Goal: Task Accomplishment & Management: Manage account settings

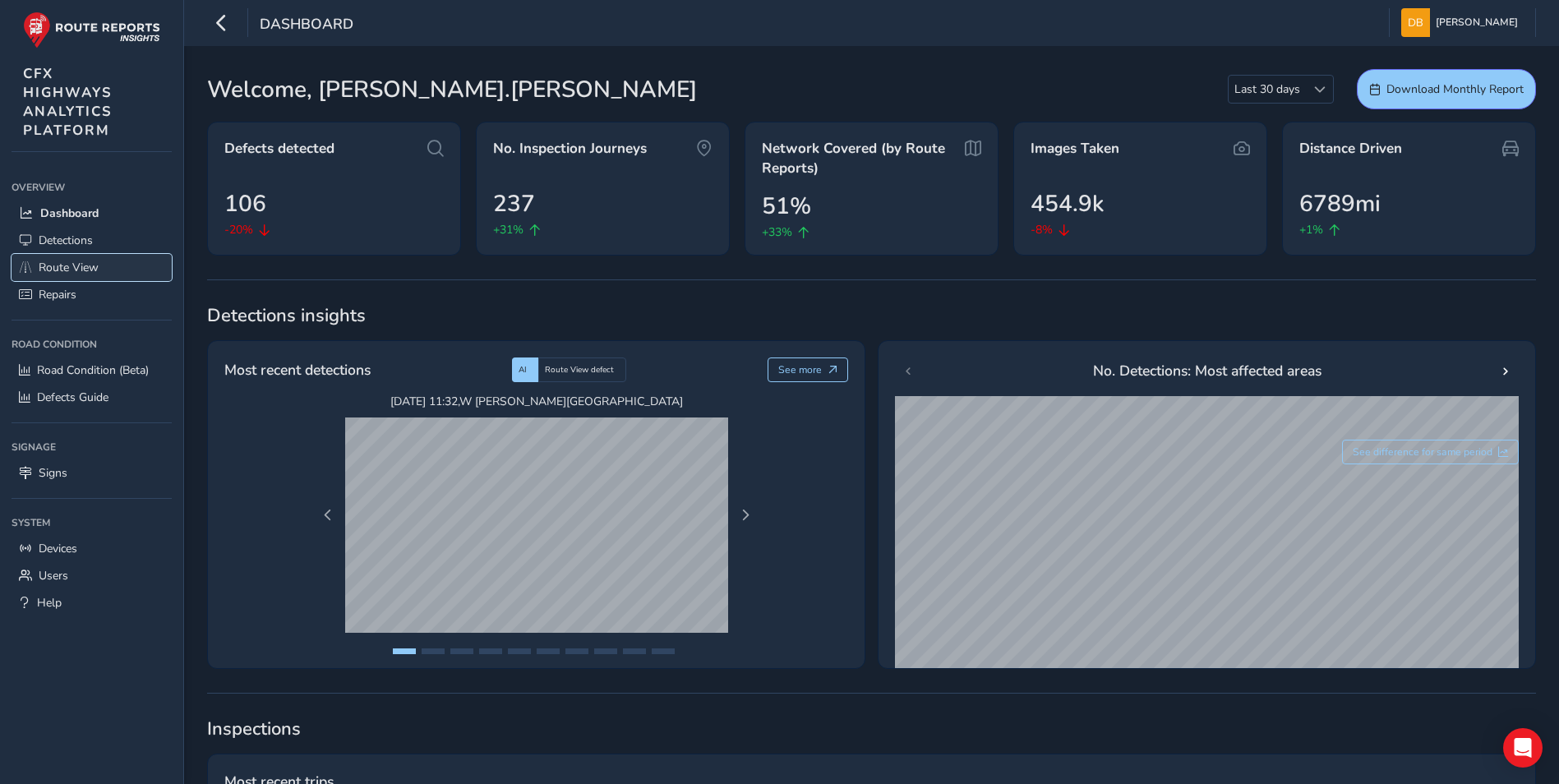
click at [67, 267] on span "Route View" at bounding box center [69, 267] width 60 height 16
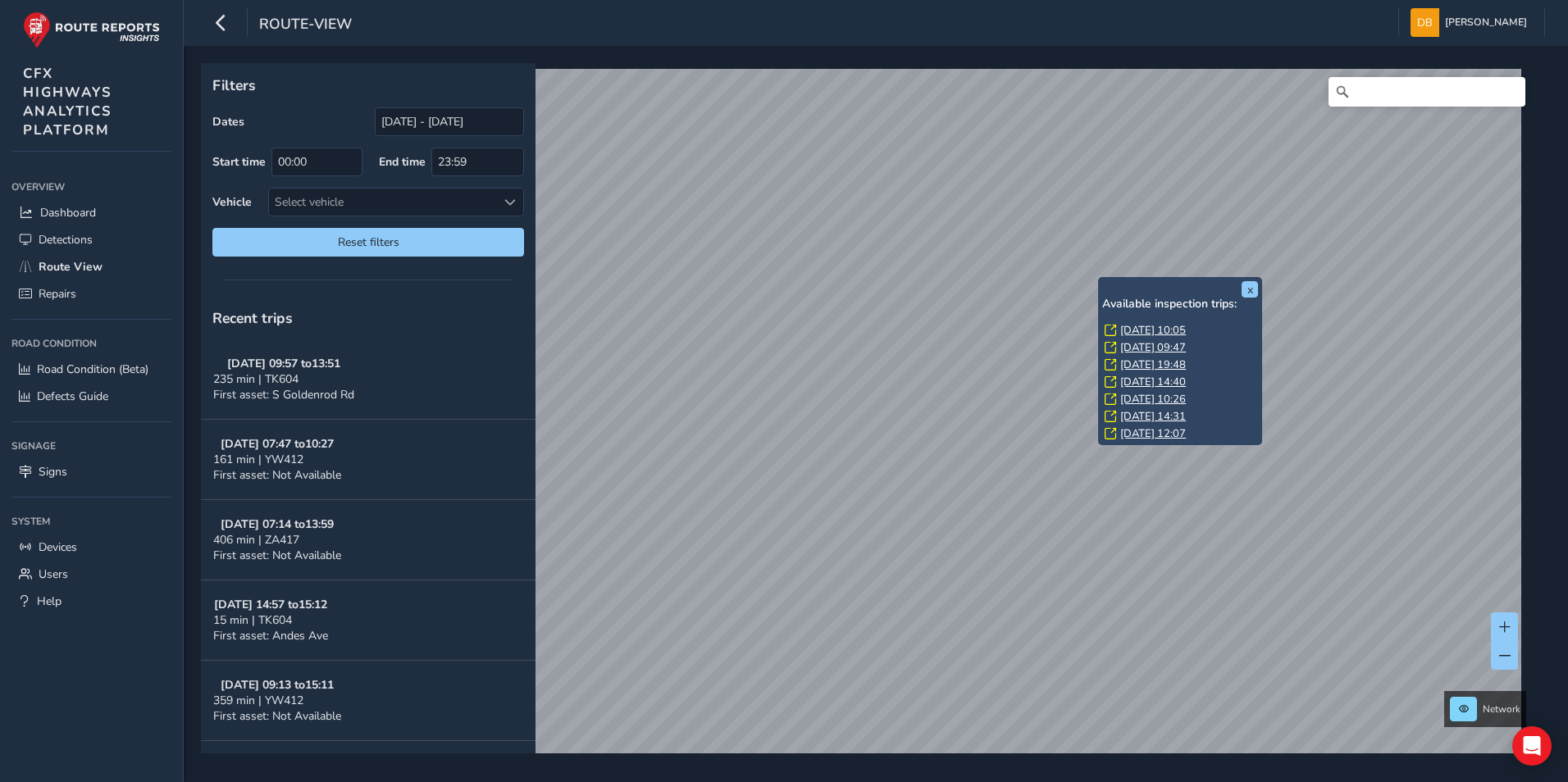
click at [1133, 329] on link "Thu, 9 Oct, 10:05" at bounding box center [1152, 330] width 66 height 15
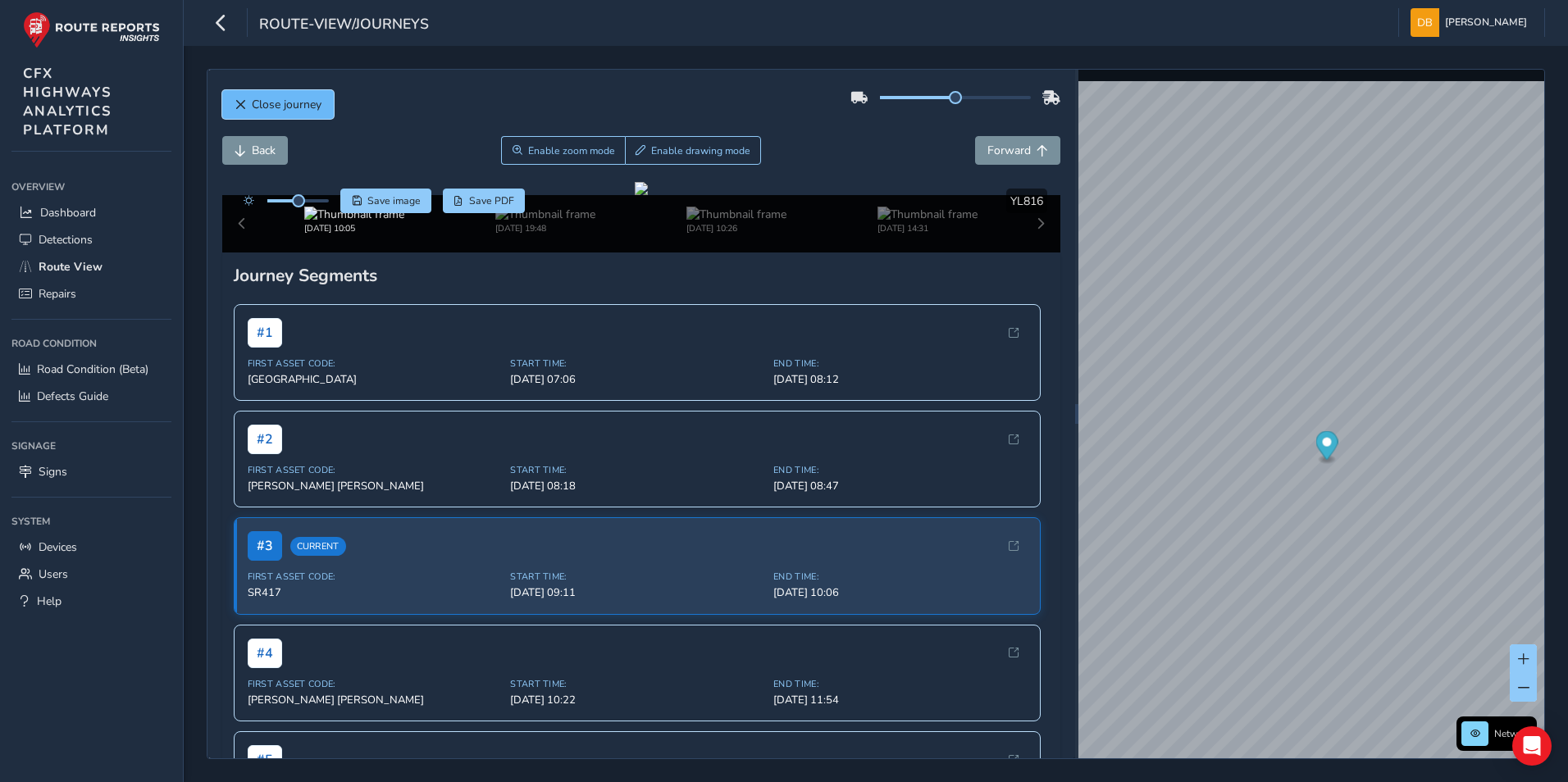
click at [277, 112] on button "Close journey" at bounding box center [277, 104] width 111 height 29
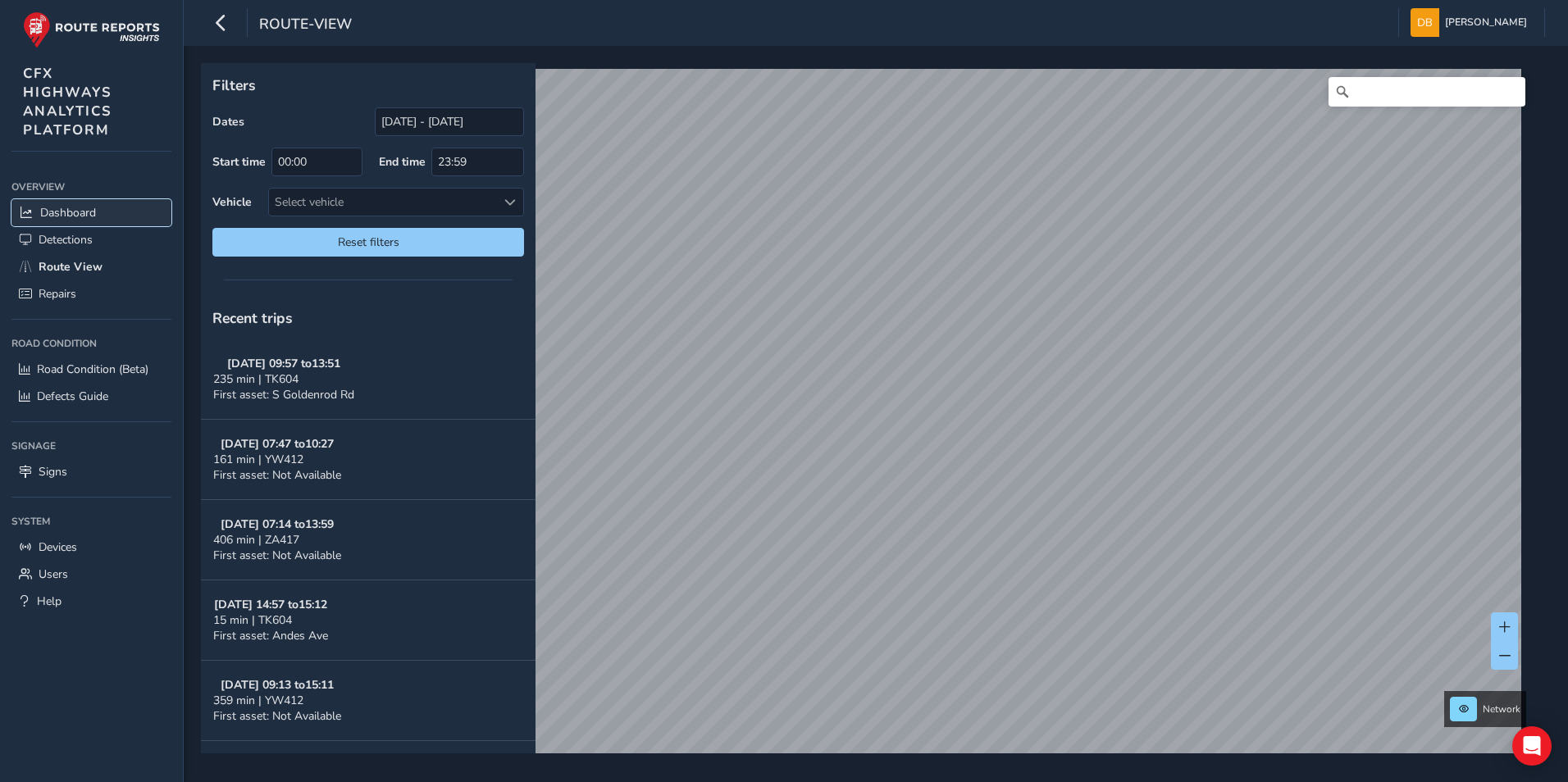
click at [67, 209] on span "Dashboard" at bounding box center [68, 212] width 56 height 16
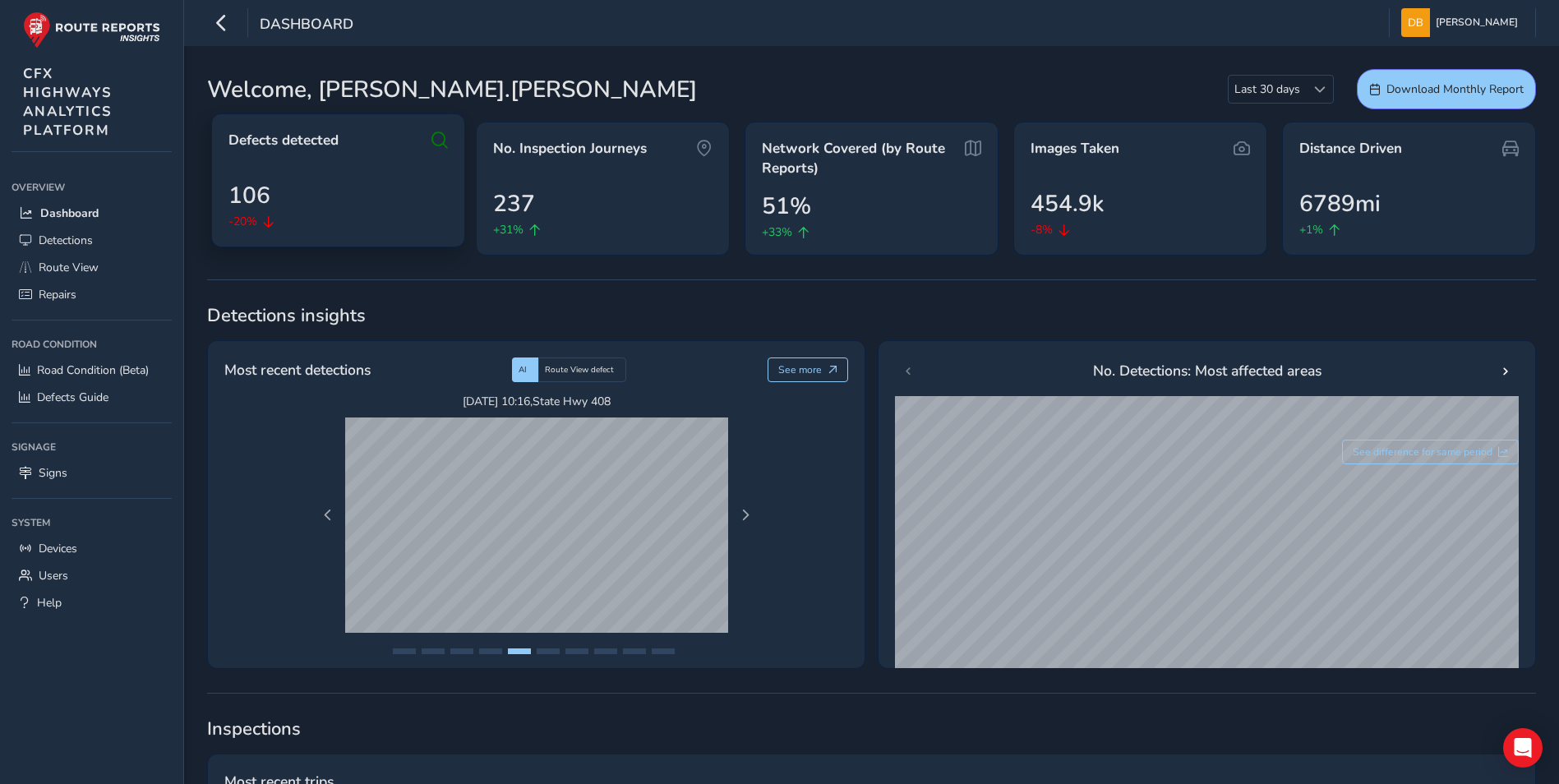
click at [266, 207] on span "106" at bounding box center [249, 195] width 42 height 34
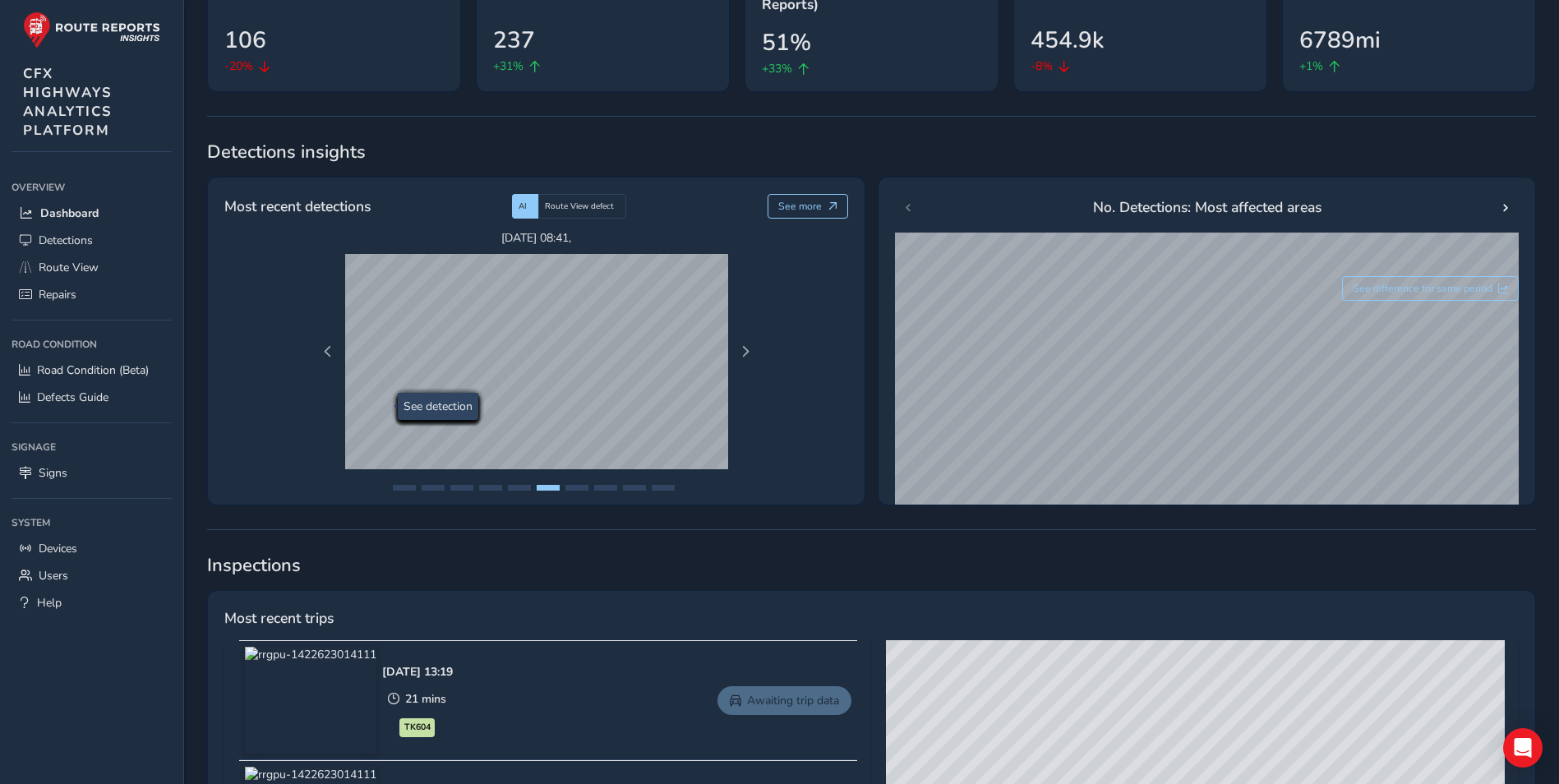
scroll to position [165, 0]
click at [325, 348] on span "Previous Page" at bounding box center [327, 351] width 11 height 11
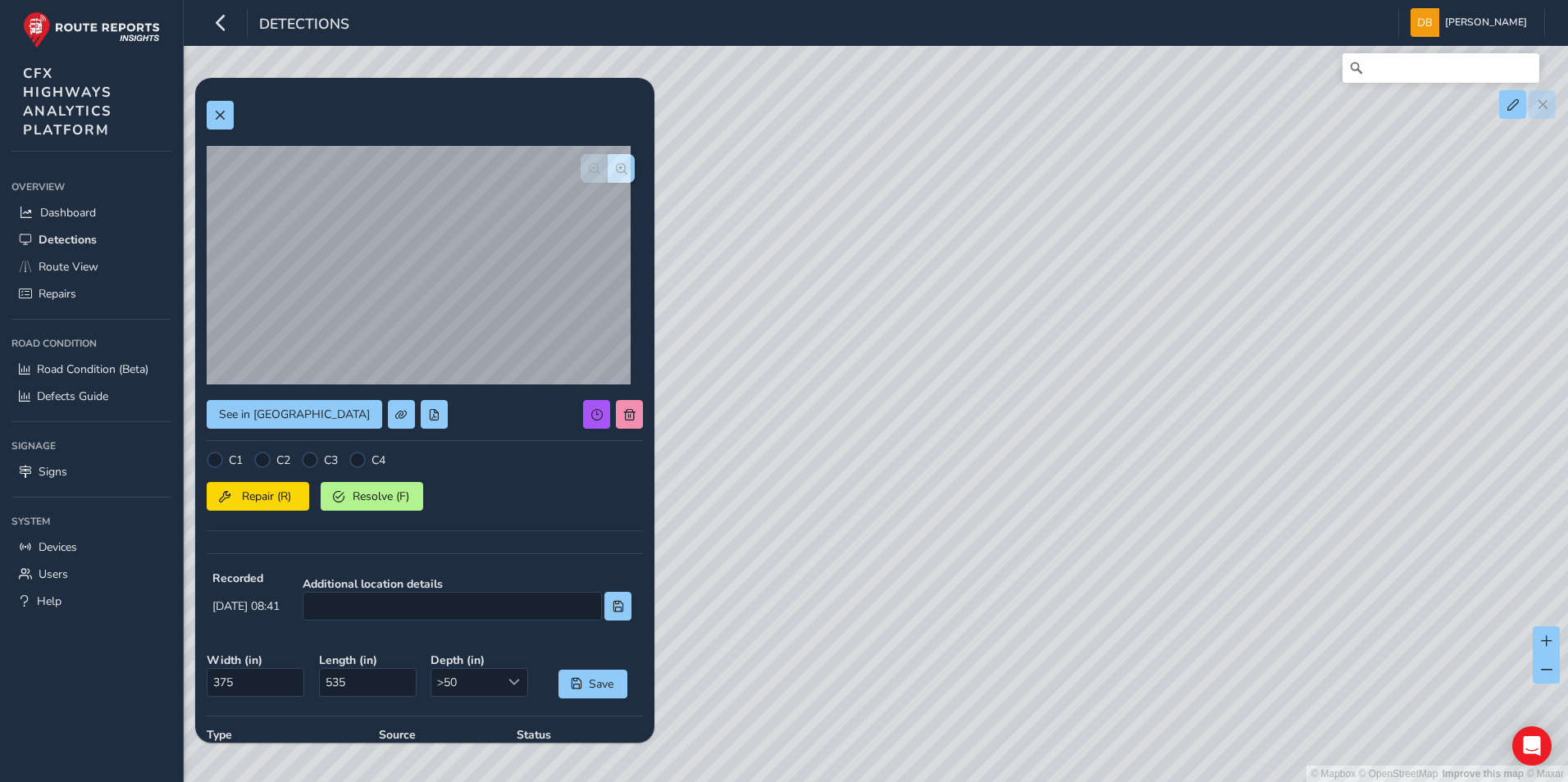
drag, startPoint x: 831, startPoint y: 508, endPoint x: 1234, endPoint y: 448, distance: 407.4
click at [1234, 448] on div "© Mapbox © OpenStreetMap Improve this map © Maxar" at bounding box center [784, 391] width 1568 height 782
drag, startPoint x: 946, startPoint y: 588, endPoint x: 1131, endPoint y: 423, distance: 247.9
click at [1130, 425] on div "© Mapbox © OpenStreetMap Improve this map © Maxar" at bounding box center [784, 391] width 1568 height 782
drag, startPoint x: 1099, startPoint y: 450, endPoint x: 1394, endPoint y: 824, distance: 476.3
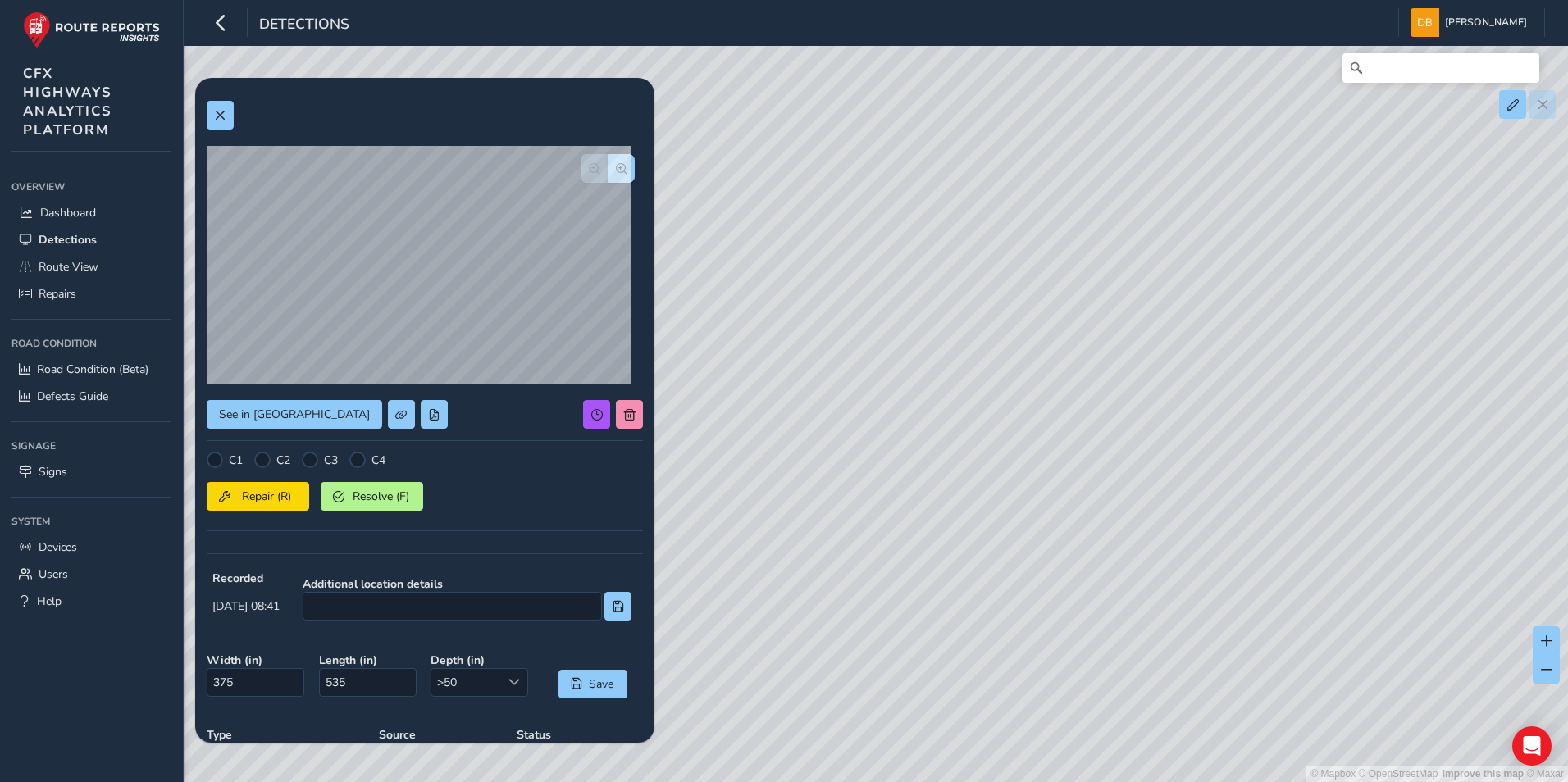
click at [1394, 781] on html "Detections [PERSON_NAME] Colour Scheme: Dark Dim Light Logout See in Route View…" at bounding box center [784, 391] width 1568 height 782
drag, startPoint x: 1035, startPoint y: 325, endPoint x: 1124, endPoint y: 595, distance: 284.3
click at [1124, 595] on div "© Mapbox © OpenStreetMap Improve this map © Maxar" at bounding box center [784, 391] width 1568 height 782
drag, startPoint x: 975, startPoint y: 446, endPoint x: 1049, endPoint y: 625, distance: 193.7
click at [1049, 625] on div "© Mapbox © OpenStreetMap Improve this map © Maxar" at bounding box center [784, 391] width 1568 height 782
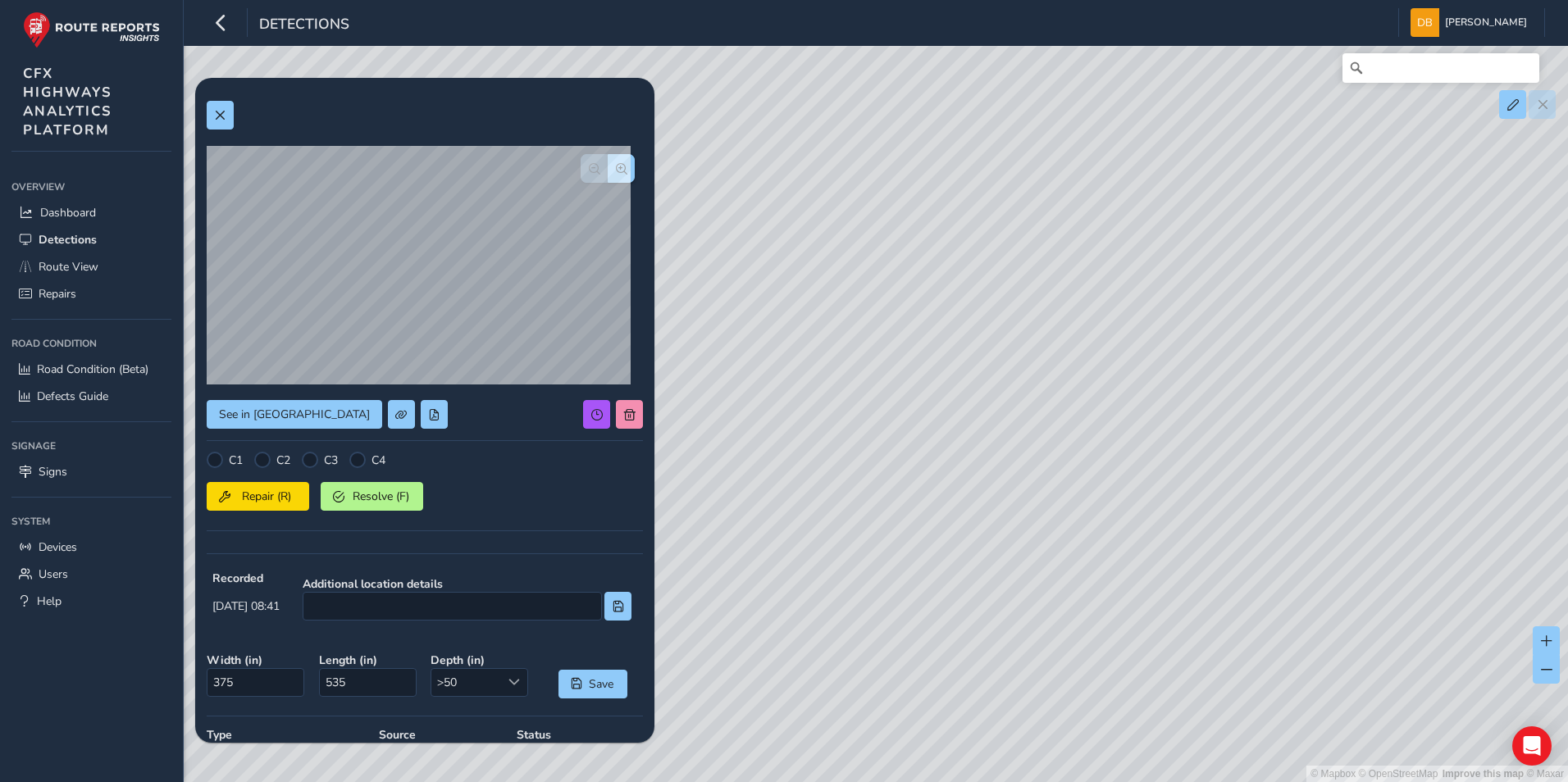
drag, startPoint x: 985, startPoint y: 475, endPoint x: 1034, endPoint y: 724, distance: 253.8
click at [1034, 724] on div "© Mapbox © OpenStreetMap Improve this map © Maxar" at bounding box center [784, 391] width 1568 height 782
click at [624, 416] on span at bounding box center [630, 415] width 11 height 11
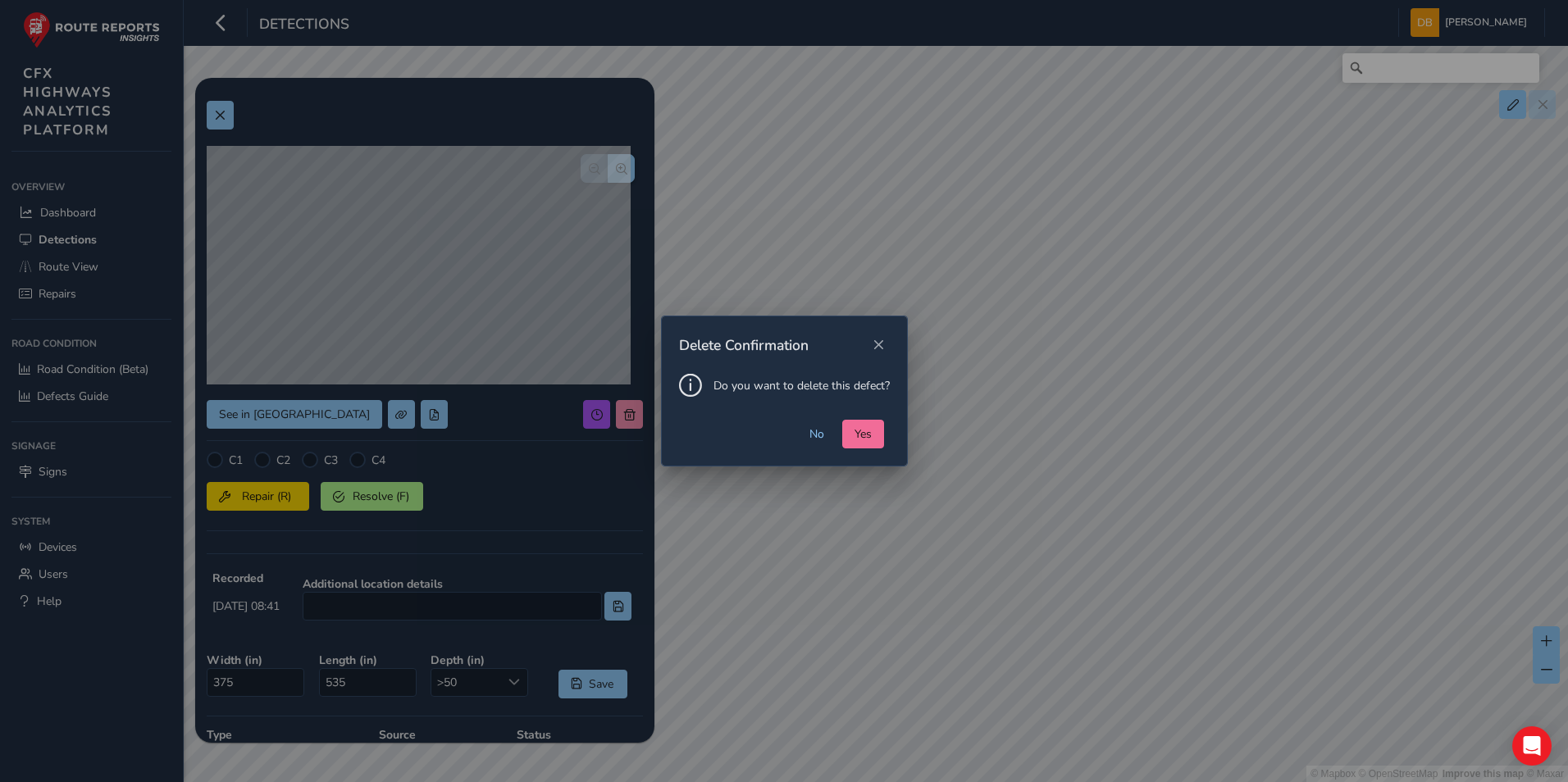
click at [866, 440] on span "Yes" at bounding box center [863, 434] width 18 height 16
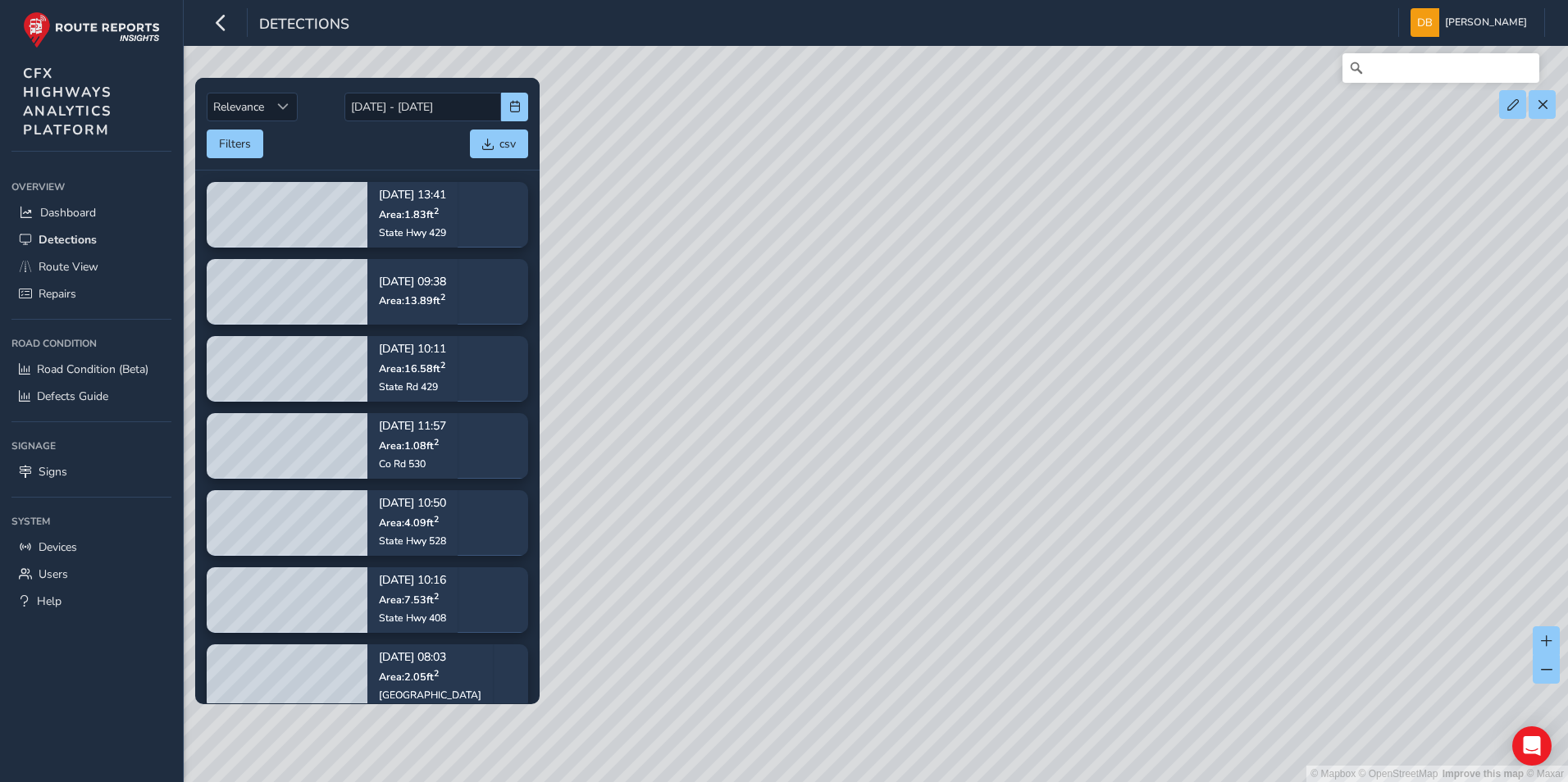
click at [922, 311] on div "© Mapbox © OpenStreetMap Improve this map © Maxar" at bounding box center [784, 391] width 1568 height 782
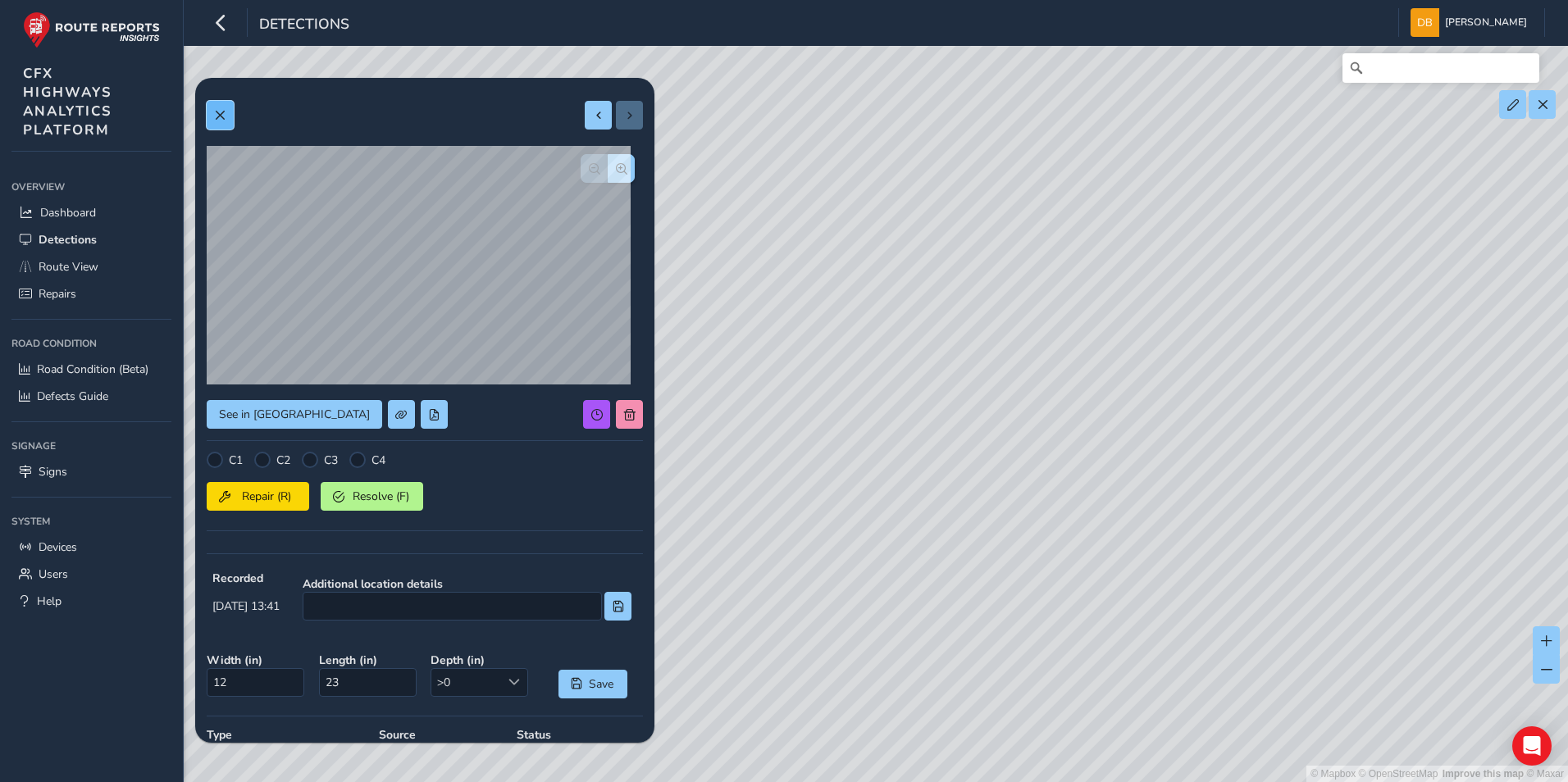
click at [220, 109] on span at bounding box center [220, 115] width 11 height 11
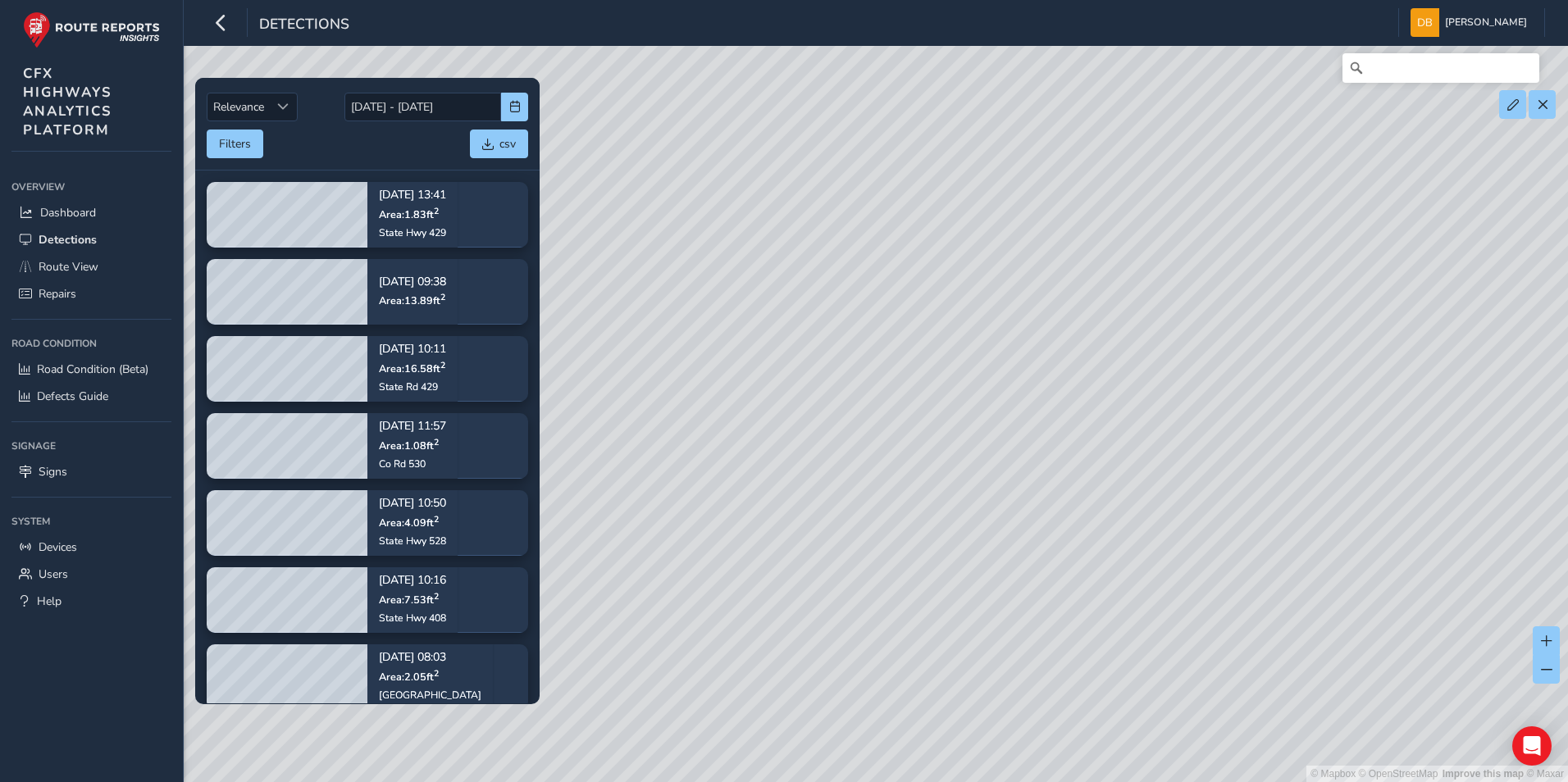
click at [1215, 307] on div "© Mapbox © OpenStreetMap Improve this map © Maxar" at bounding box center [784, 391] width 1568 height 782
drag, startPoint x: 1101, startPoint y: 299, endPoint x: 1114, endPoint y: 655, distance: 356.2
click at [1114, 655] on div "© Mapbox © OpenStreetMap Improve this map © Maxar" at bounding box center [784, 391] width 1568 height 782
drag, startPoint x: 1095, startPoint y: 299, endPoint x: 1026, endPoint y: 582, distance: 291.3
click at [1032, 631] on div "© Mapbox © OpenStreetMap Improve this map © Maxar" at bounding box center [784, 391] width 1568 height 782
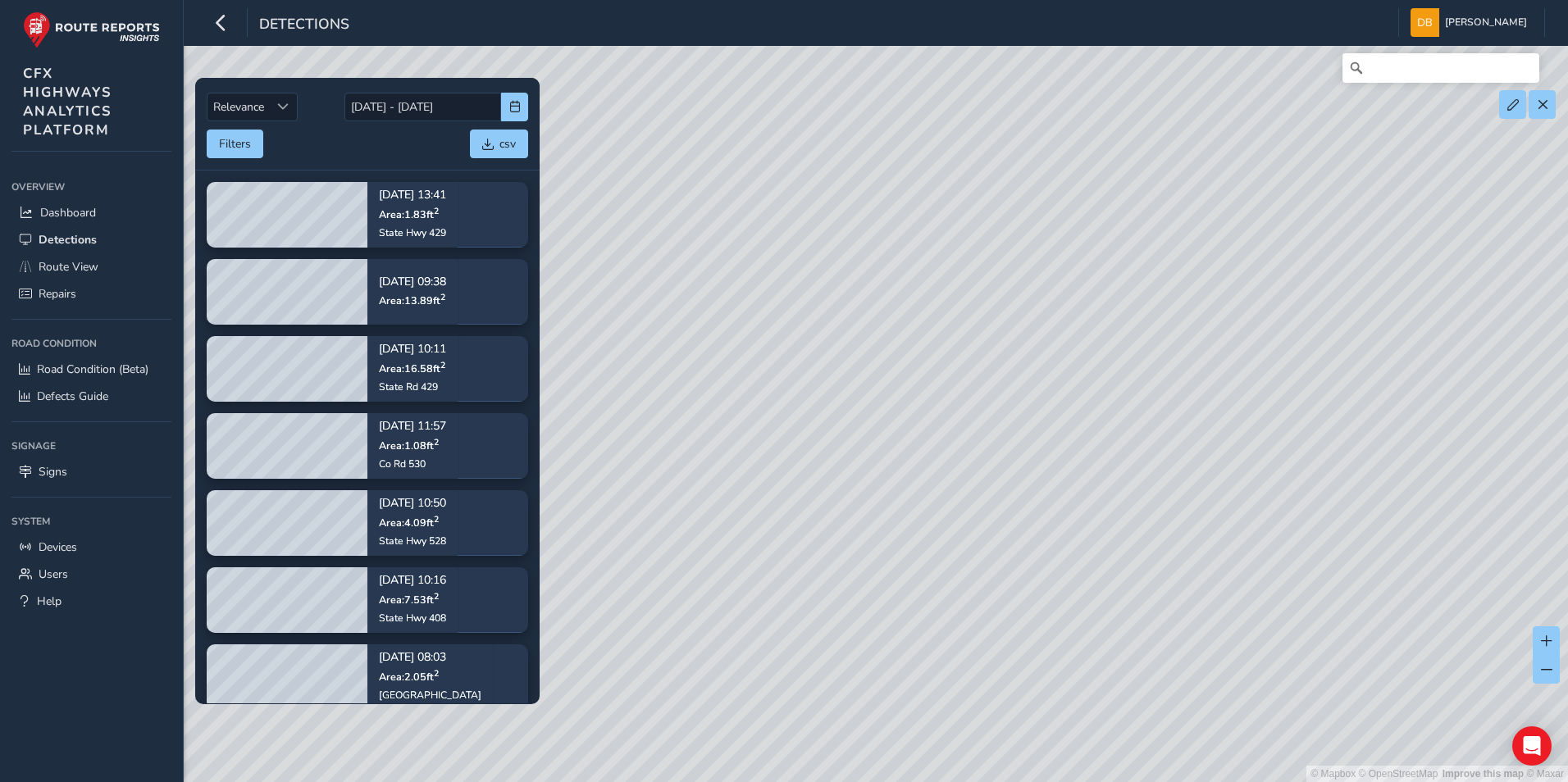
click at [1291, 247] on div "© Mapbox © OpenStreetMap Improve this map © Maxar" at bounding box center [784, 391] width 1568 height 782
drag, startPoint x: 841, startPoint y: 389, endPoint x: 934, endPoint y: 406, distance: 94.5
click at [933, 406] on div "© Mapbox © OpenStreetMap Improve this map © Maxar" at bounding box center [784, 391] width 1568 height 782
drag, startPoint x: 1039, startPoint y: 494, endPoint x: 639, endPoint y: 619, distance: 419.1
click at [634, 622] on div "© Mapbox © OpenStreetMap Improve this map © Maxar" at bounding box center [784, 391] width 1568 height 782
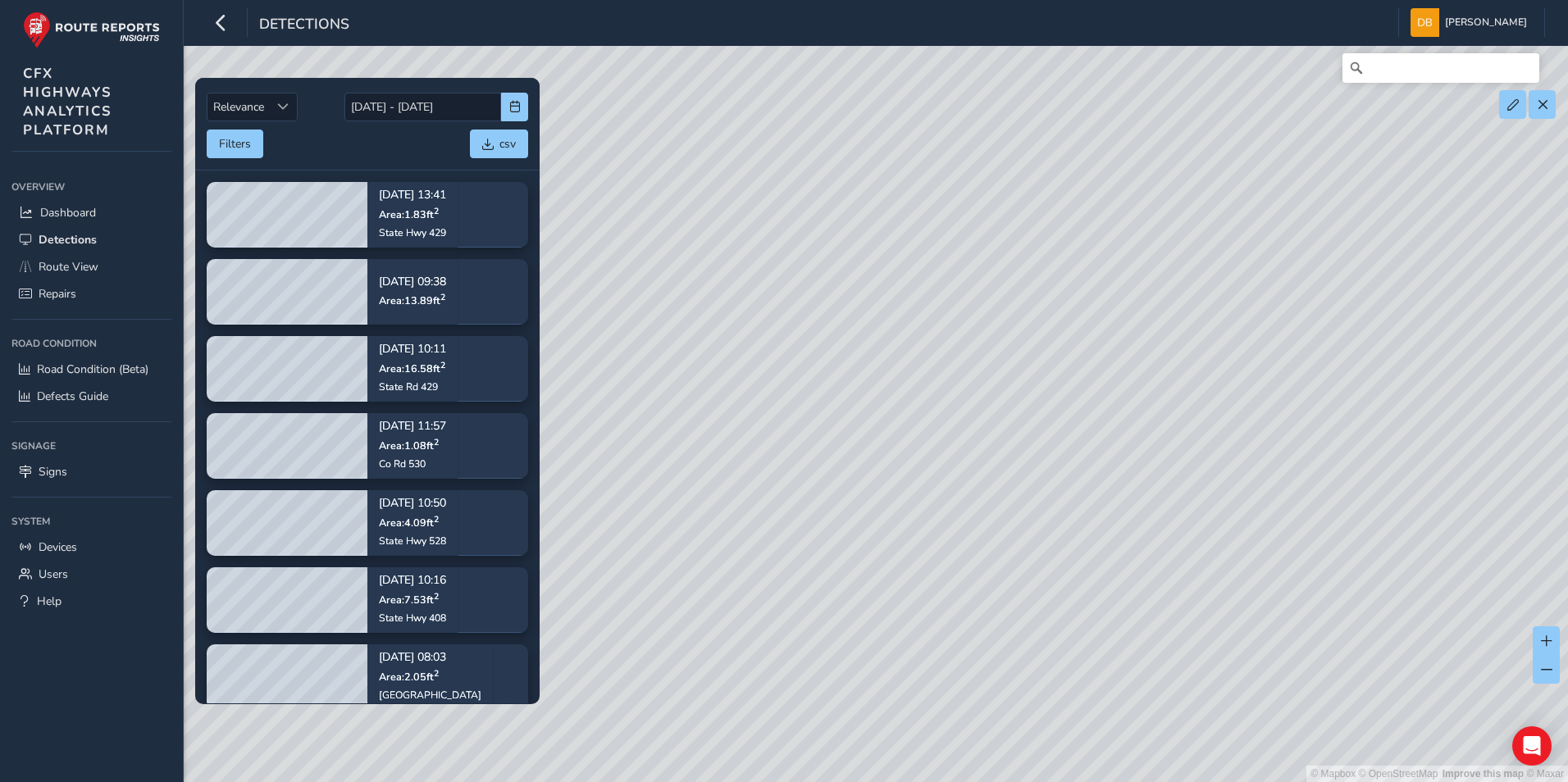
drag, startPoint x: 970, startPoint y: 441, endPoint x: 1181, endPoint y: 643, distance: 292.1
click at [1181, 643] on div "© Mapbox © OpenStreetMap Improve this map © Maxar" at bounding box center [784, 391] width 1568 height 782
drag, startPoint x: 980, startPoint y: 702, endPoint x: 981, endPoint y: 477, distance: 225.0
click at [981, 477] on div "© Mapbox © OpenStreetMap Improve this map © Maxar" at bounding box center [784, 391] width 1568 height 782
click at [995, 623] on div "© Mapbox © OpenStreetMap Improve this map © Maxar" at bounding box center [784, 391] width 1568 height 782
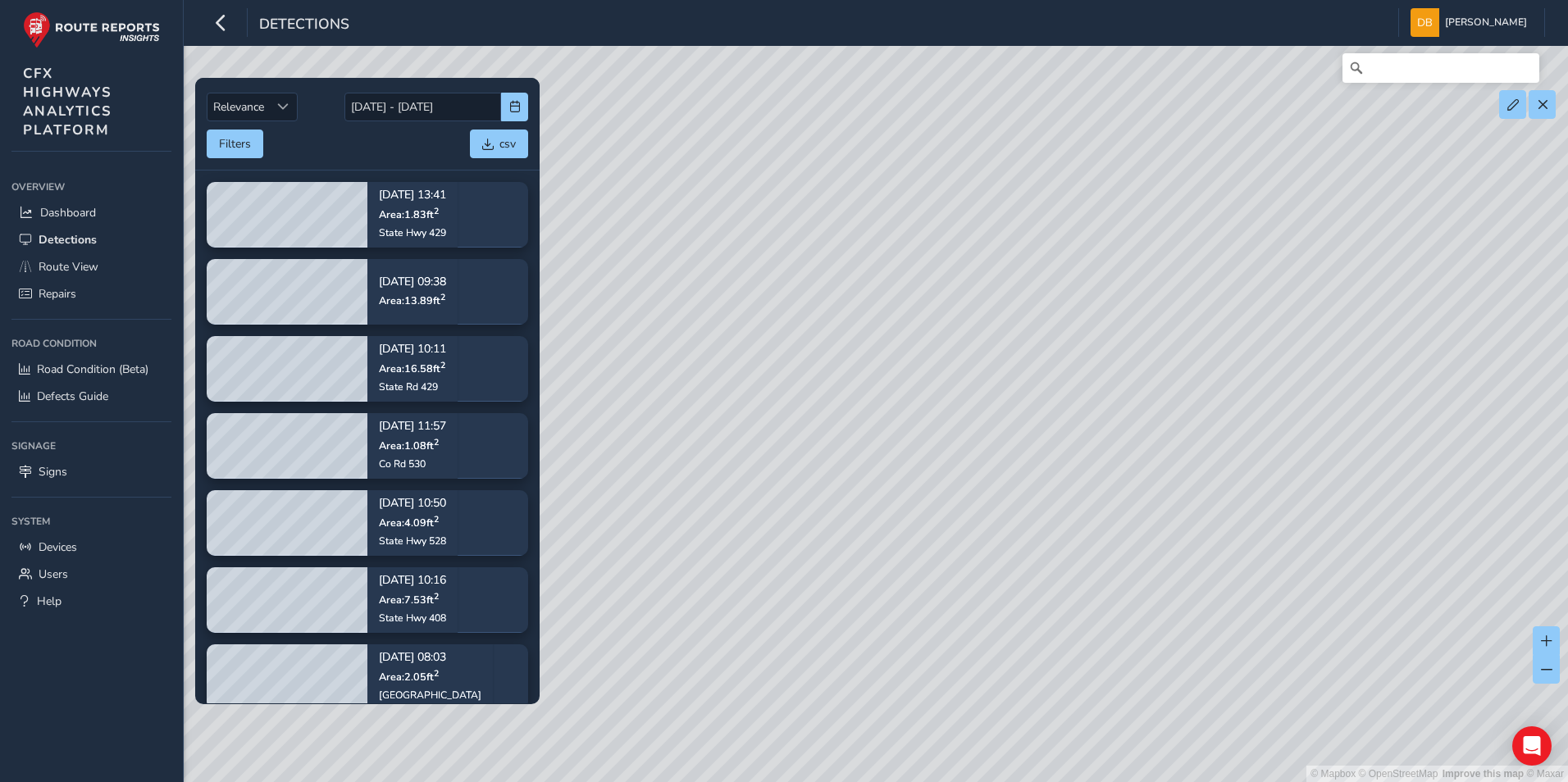
drag, startPoint x: 748, startPoint y: 397, endPoint x: 1027, endPoint y: 481, distance: 291.4
click at [1027, 481] on div "© Mapbox © OpenStreetMap Improve this map © Maxar" at bounding box center [784, 391] width 1568 height 782
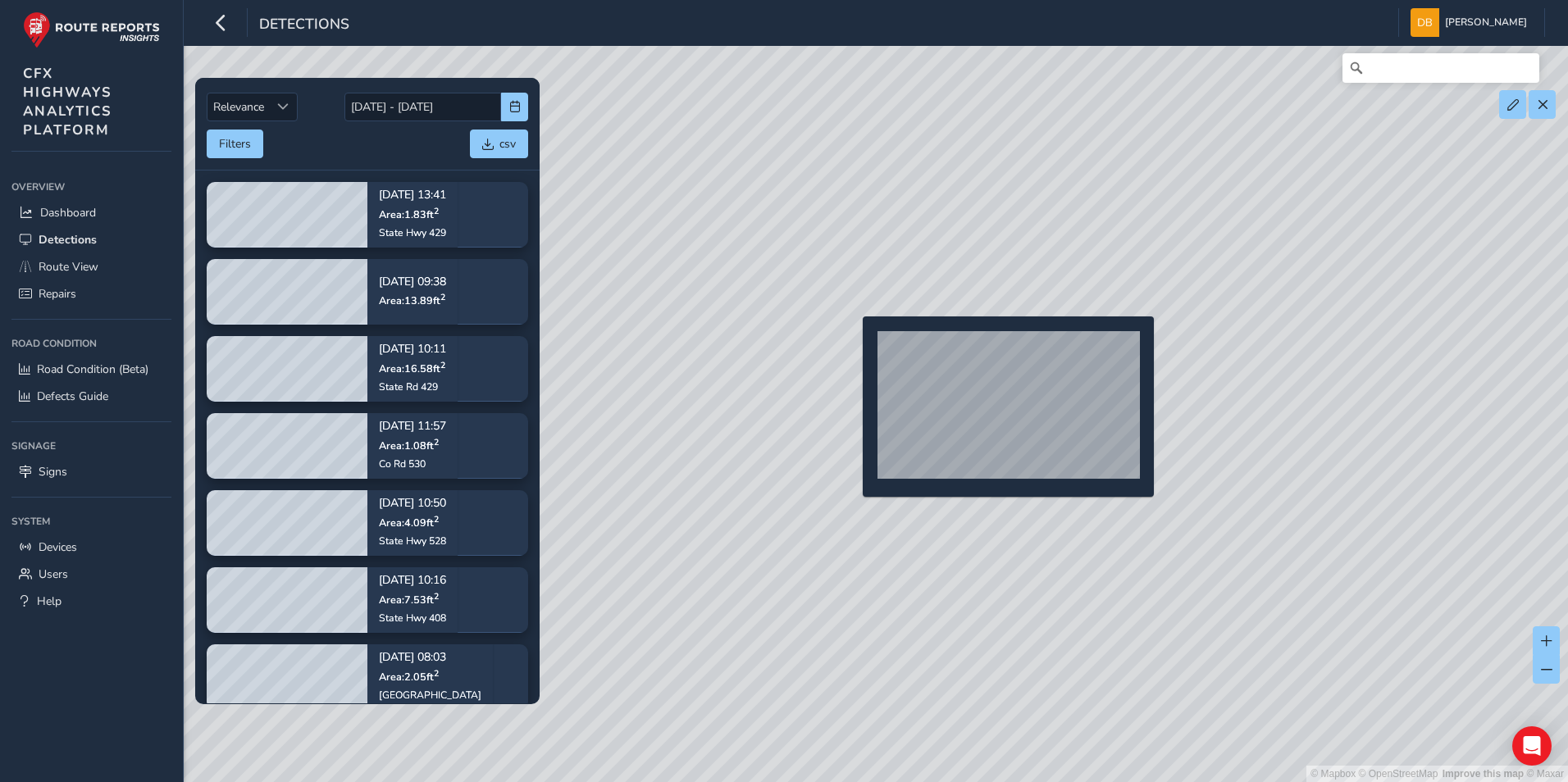
click at [853, 342] on div "© Mapbox © OpenStreetMap Improve this map © Maxar" at bounding box center [784, 391] width 1568 height 782
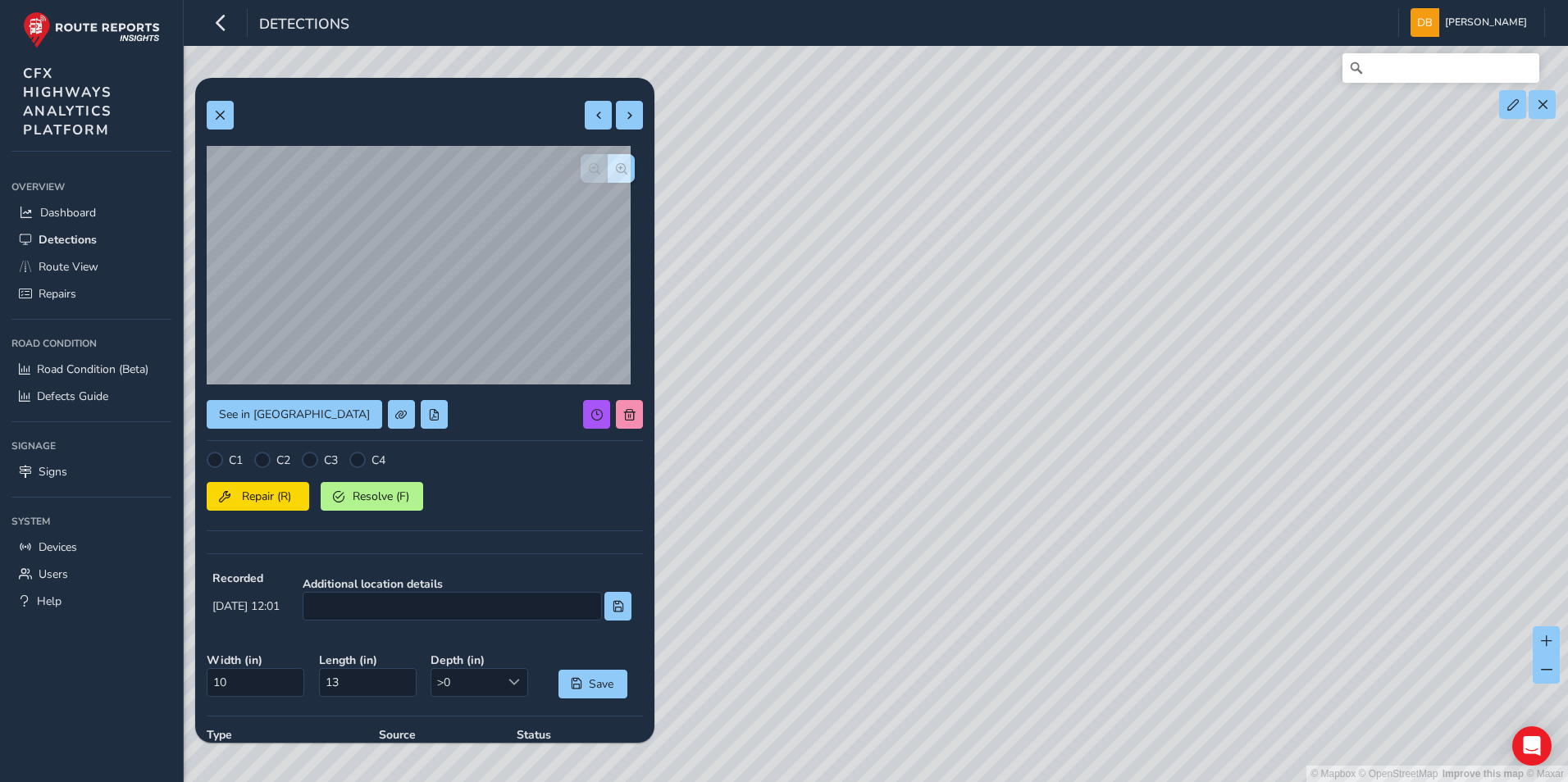
click at [1084, 389] on div "© Mapbox © OpenStreetMap Improve this map © Maxar" at bounding box center [784, 391] width 1568 height 782
click at [616, 168] on span "button" at bounding box center [622, 169] width 11 height 11
click at [616, 167] on span "button" at bounding box center [622, 169] width 11 height 11
click at [617, 167] on button "button" at bounding box center [621, 168] width 27 height 29
click at [589, 109] on button at bounding box center [598, 115] width 27 height 29
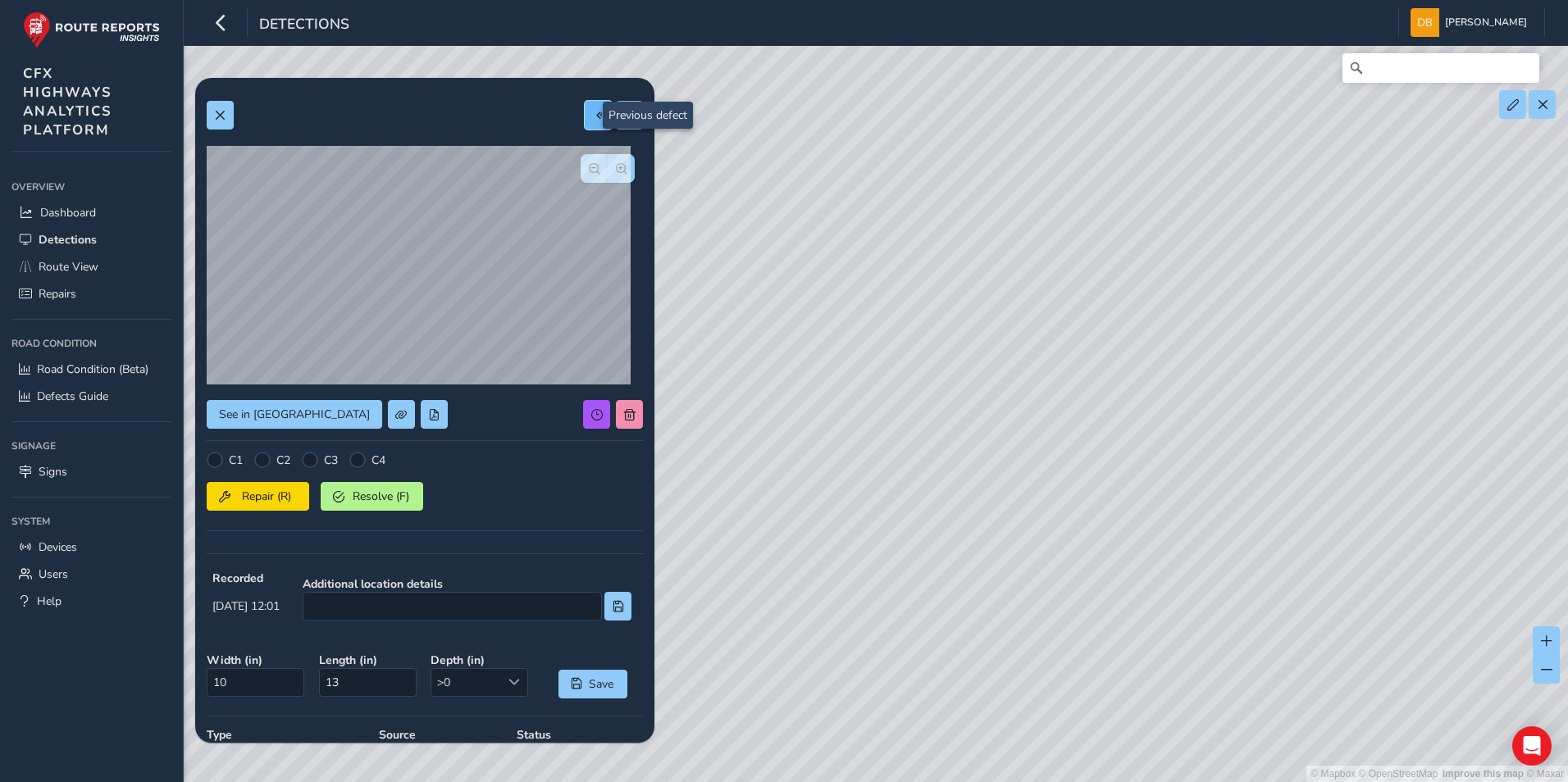
type input "30"
type input "53"
click at [217, 116] on span at bounding box center [220, 115] width 11 height 11
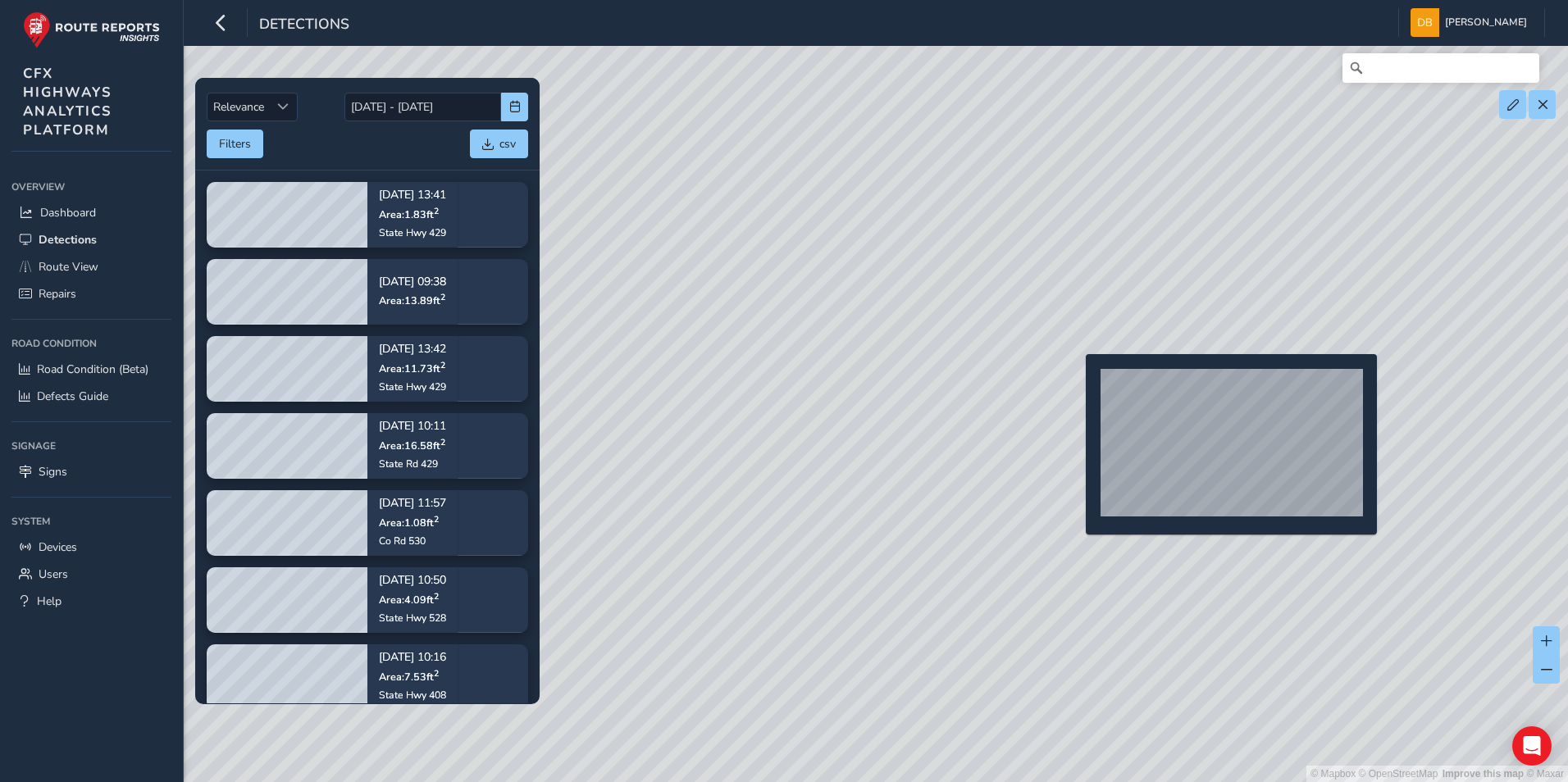
click at [1075, 380] on div "© Mapbox © OpenStreetMap Improve this map © Maxar" at bounding box center [784, 391] width 1568 height 782
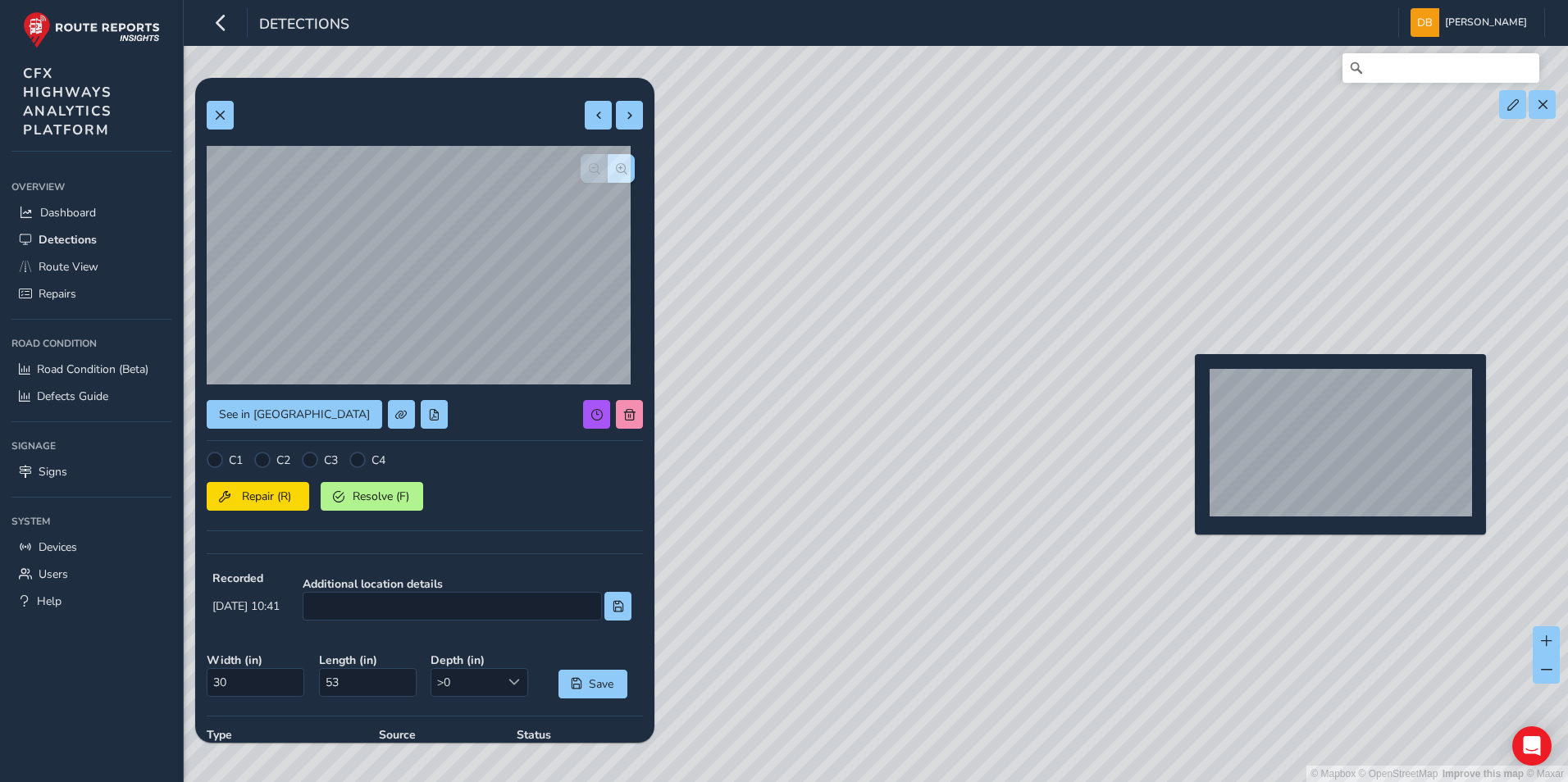
click at [1185, 380] on div "© Mapbox © OpenStreetMap Improve this map © Maxar" at bounding box center [784, 391] width 1568 height 782
type input "9"
type input "25"
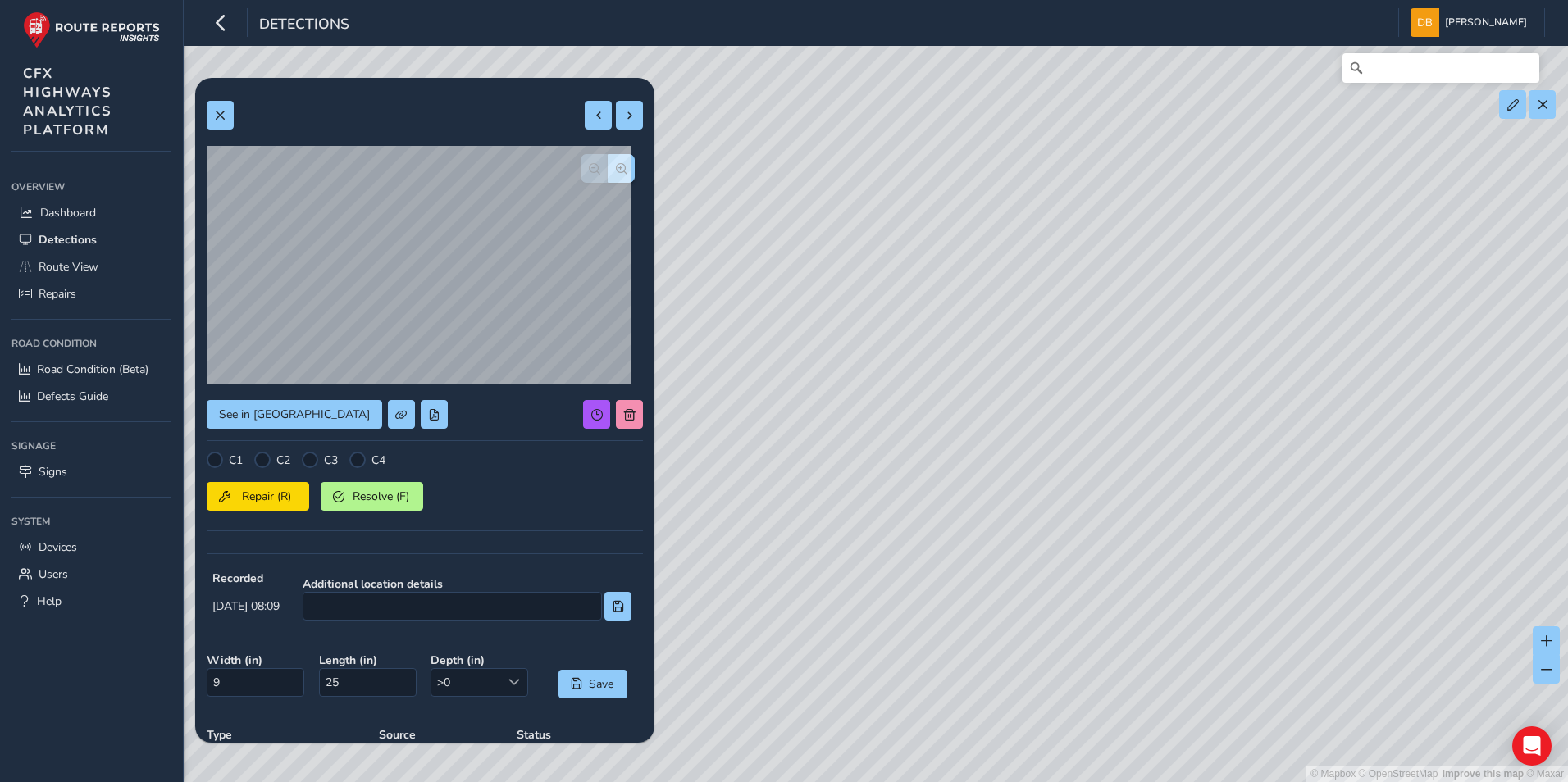
click at [1078, 378] on div "© Mapbox © OpenStreetMap Improve this map © Maxar" at bounding box center [784, 391] width 1568 height 782
click at [615, 166] on button "button" at bounding box center [621, 168] width 27 height 29
click at [616, 167] on span "button" at bounding box center [622, 169] width 11 height 11
click at [223, 110] on span at bounding box center [220, 115] width 11 height 11
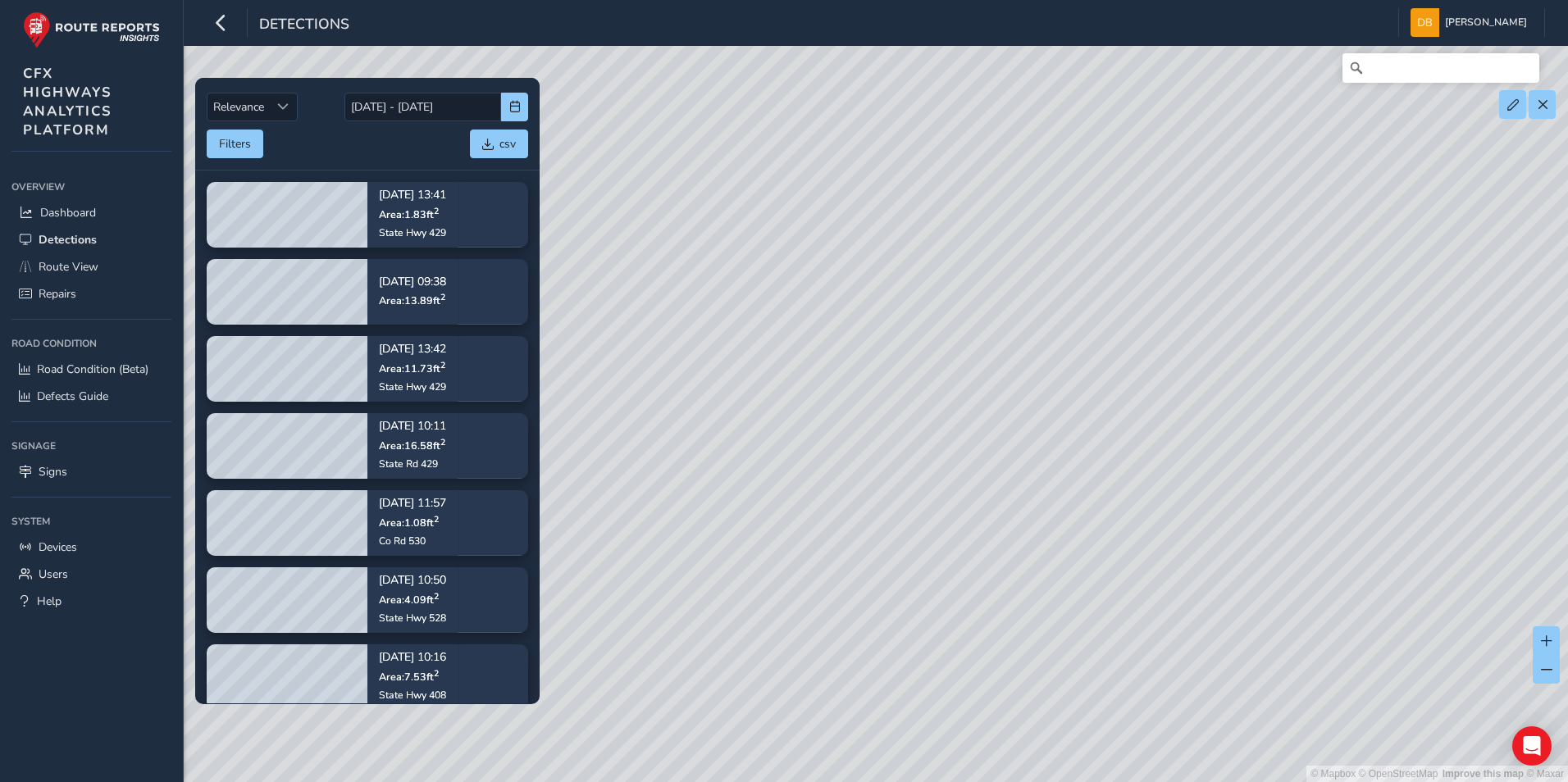
drag, startPoint x: 1182, startPoint y: 578, endPoint x: 719, endPoint y: 567, distance: 463.1
click at [712, 573] on div "© Mapbox © OpenStreetMap Improve this map © Maxar" at bounding box center [784, 391] width 1568 height 782
drag, startPoint x: 1188, startPoint y: 487, endPoint x: 793, endPoint y: 554, distance: 400.6
click at [752, 575] on div "© Mapbox © OpenStreetMap Improve this map © Maxar" at bounding box center [784, 391] width 1568 height 782
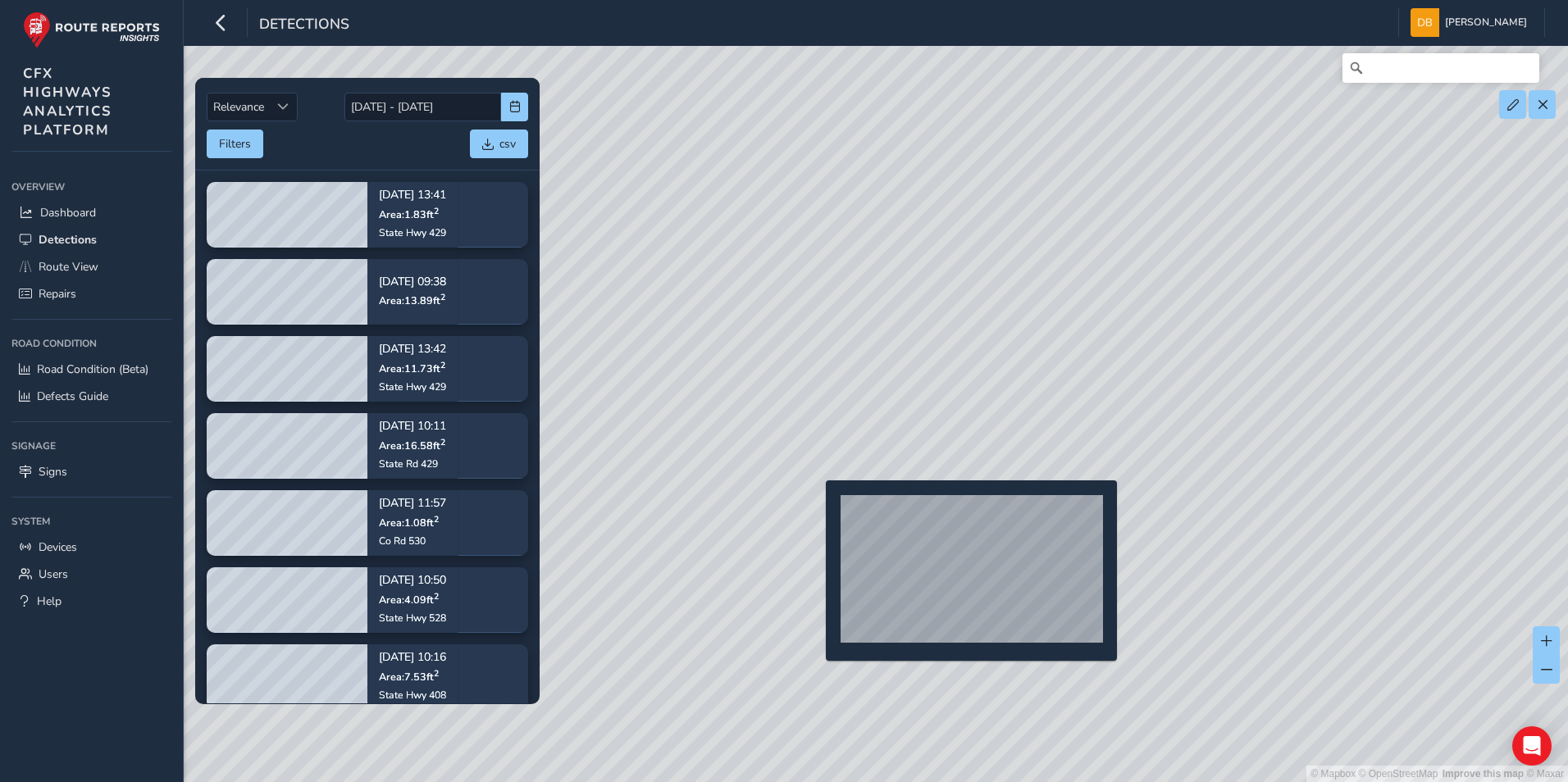
click at [816, 506] on div "© Mapbox © OpenStreetMap Improve this map © Maxar" at bounding box center [784, 391] width 1568 height 782
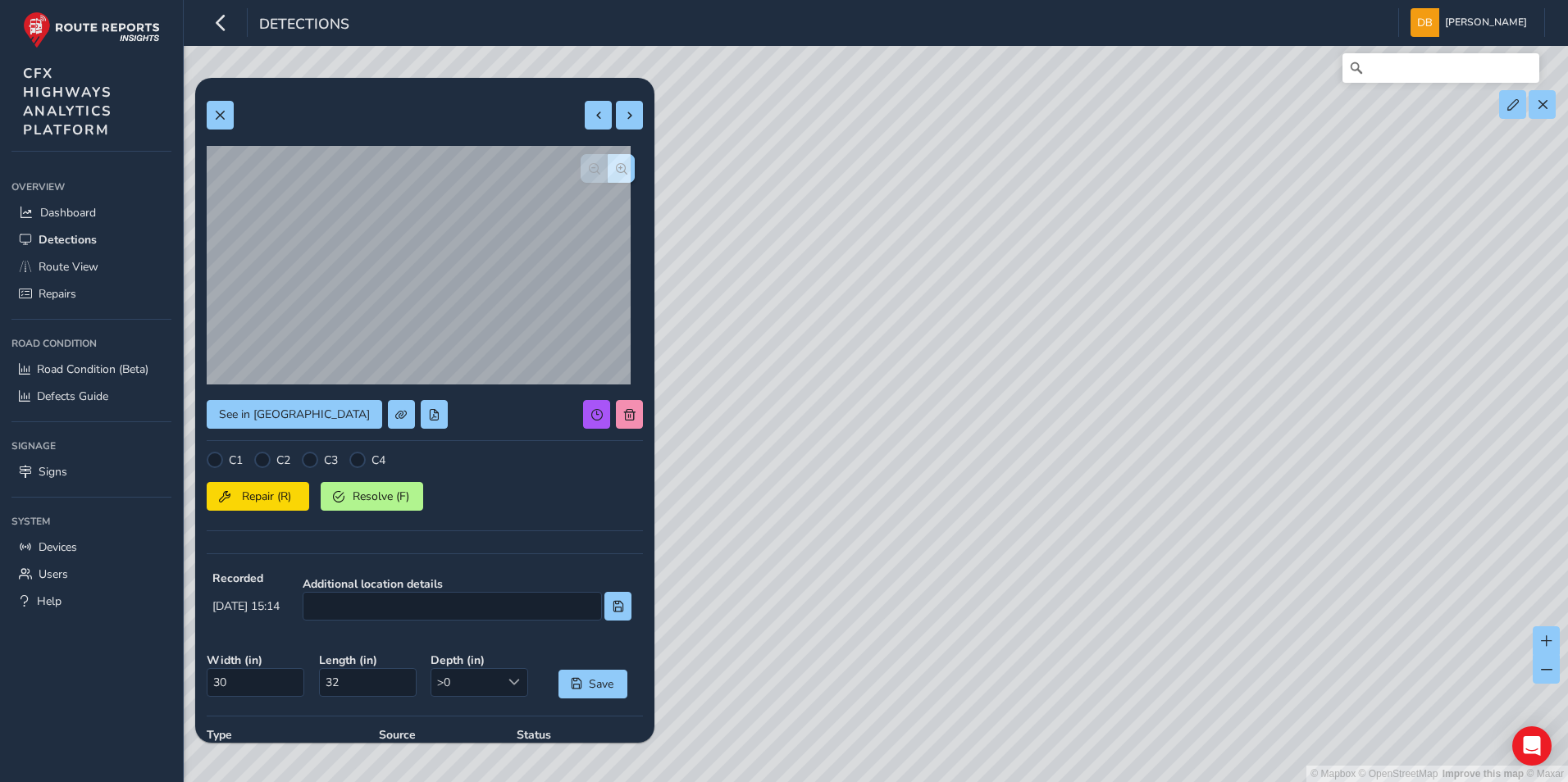
click at [1042, 378] on div "© Mapbox © OpenStreetMap Improve this map © Maxar" at bounding box center [784, 391] width 1568 height 782
click at [616, 164] on span "button" at bounding box center [622, 169] width 11 height 11
click at [616, 166] on span "button" at bounding box center [622, 169] width 11 height 11
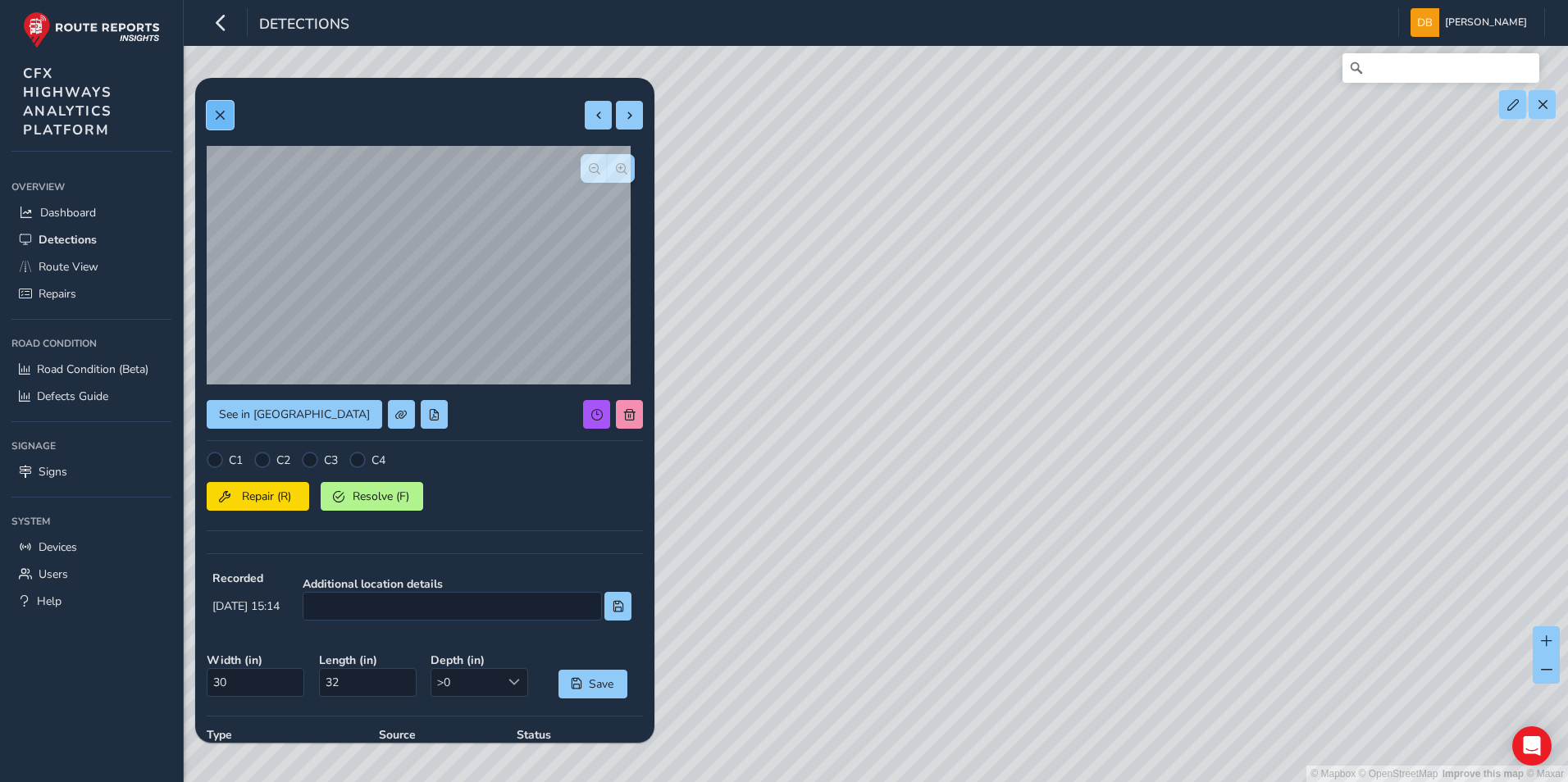
click at [218, 113] on span at bounding box center [220, 115] width 11 height 11
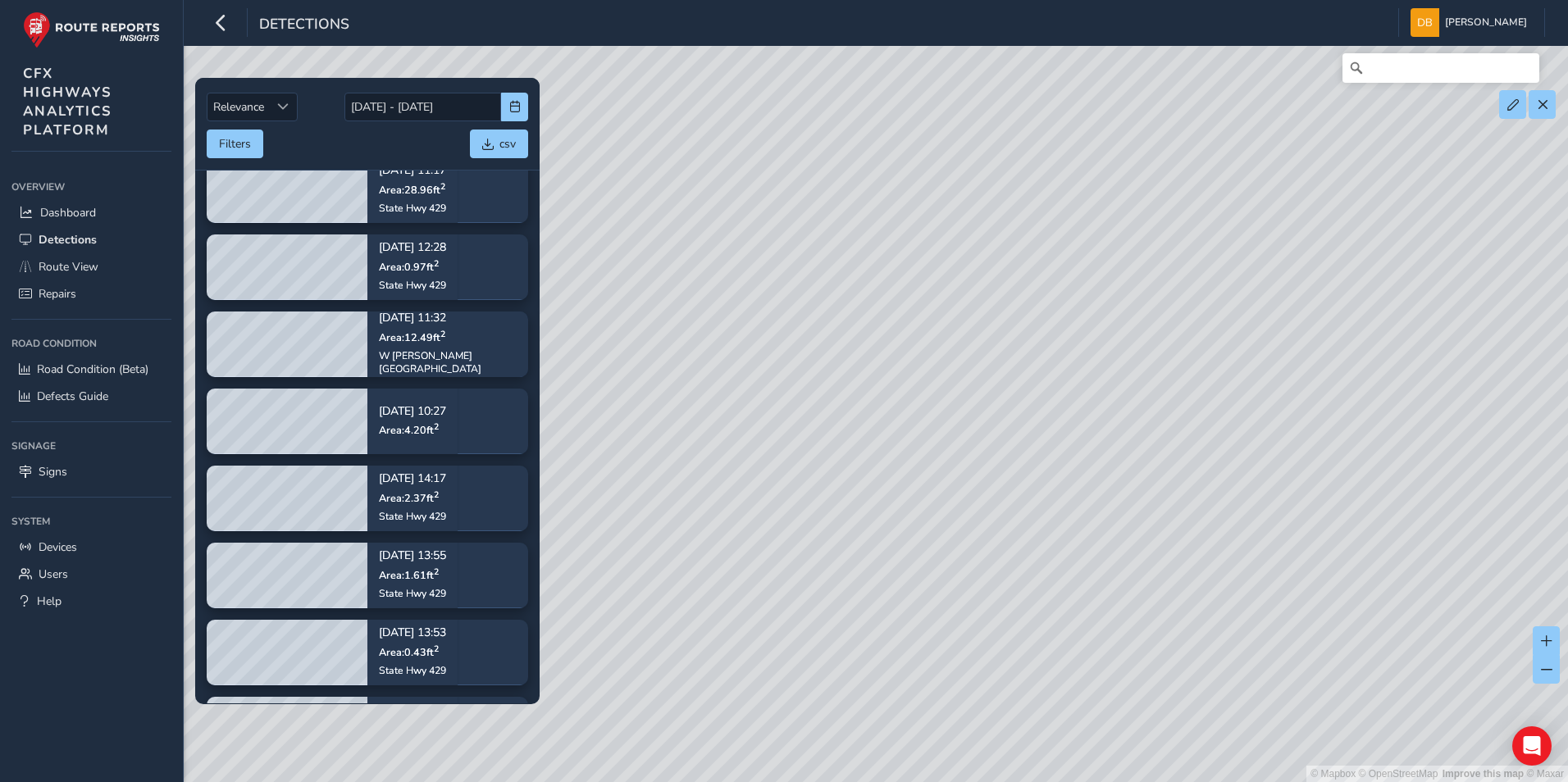
scroll to position [820, 0]
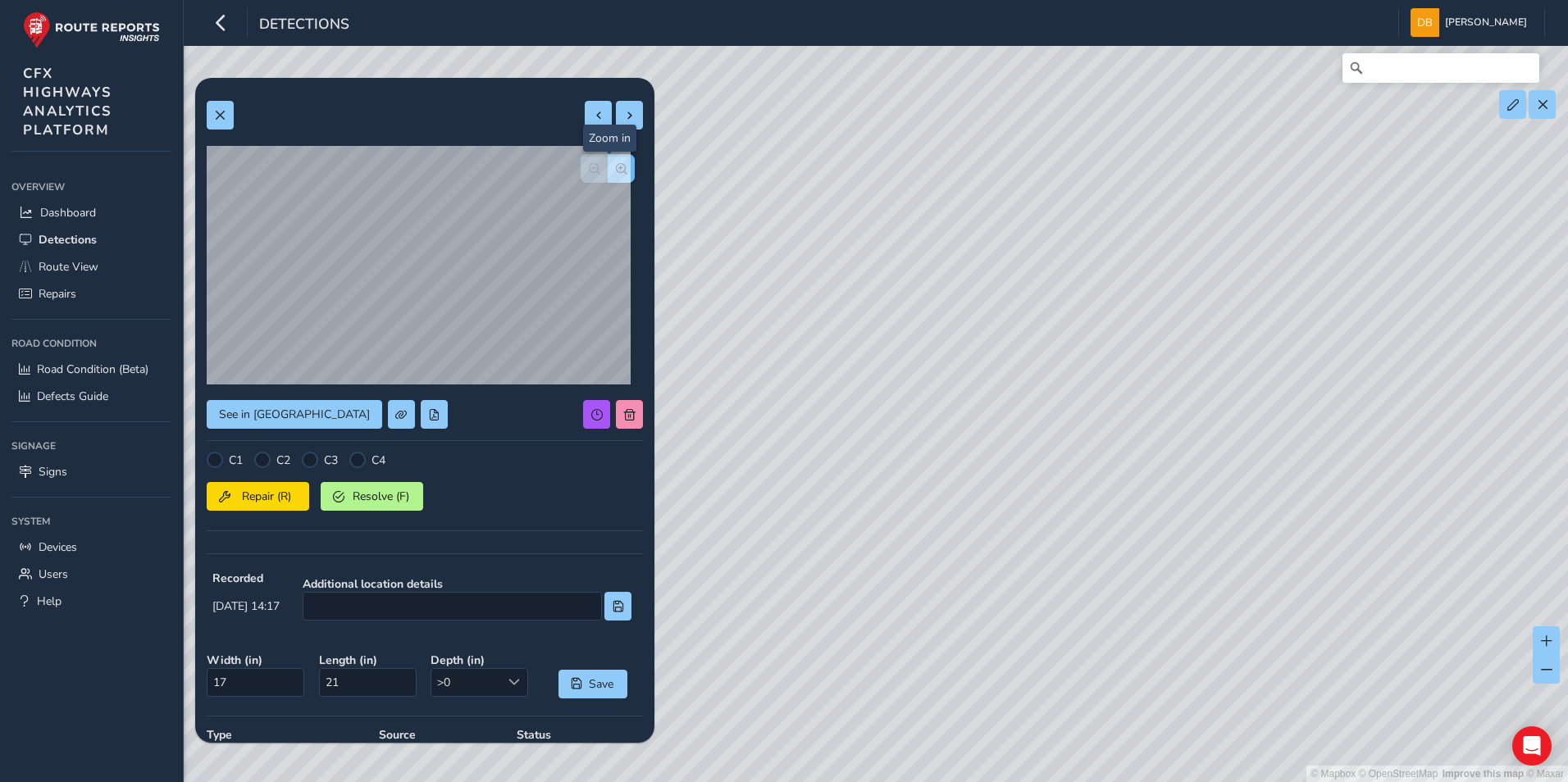
click at [608, 159] on button "button" at bounding box center [621, 168] width 27 height 29
click at [608, 162] on button "button" at bounding box center [621, 168] width 27 height 29
click at [616, 164] on span "button" at bounding box center [622, 169] width 11 height 11
click at [222, 117] on span at bounding box center [220, 115] width 11 height 11
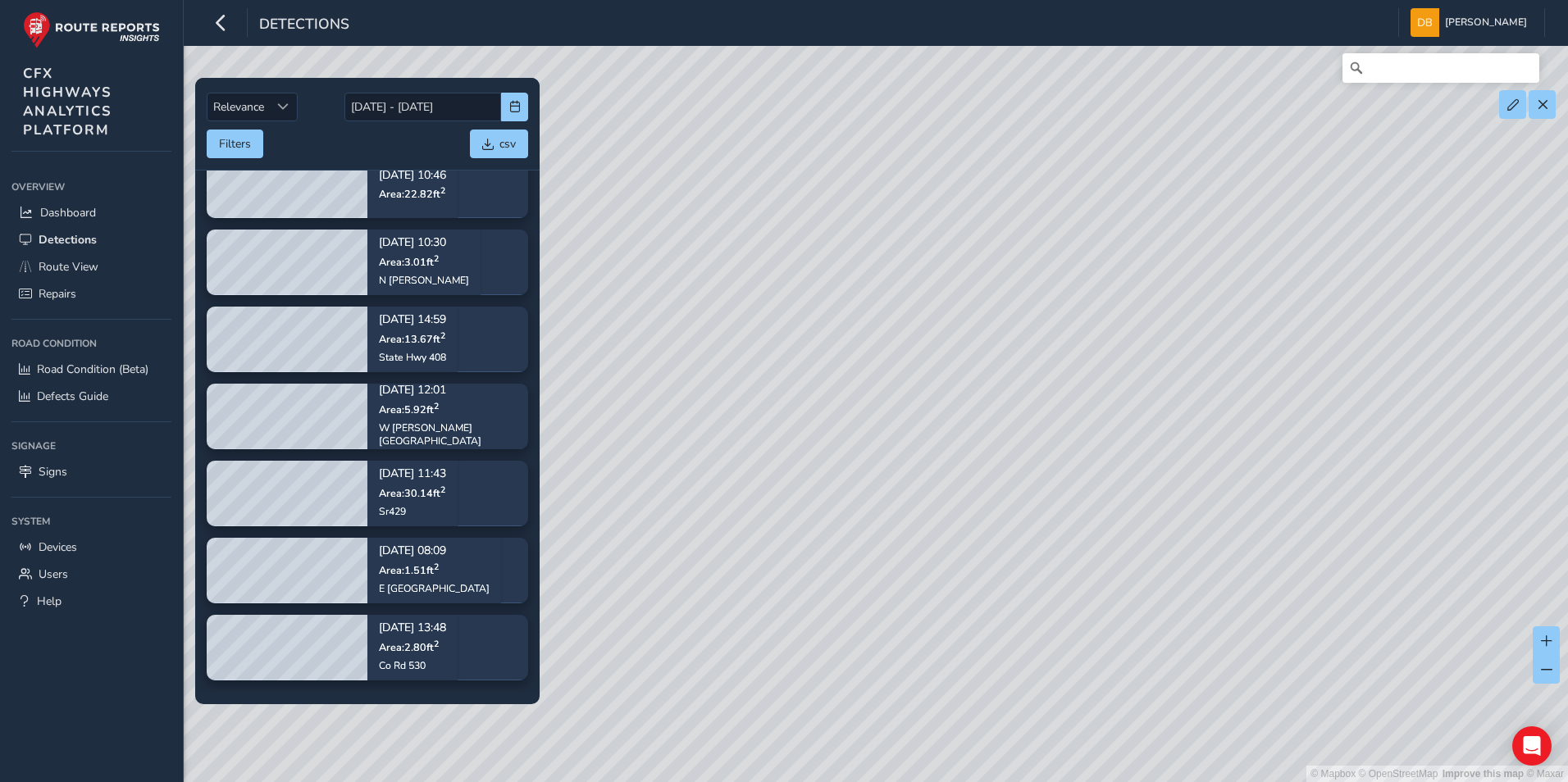
scroll to position [1505, 0]
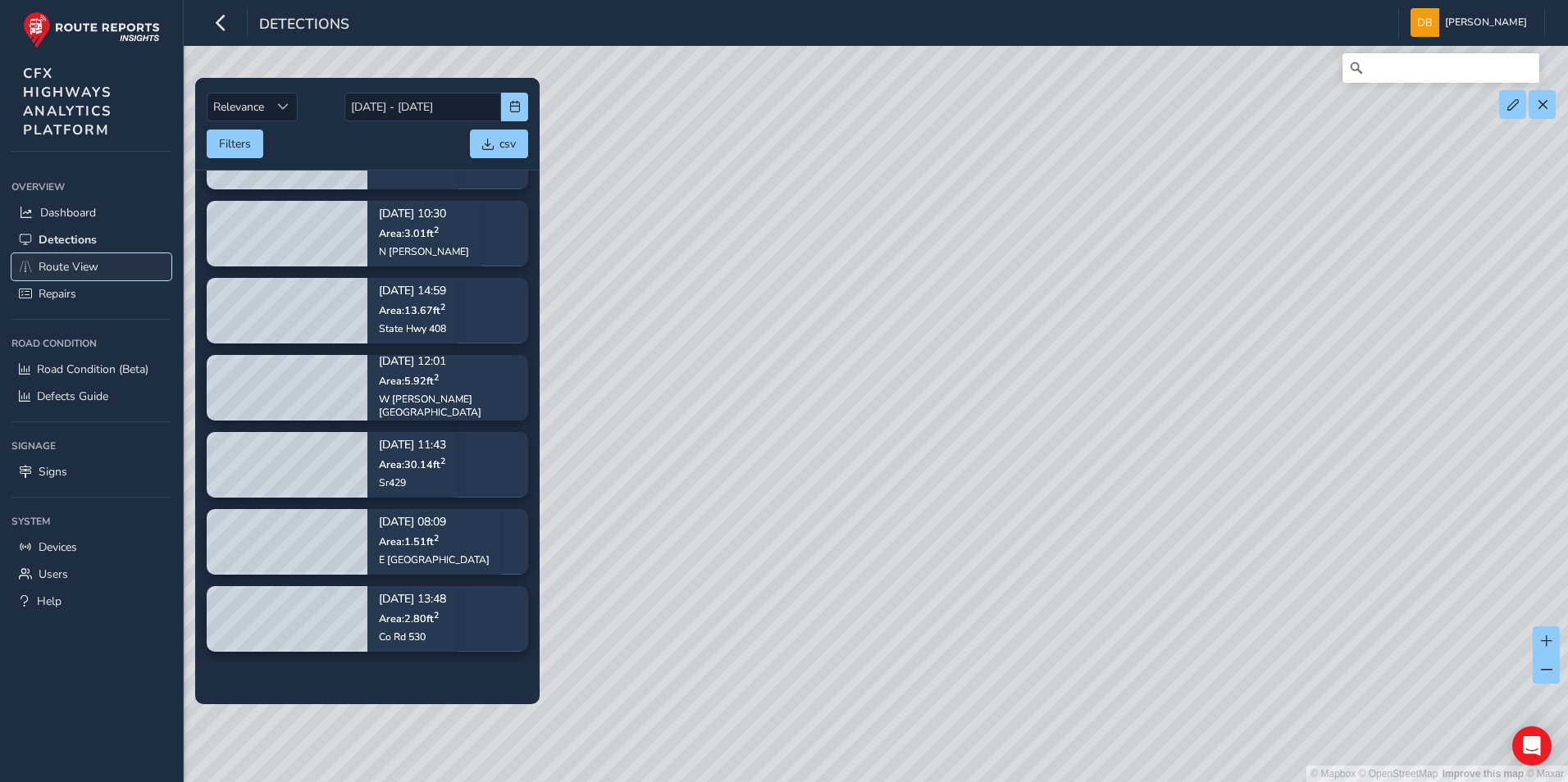
click at [81, 263] on span "Route View" at bounding box center [69, 266] width 60 height 16
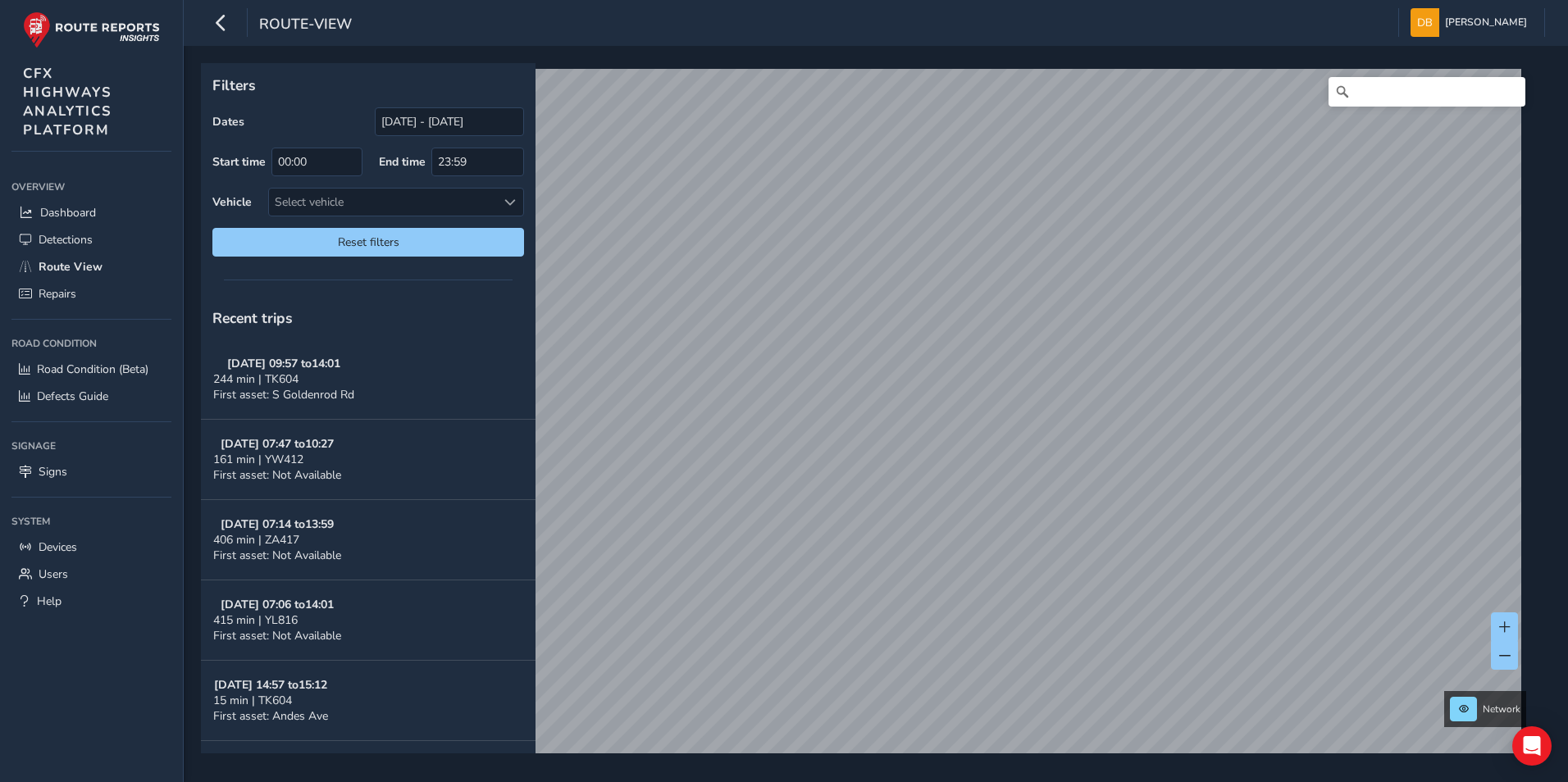
click at [913, 781] on html "route-view [PERSON_NAME] Colour Scheme: Dark Dim Light Logout Filters Dates [DA…" at bounding box center [784, 391] width 1568 height 782
click at [1263, 501] on div "Filters Dates [DATE] - [DATE] Start time 00:00 End time 23:59 Vehicle Select ve…" at bounding box center [876, 414] width 1384 height 737
drag, startPoint x: 1523, startPoint y: 531, endPoint x: 2004, endPoint y: 575, distance: 483.0
click at [1567, 575] on html "route-view [PERSON_NAME] Colour Scheme: Dark Dim Light Logout Filters Dates [DA…" at bounding box center [784, 391] width 1568 height 782
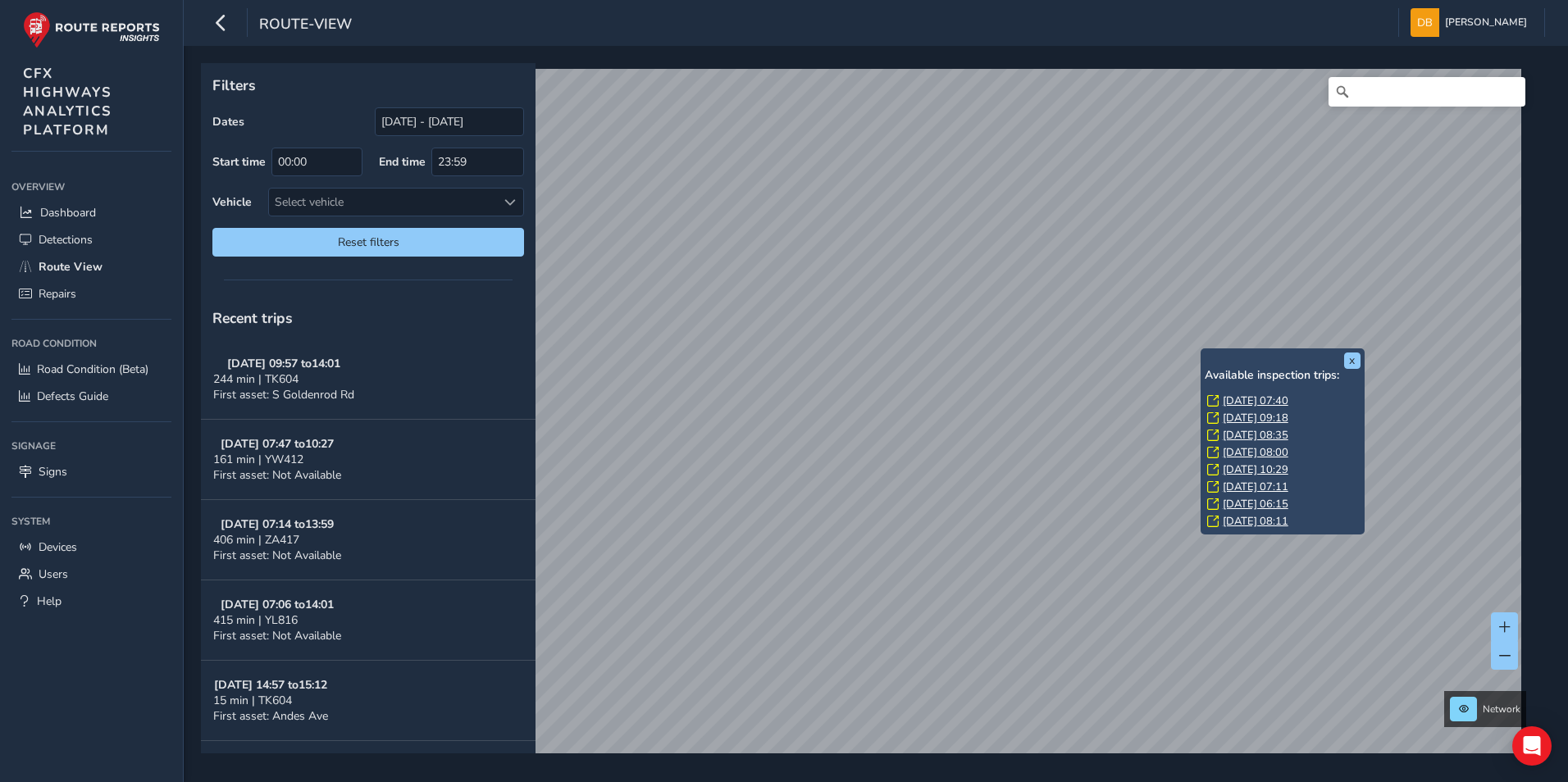
click at [1245, 485] on link "[DATE] 07:11" at bounding box center [1255, 487] width 66 height 15
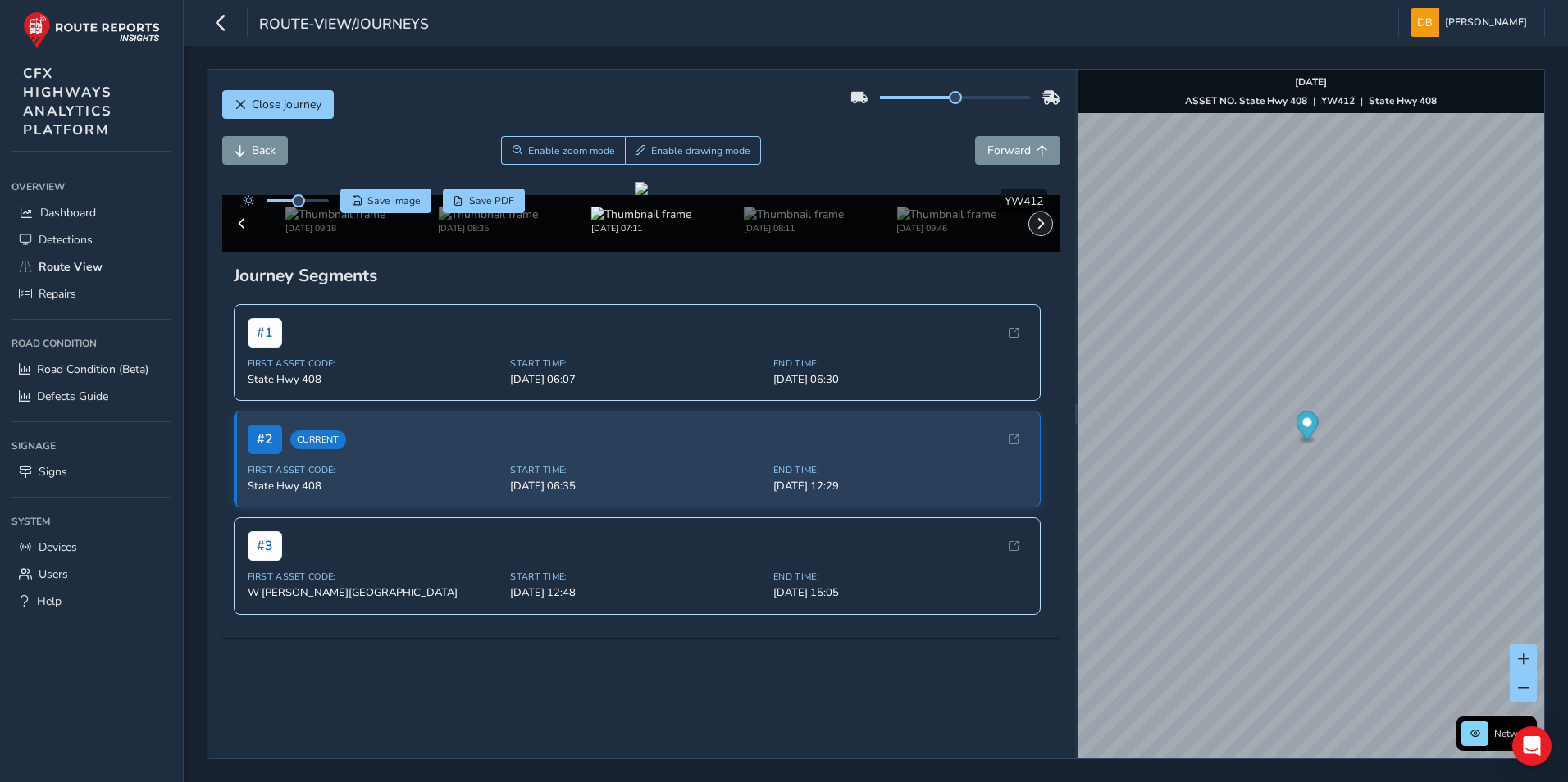
click at [1035, 229] on span at bounding box center [1040, 224] width 11 height 11
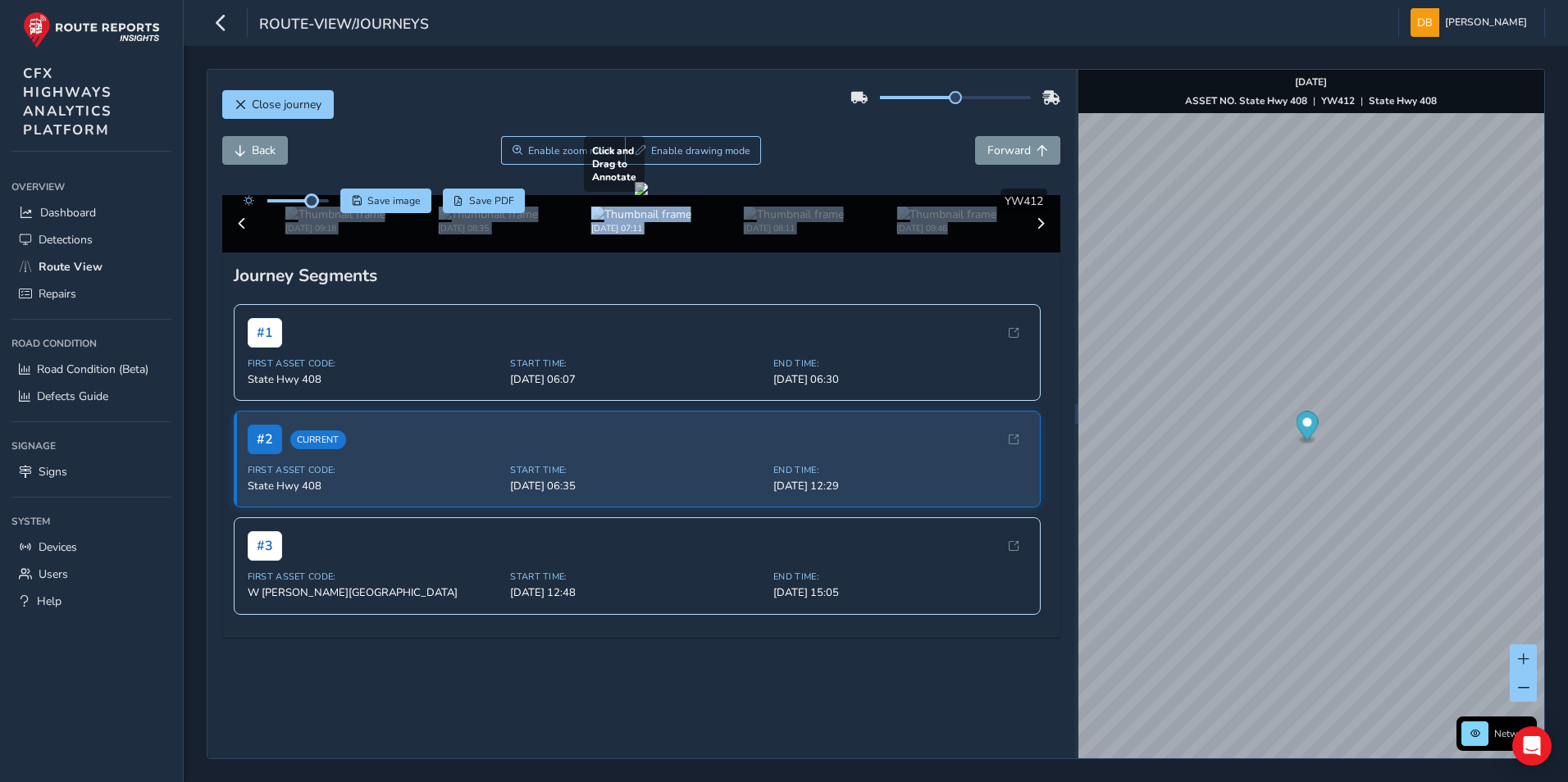
drag, startPoint x: 298, startPoint y: 207, endPoint x: 312, endPoint y: 214, distance: 15.7
click at [312, 214] on div "Click and Drag to Annotate [DATE] 07:40 [DATE] 09:18 [DATE] 08:35 [DATE] 07:11 …" at bounding box center [641, 217] width 839 height 71
click at [638, 222] on img at bounding box center [641, 214] width 100 height 16
click at [1015, 156] on span "Forward" at bounding box center [1009, 150] width 44 height 16
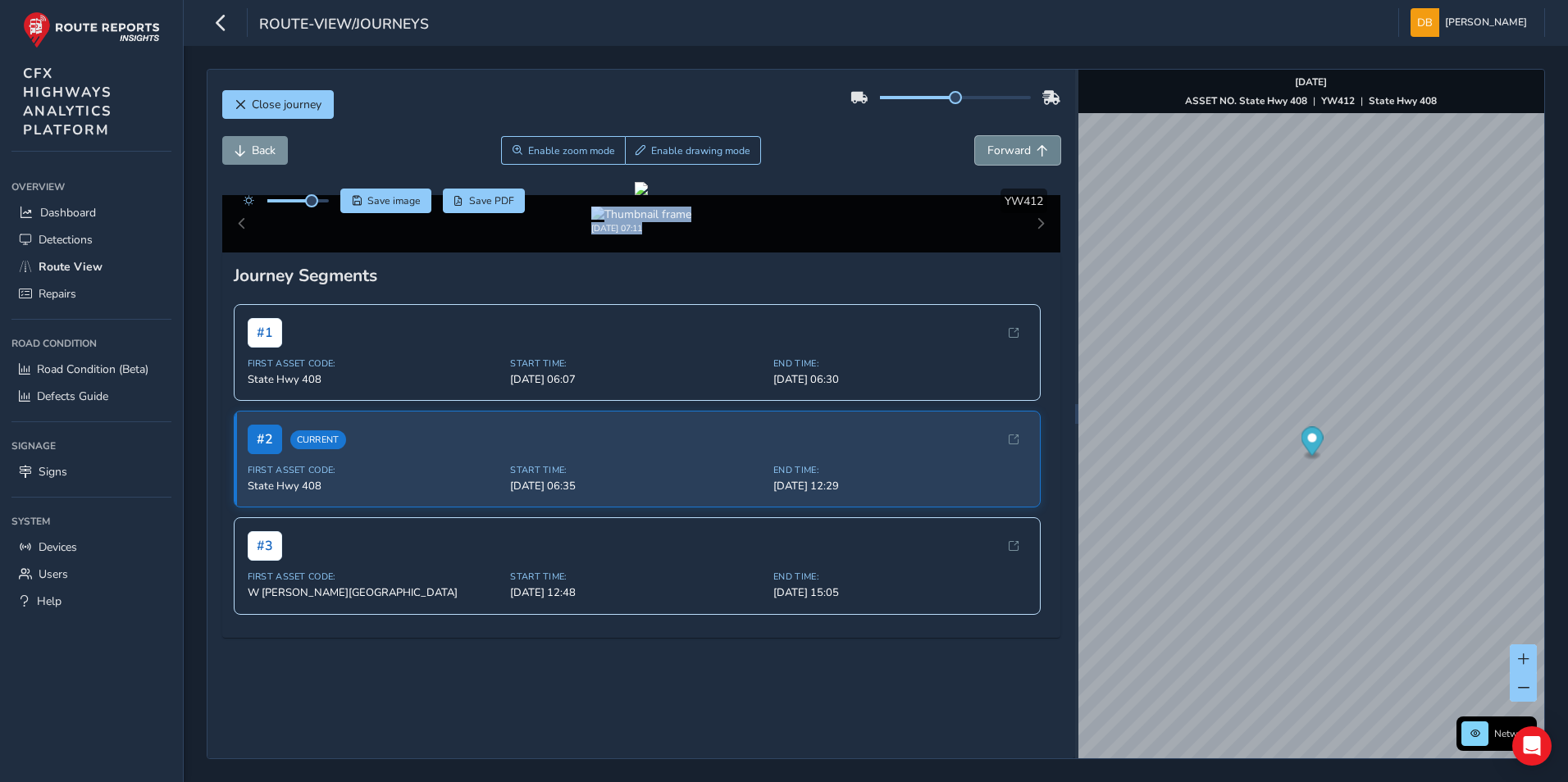
click at [1015, 156] on span "Forward" at bounding box center [1009, 150] width 44 height 16
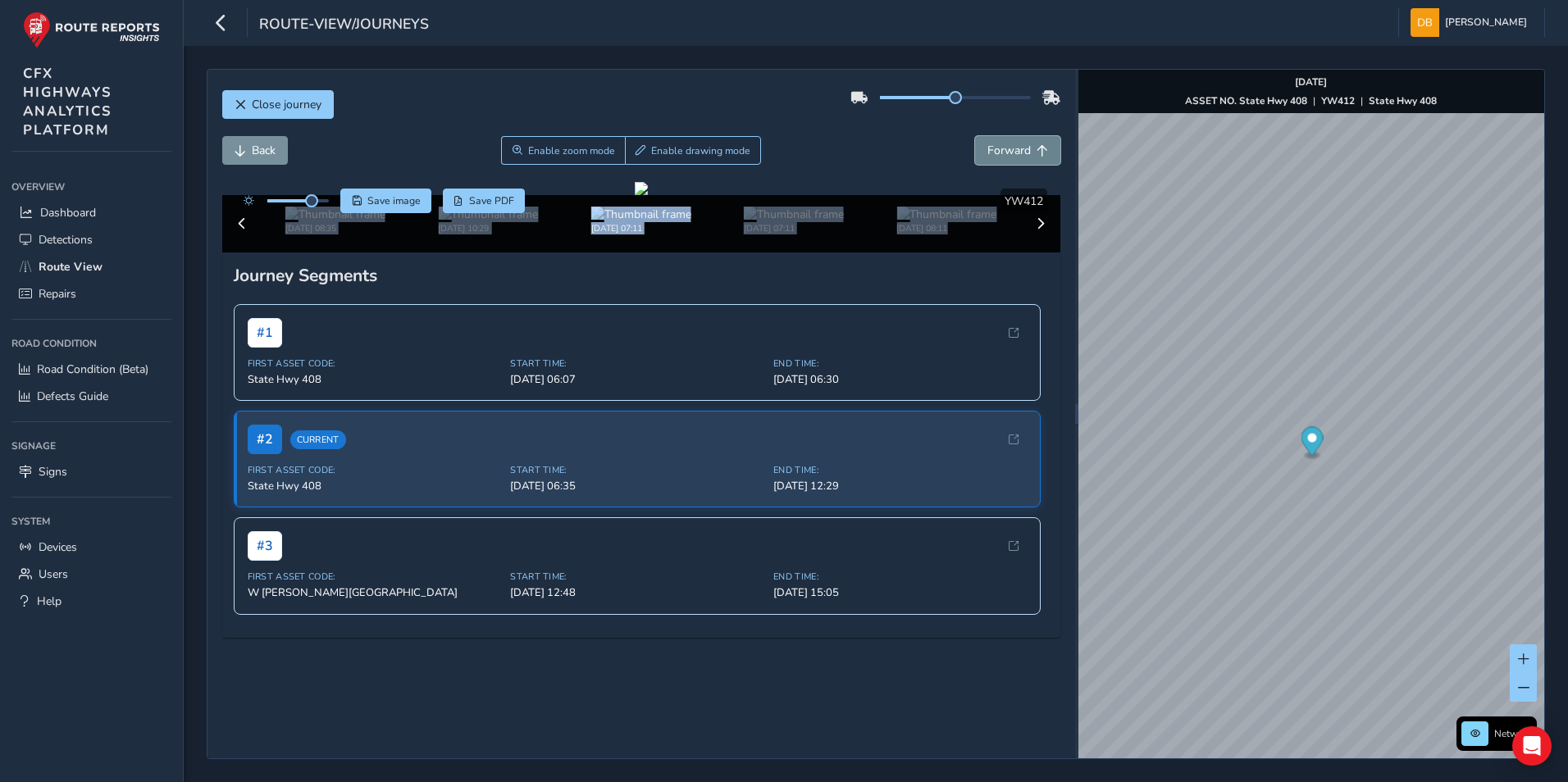
click at [1015, 156] on span "Forward" at bounding box center [1009, 150] width 44 height 16
click at [1036, 151] on span "Forward" at bounding box center [1042, 150] width 11 height 11
click at [1036, 154] on span "Forward" at bounding box center [1042, 150] width 11 height 11
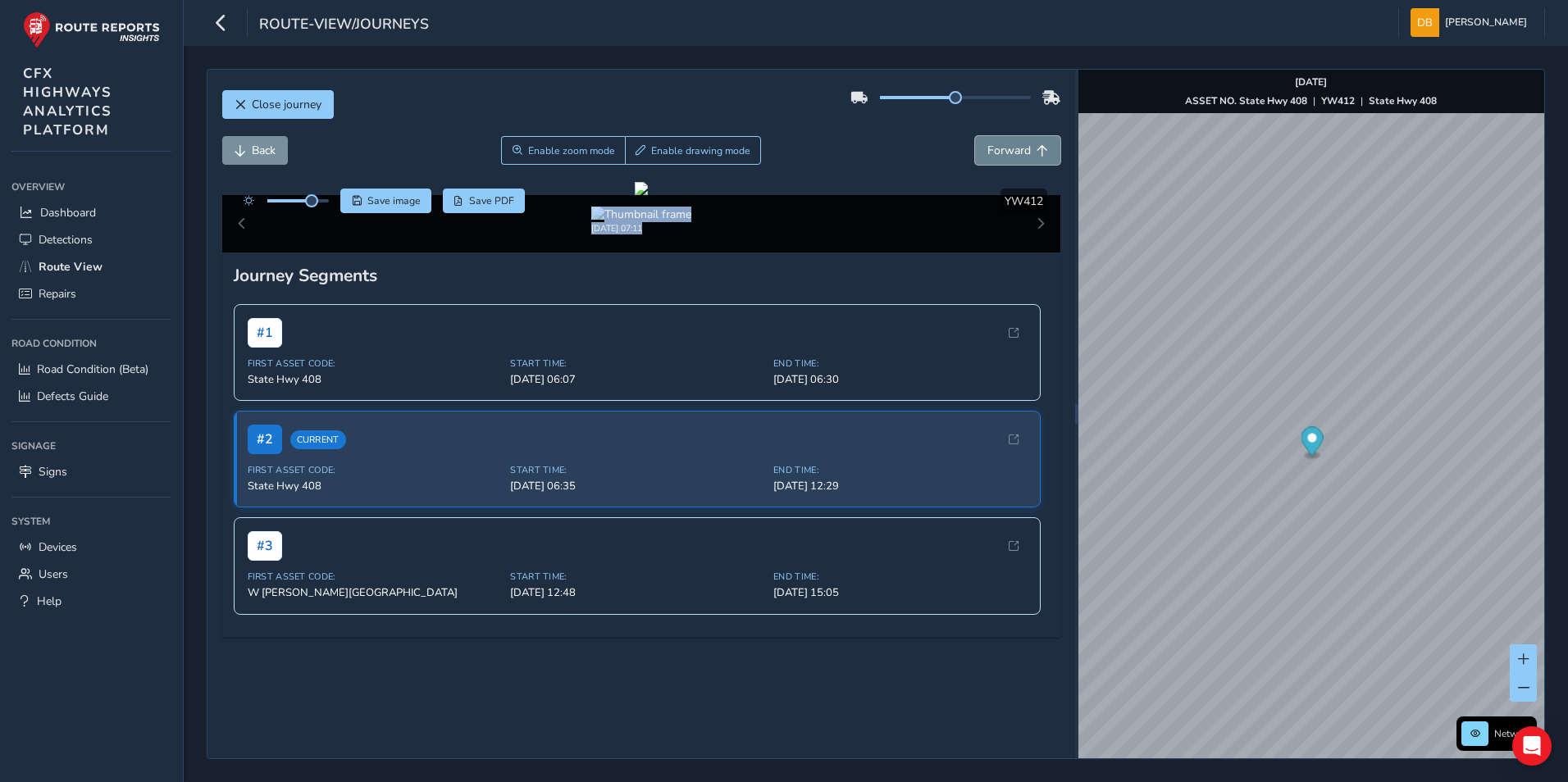
click at [1036, 155] on span "Forward" at bounding box center [1042, 150] width 11 height 11
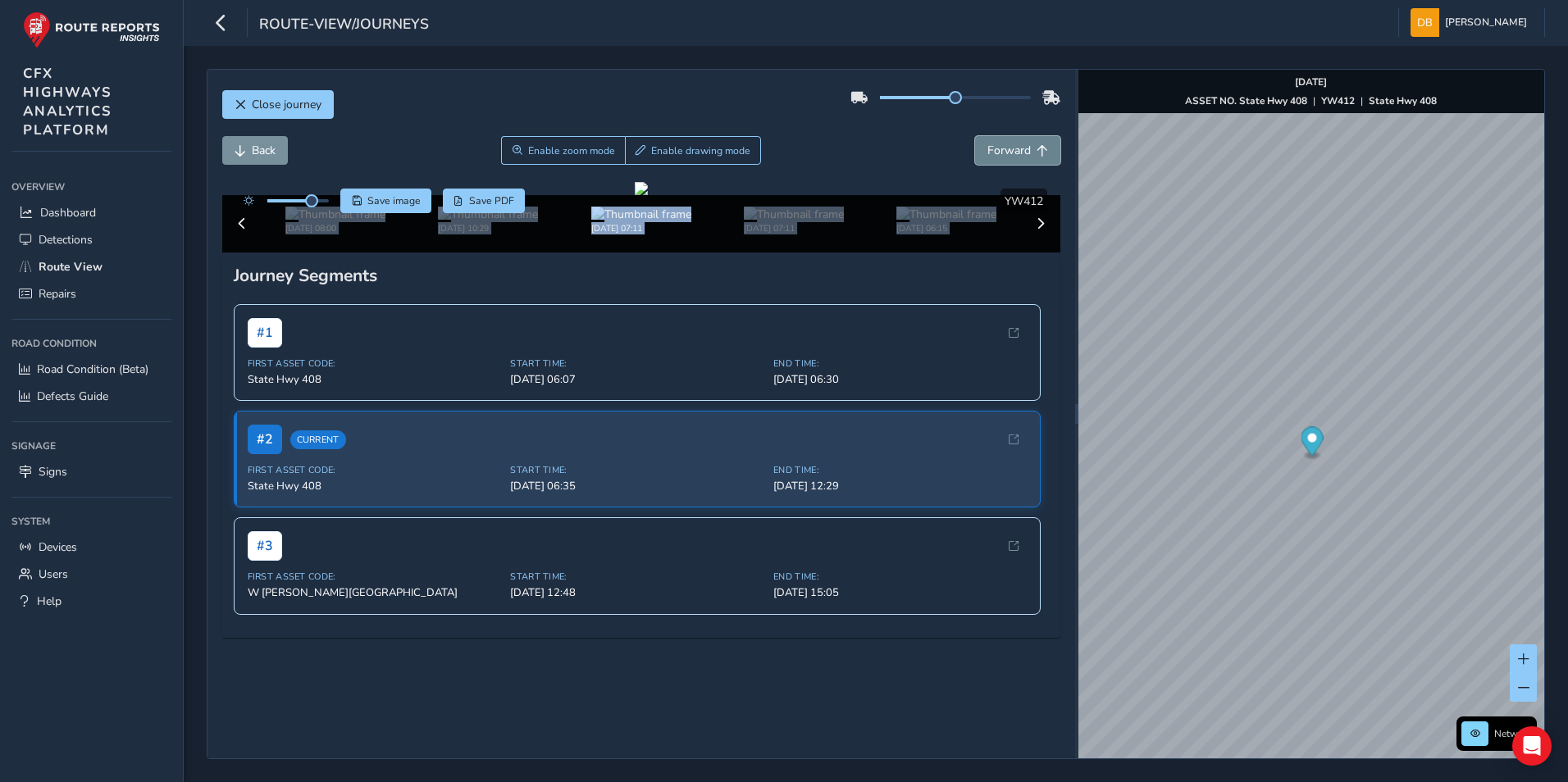
click at [1036, 155] on span "Forward" at bounding box center [1042, 150] width 11 height 11
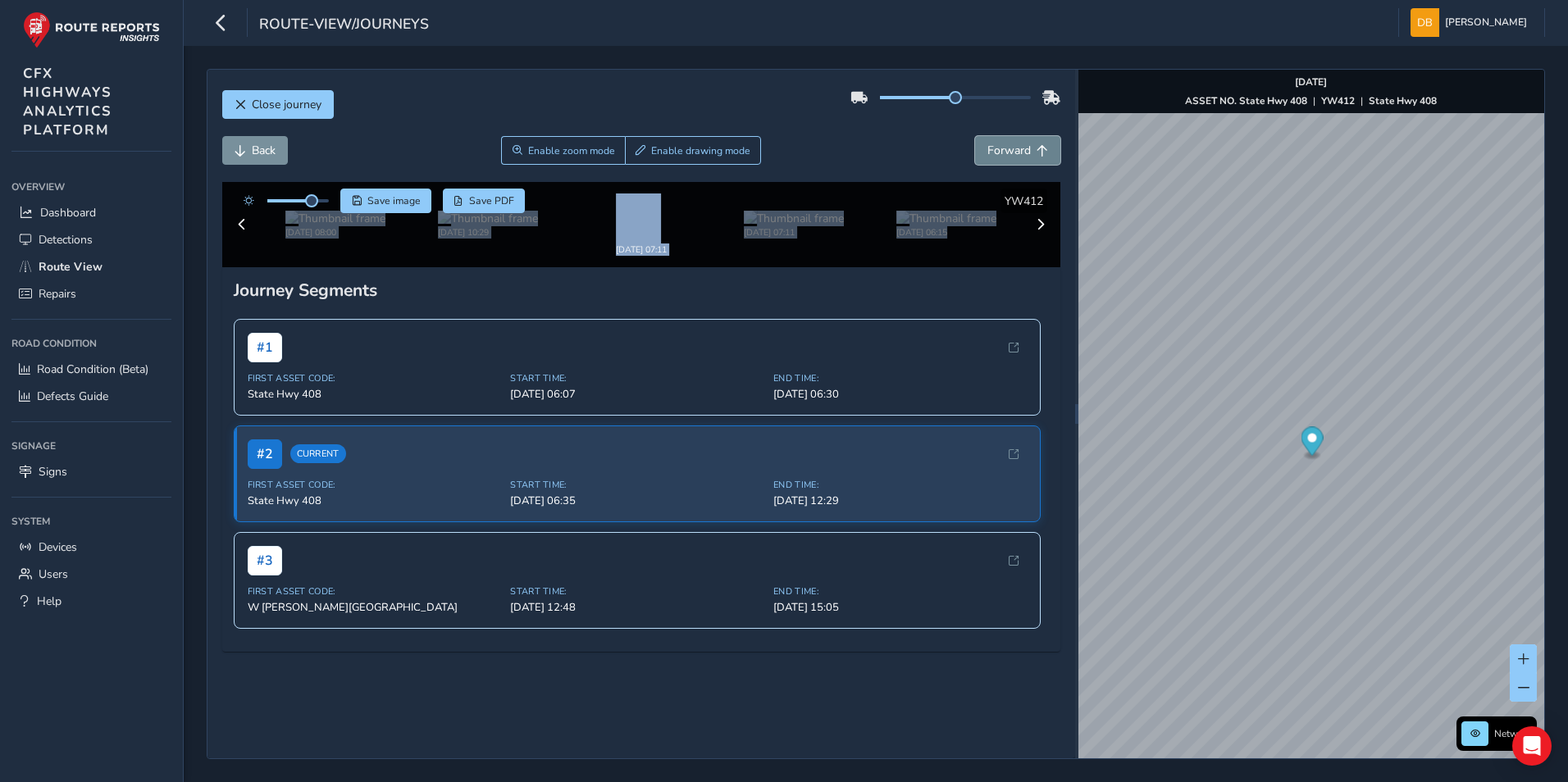
click at [1036, 156] on span "Forward" at bounding box center [1042, 150] width 11 height 11
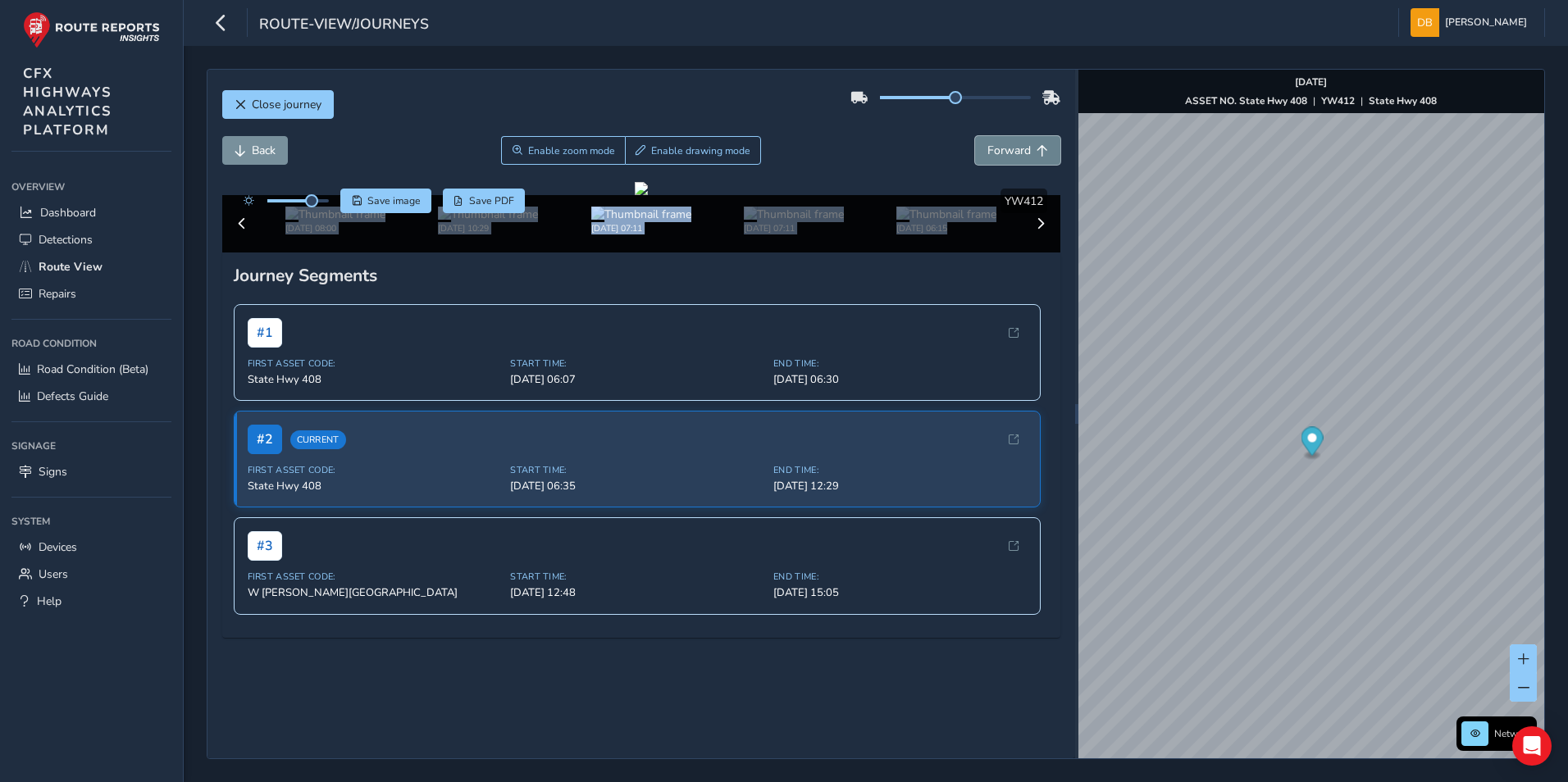
click at [1036, 156] on span "Forward" at bounding box center [1042, 150] width 11 height 11
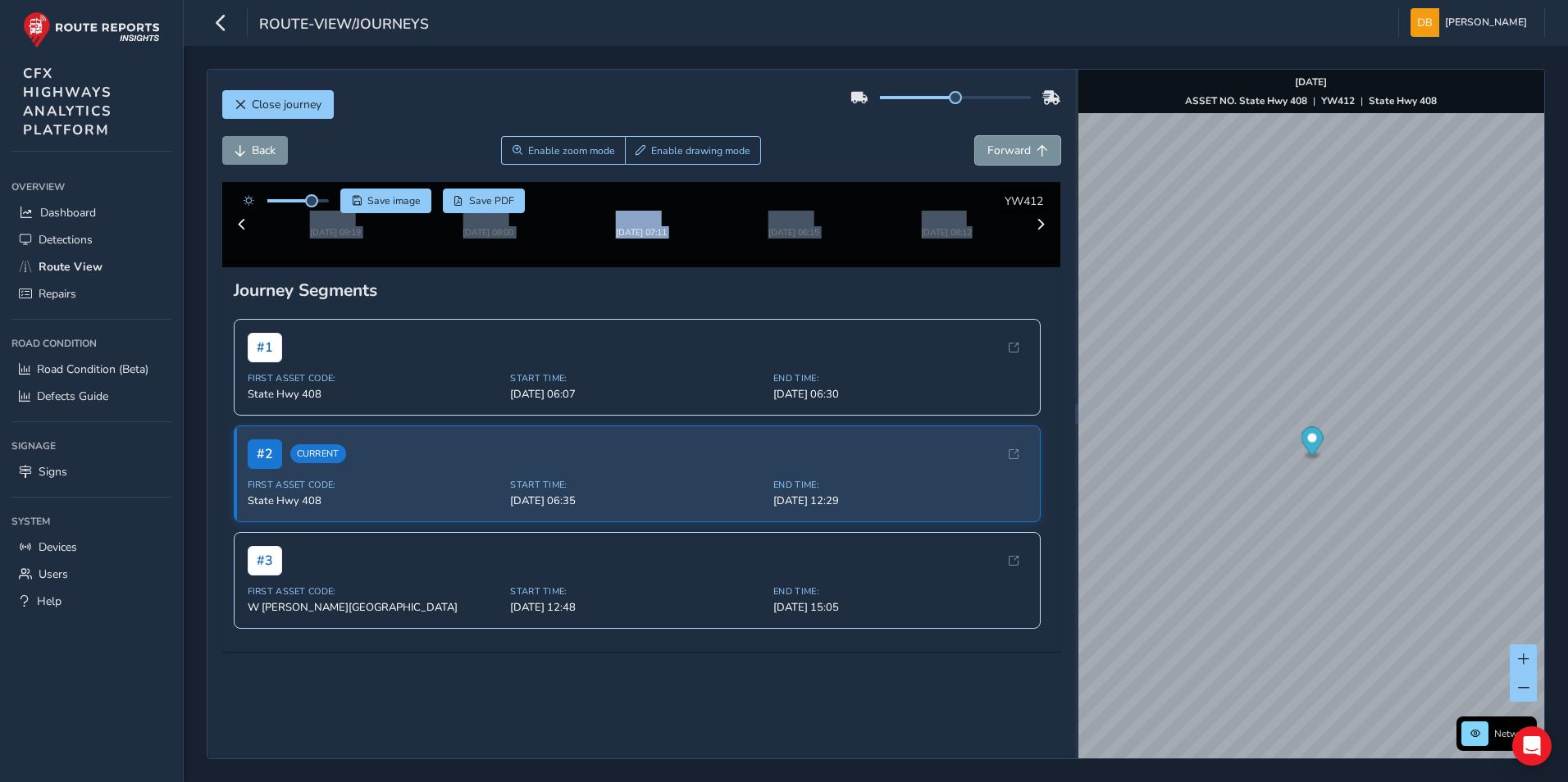
scroll to position [82, 0]
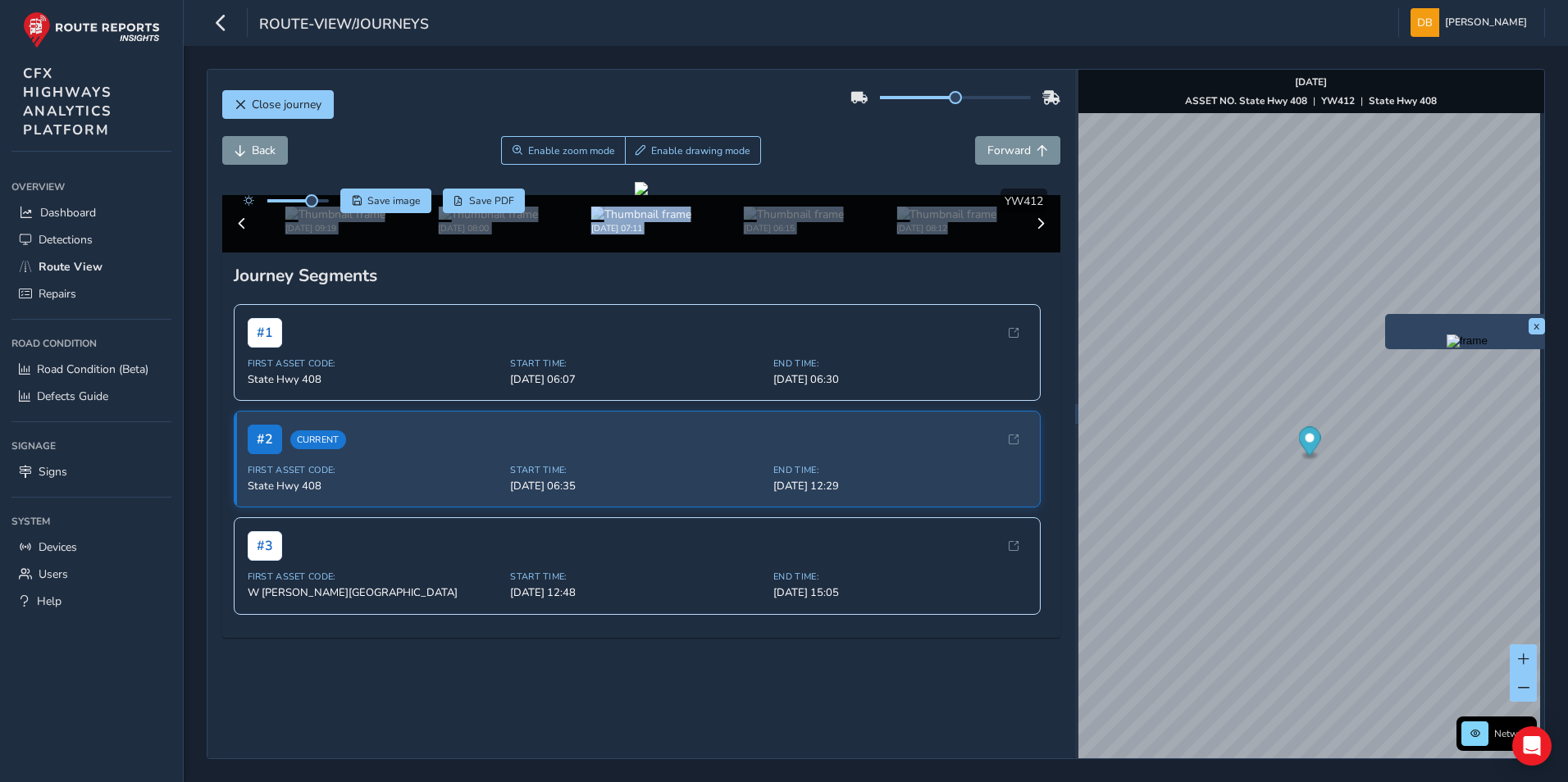
click at [1446, 343] on img "Preview frame" at bounding box center [1467, 341] width 41 height 13
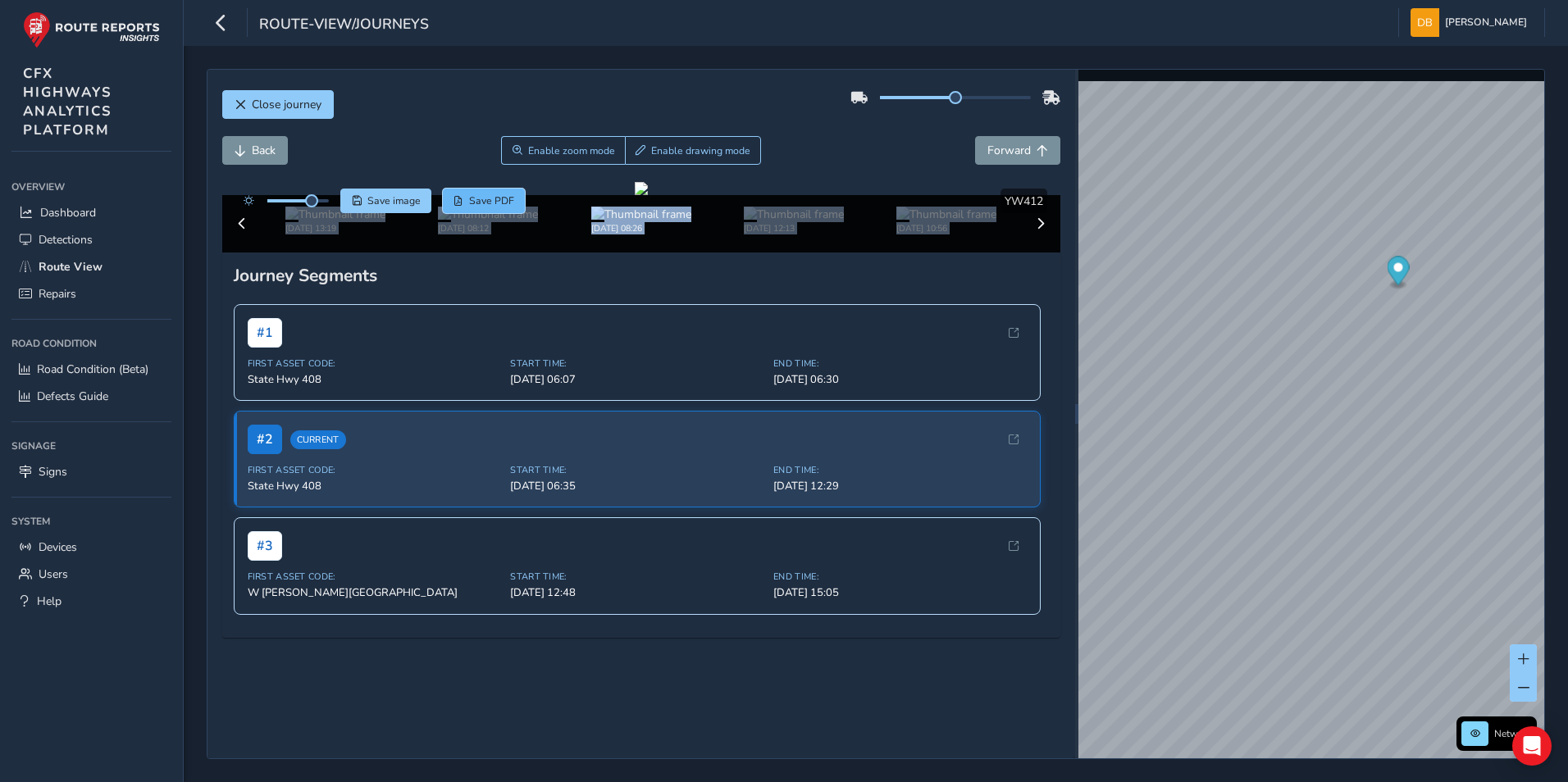
click at [490, 194] on span "Save PDF" at bounding box center [492, 200] width 45 height 13
click at [312, 104] on span "Close journey" at bounding box center [286, 104] width 70 height 16
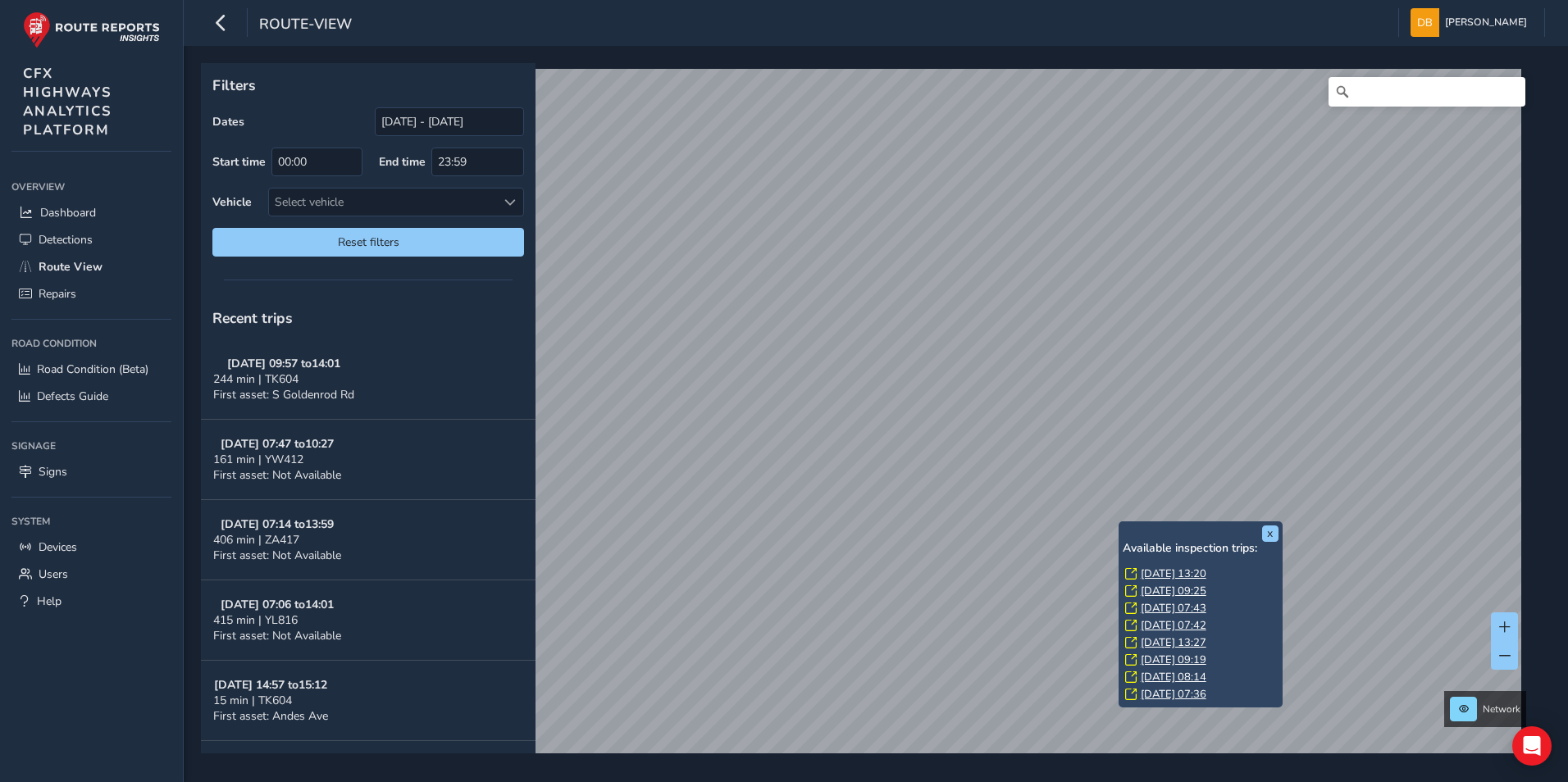
click at [1179, 575] on link "[DATE] 13:20" at bounding box center [1173, 574] width 66 height 15
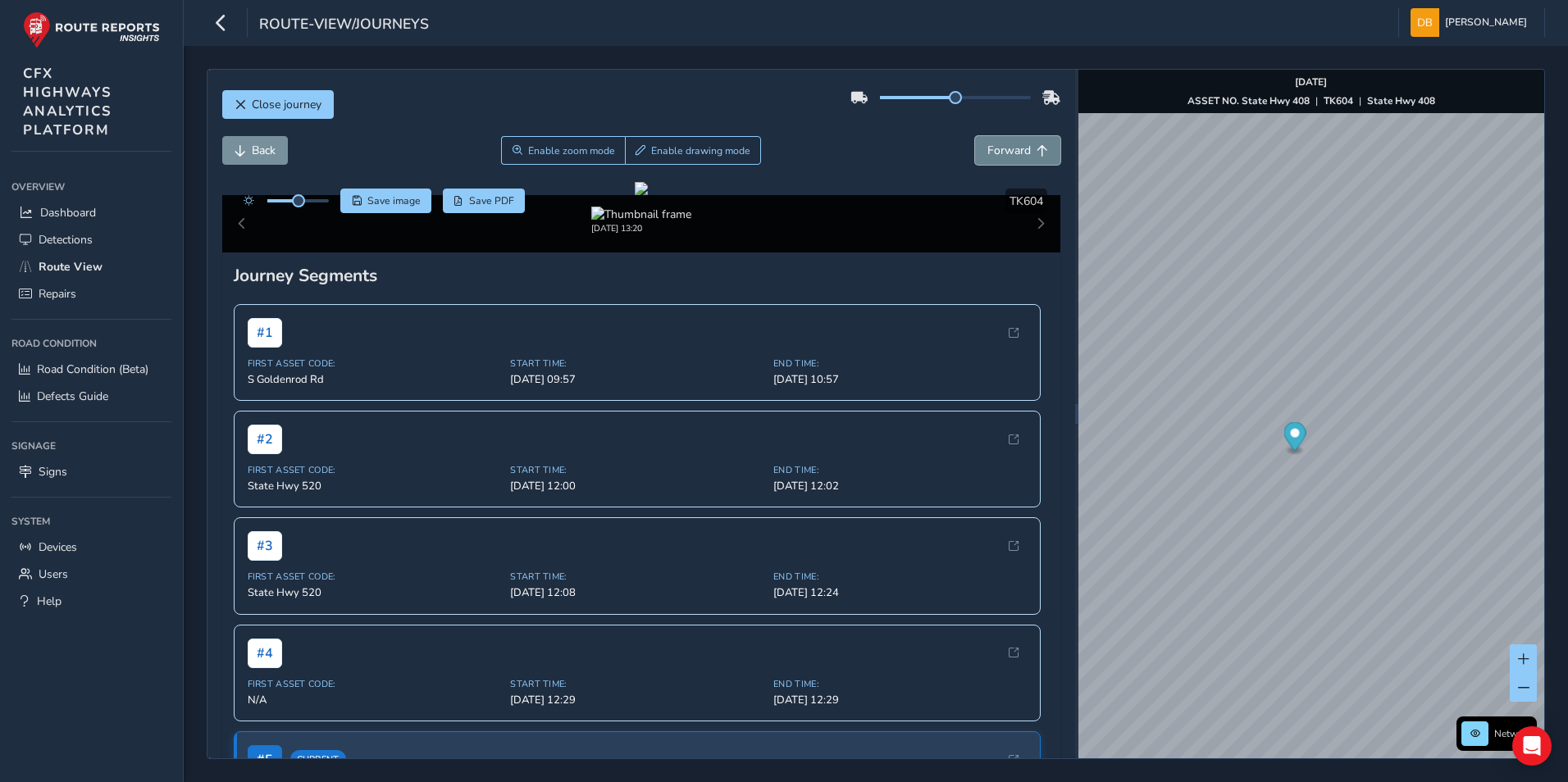
click at [994, 150] on span "Forward" at bounding box center [1009, 150] width 44 height 16
click at [994, 151] on span "Forward" at bounding box center [1009, 150] width 44 height 16
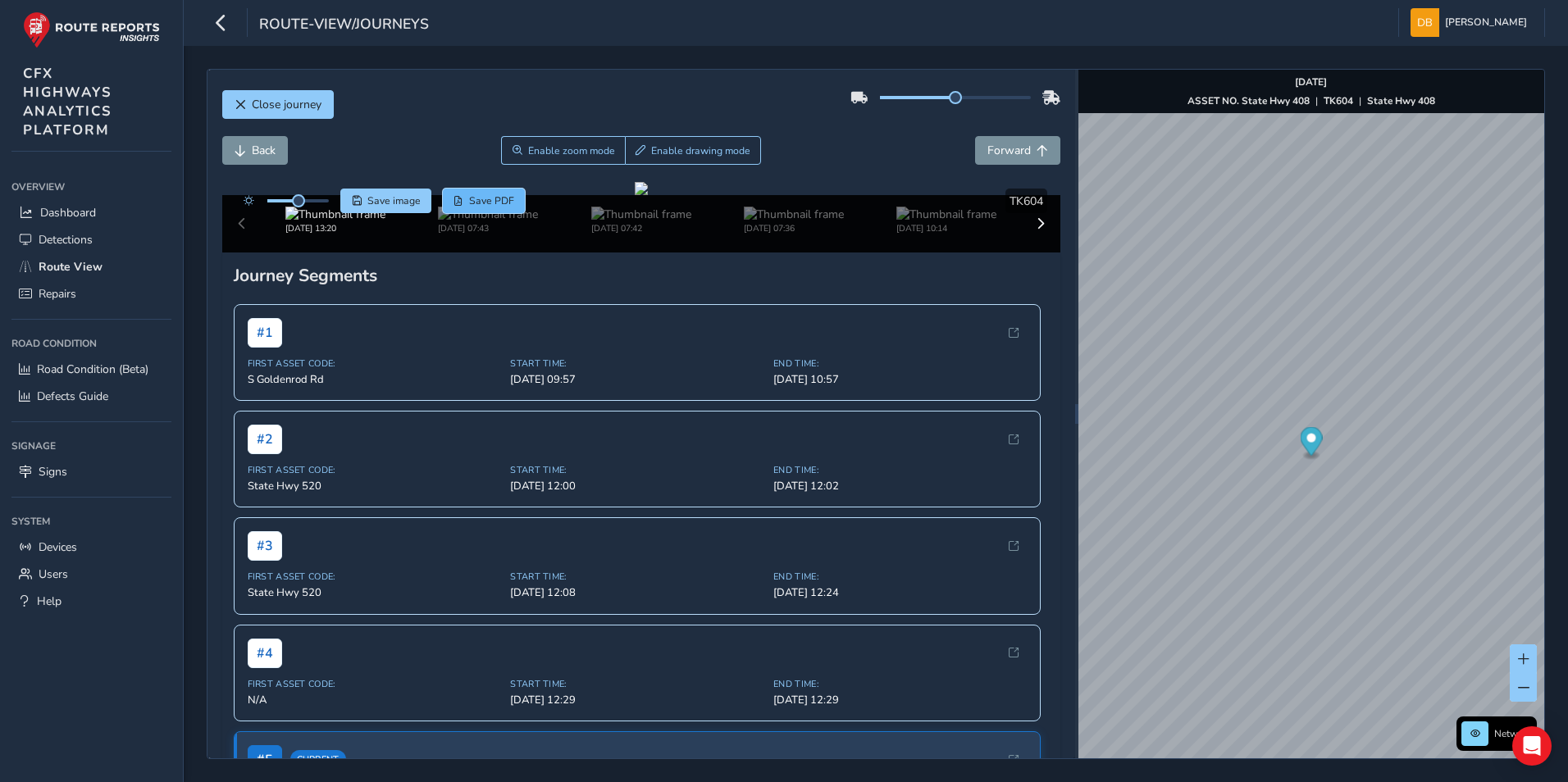
click at [486, 201] on span "Save PDF" at bounding box center [492, 200] width 45 height 13
click at [48, 574] on span "Users" at bounding box center [54, 574] width 30 height 16
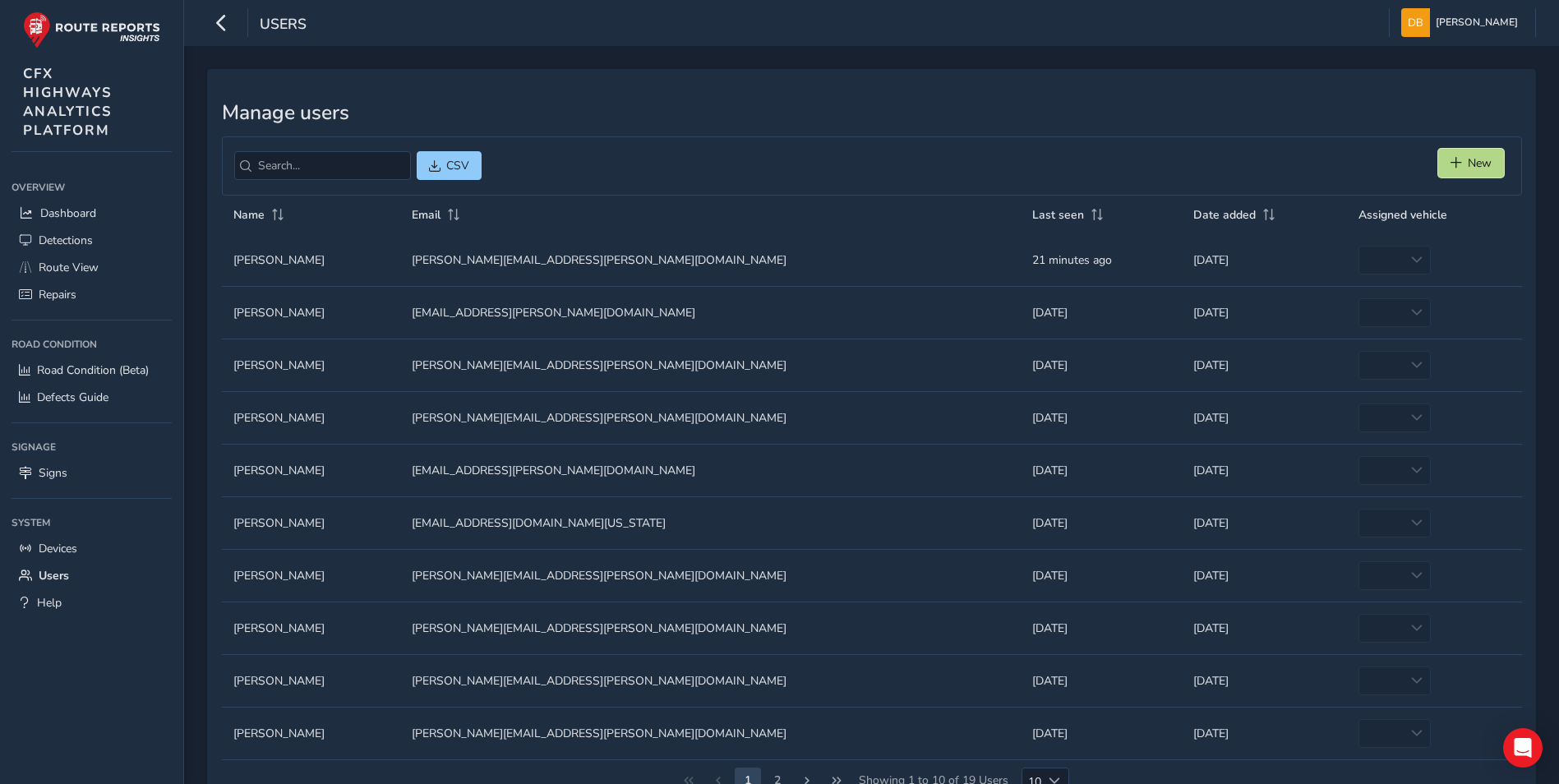
click at [1479, 166] on span "New" at bounding box center [1480, 163] width 24 height 16
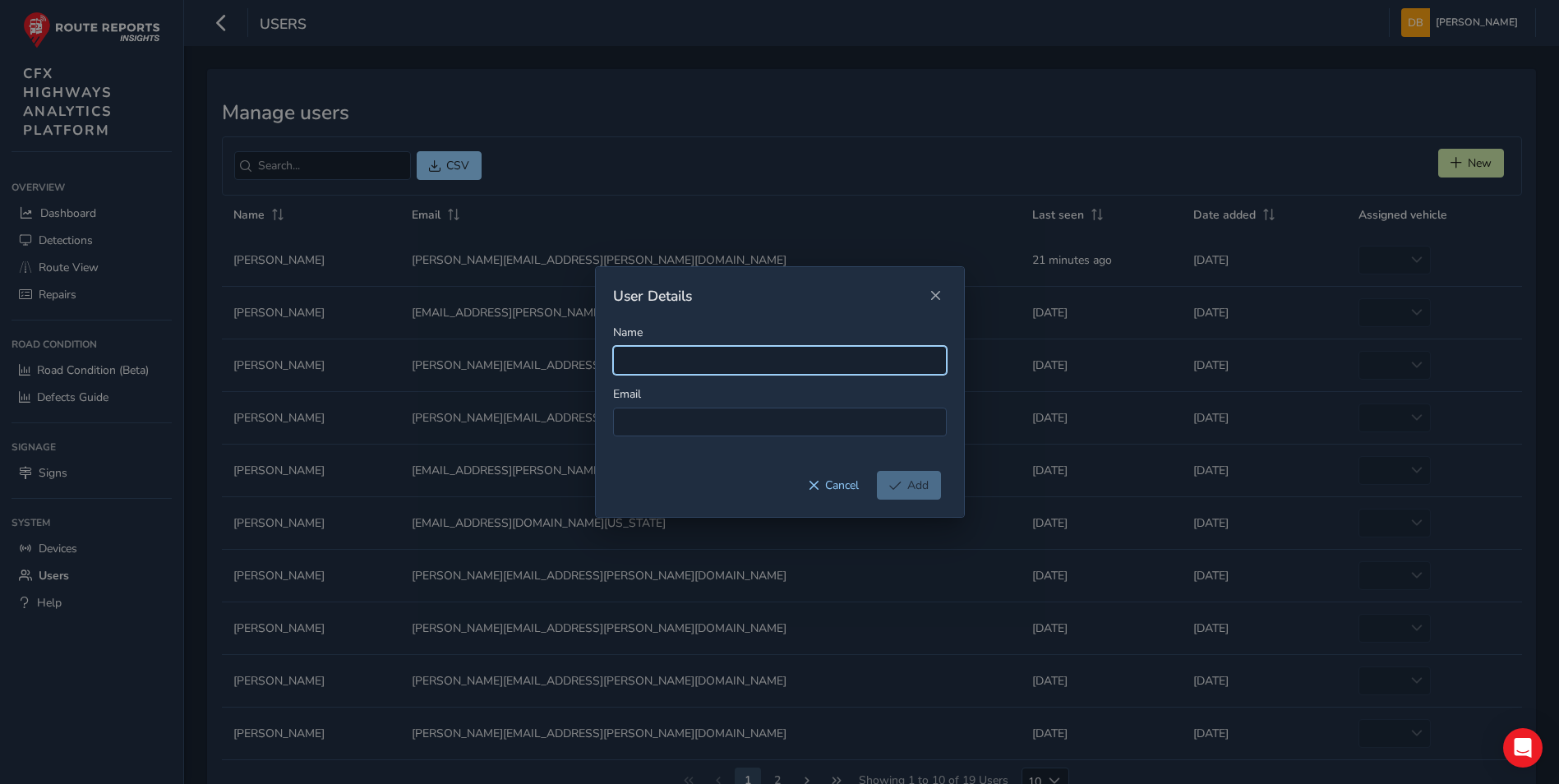
click at [685, 357] on input "Name" at bounding box center [780, 360] width 334 height 29
type input "[PERSON_NAME]"
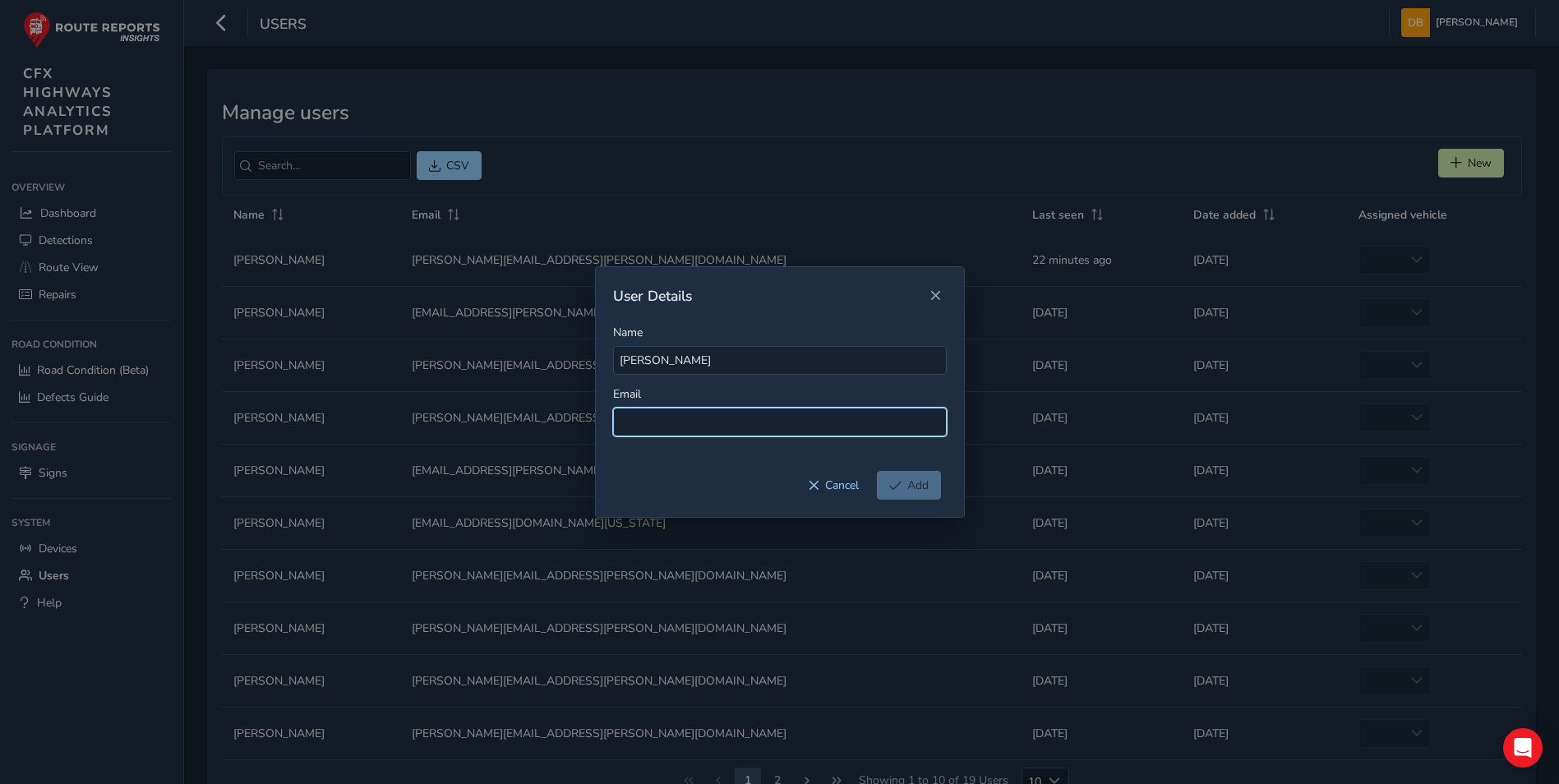
click at [679, 408] on input at bounding box center [780, 421] width 334 height 29
type input "[PERSON_NAME][EMAIL_ADDRESS][PERSON_NAME][DOMAIN_NAME]"
click at [930, 487] on button "Add" at bounding box center [909, 485] width 64 height 29
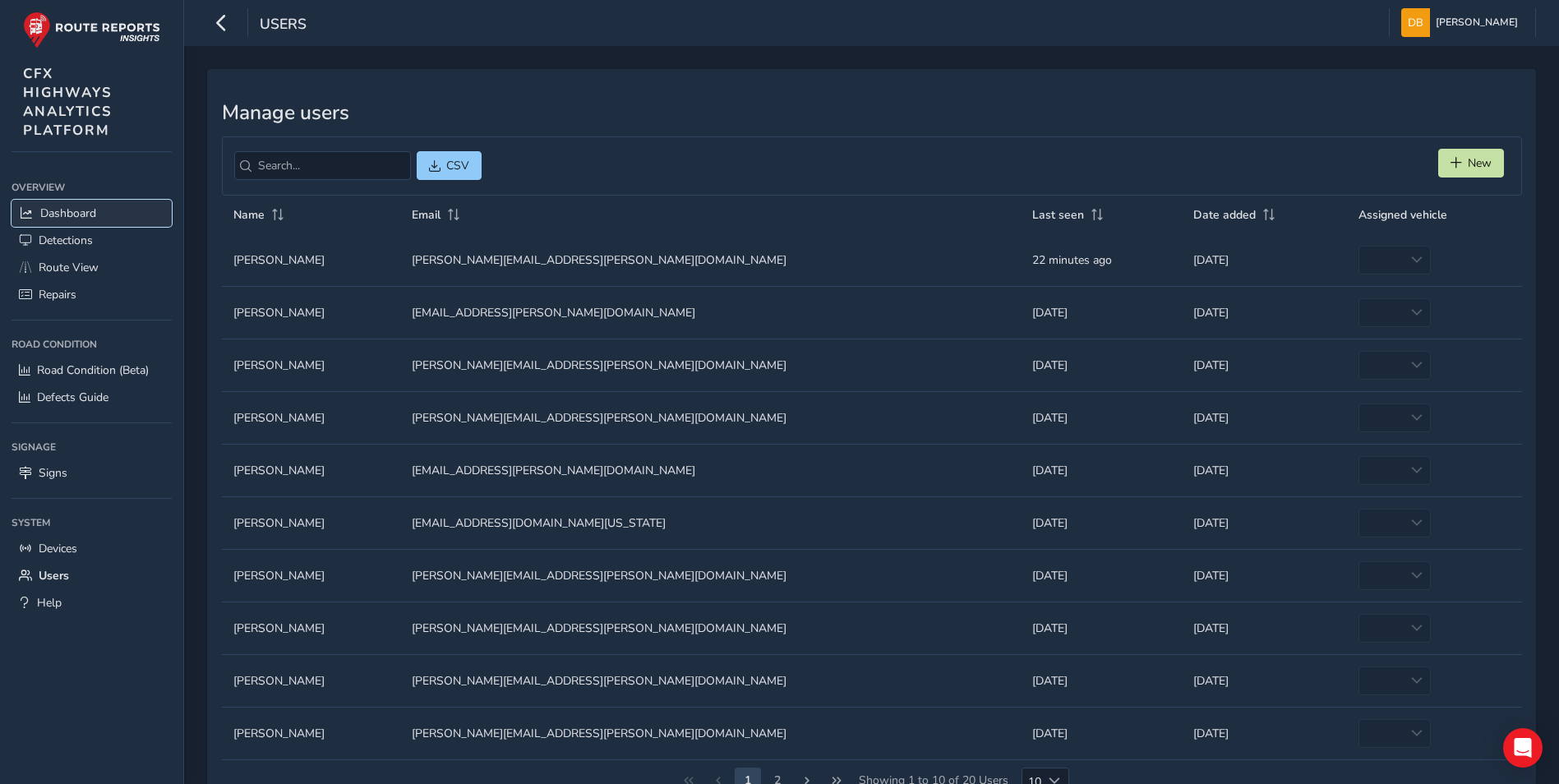
click at [90, 216] on span "Dashboard" at bounding box center [68, 213] width 56 height 16
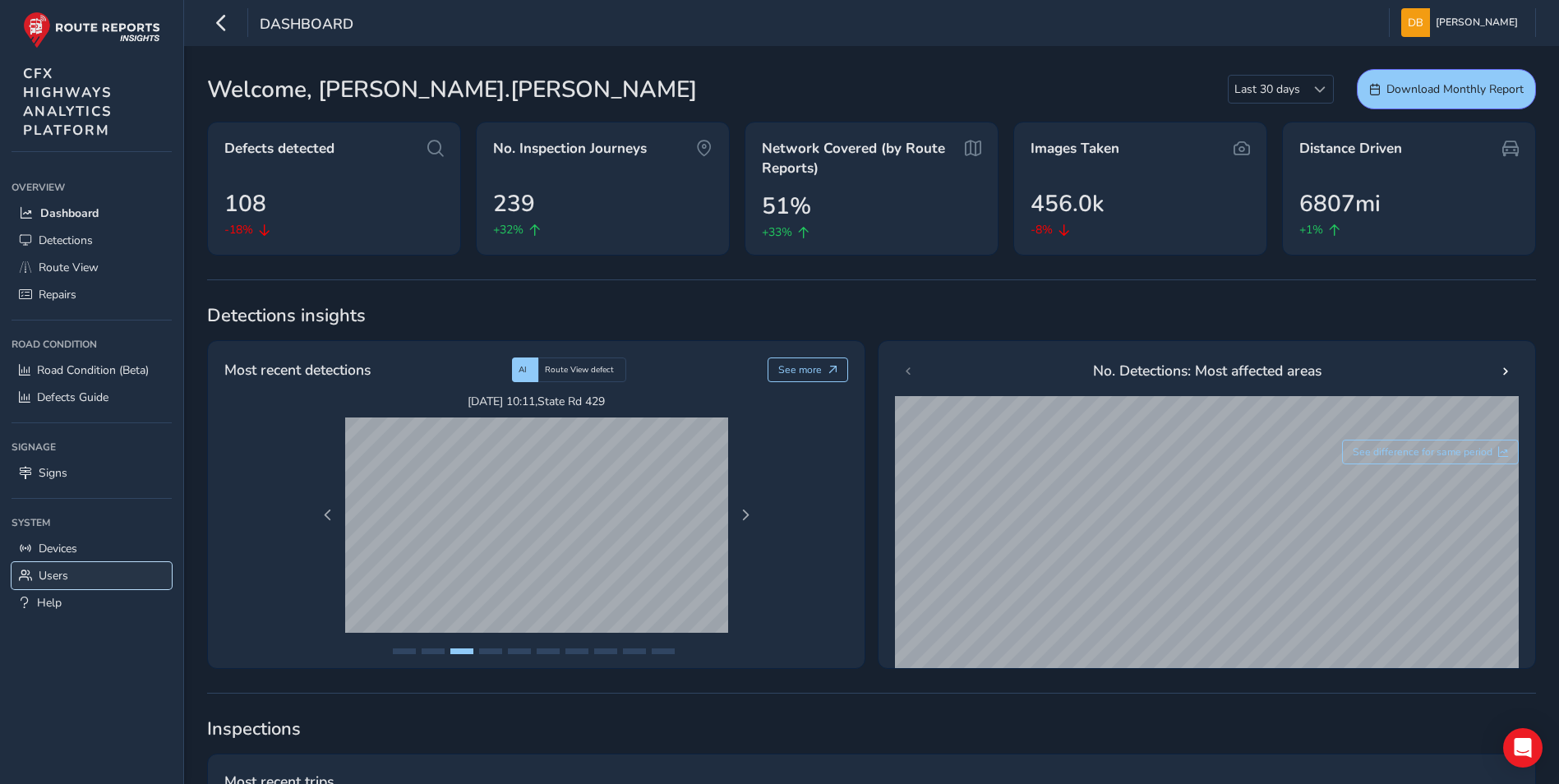
click at [60, 577] on span "Users" at bounding box center [54, 576] width 30 height 16
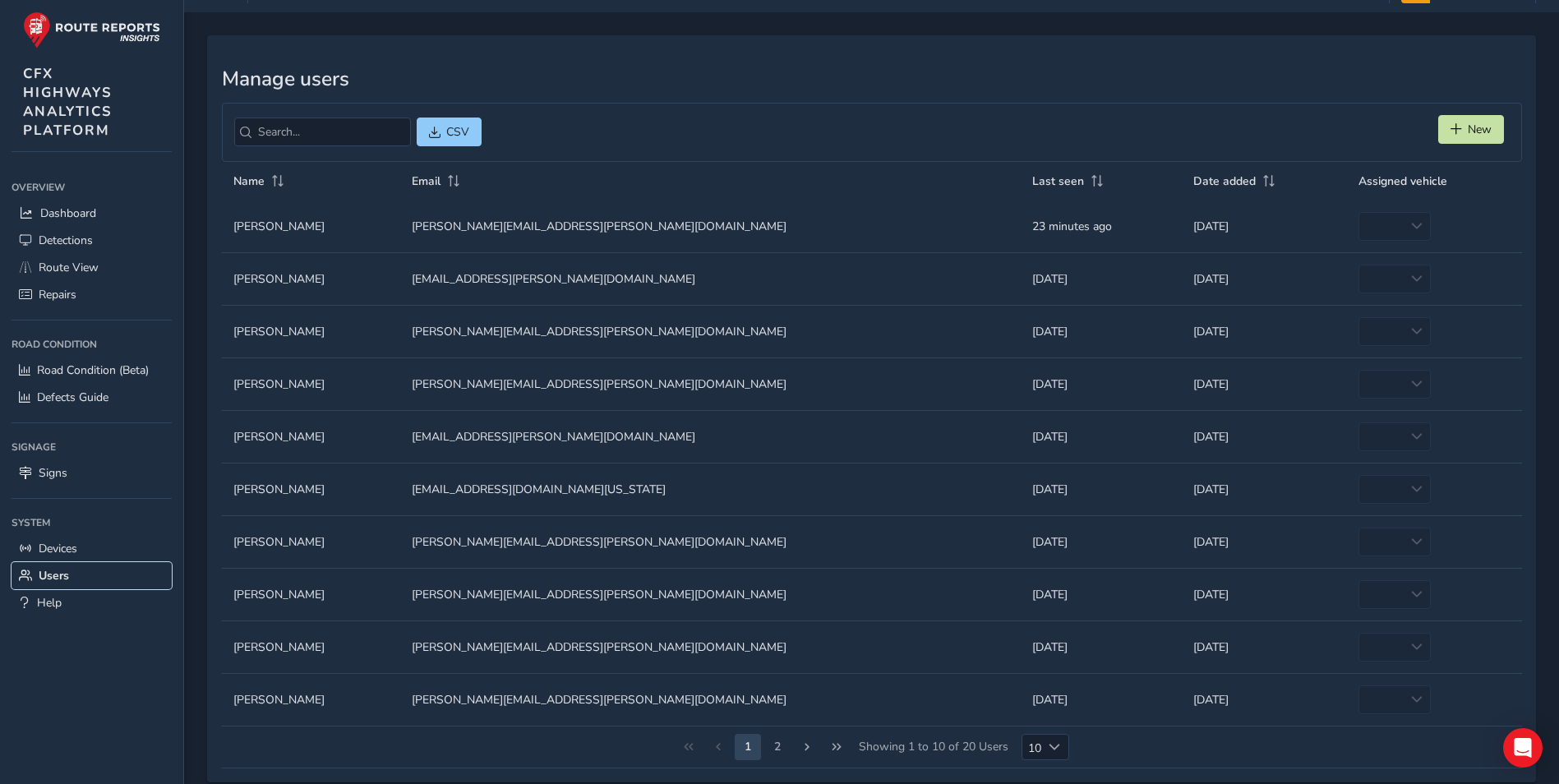
scroll to position [60, 0]
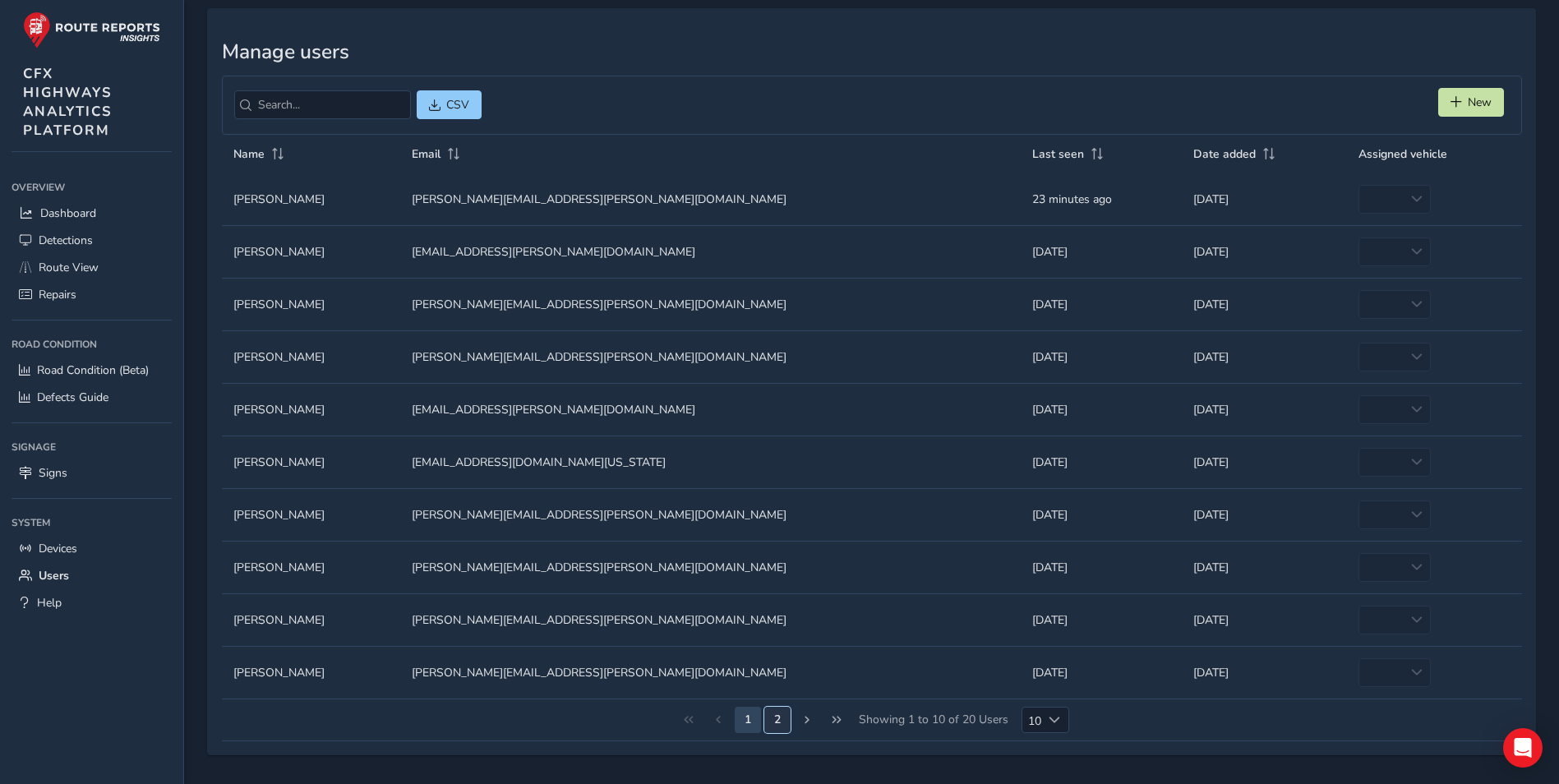
click at [778, 718] on button "2" at bounding box center [778, 720] width 26 height 26
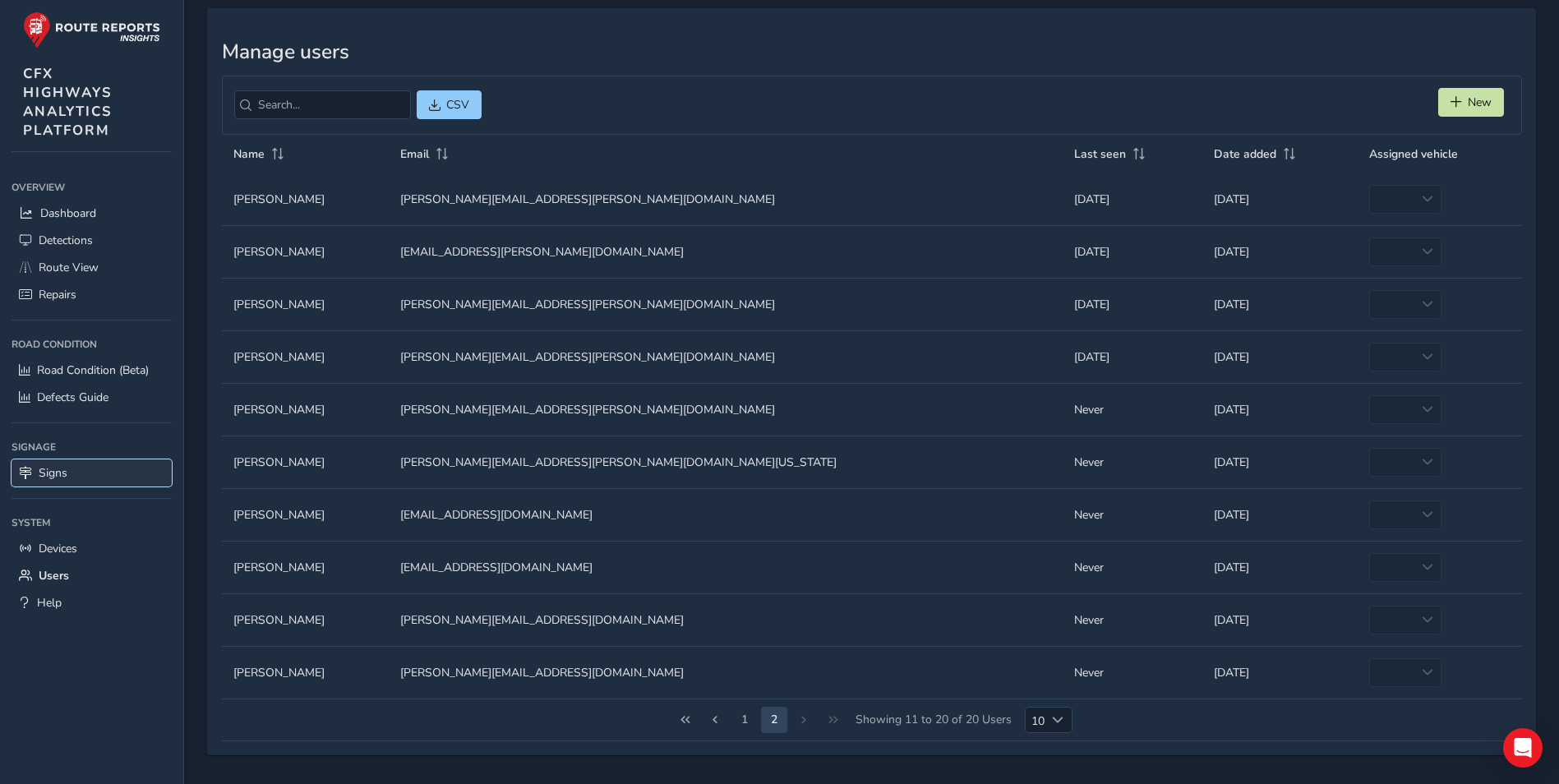
click at [57, 469] on span "Signs" at bounding box center [53, 472] width 29 height 16
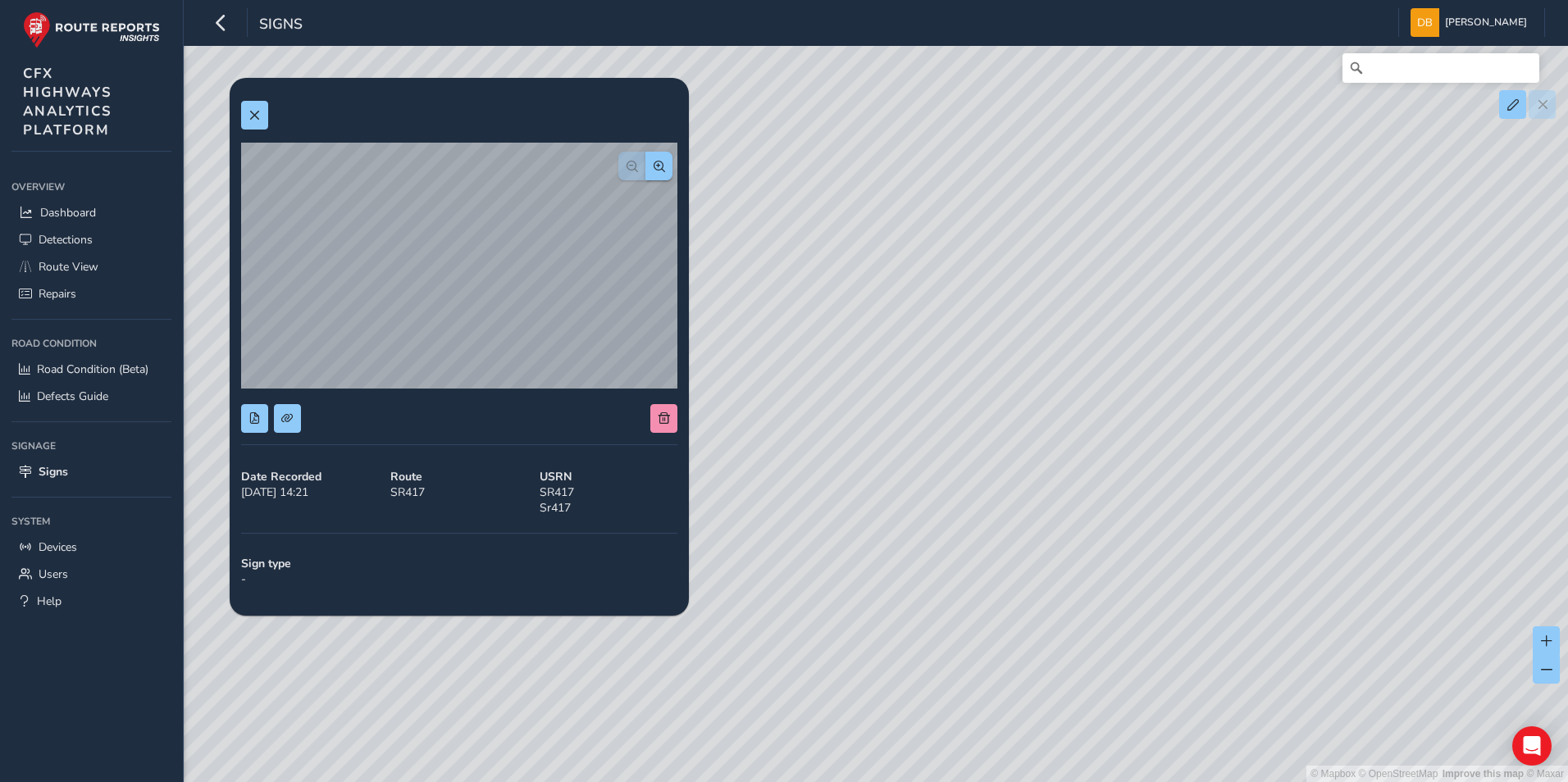
click at [999, 380] on div "© Mapbox © OpenStreetMap Improve this map © Maxar" at bounding box center [784, 391] width 1568 height 782
click at [1005, 380] on div "© Mapbox © OpenStreetMap Improve this map © Maxar" at bounding box center [784, 391] width 1568 height 782
click at [256, 118] on span at bounding box center [254, 115] width 11 height 11
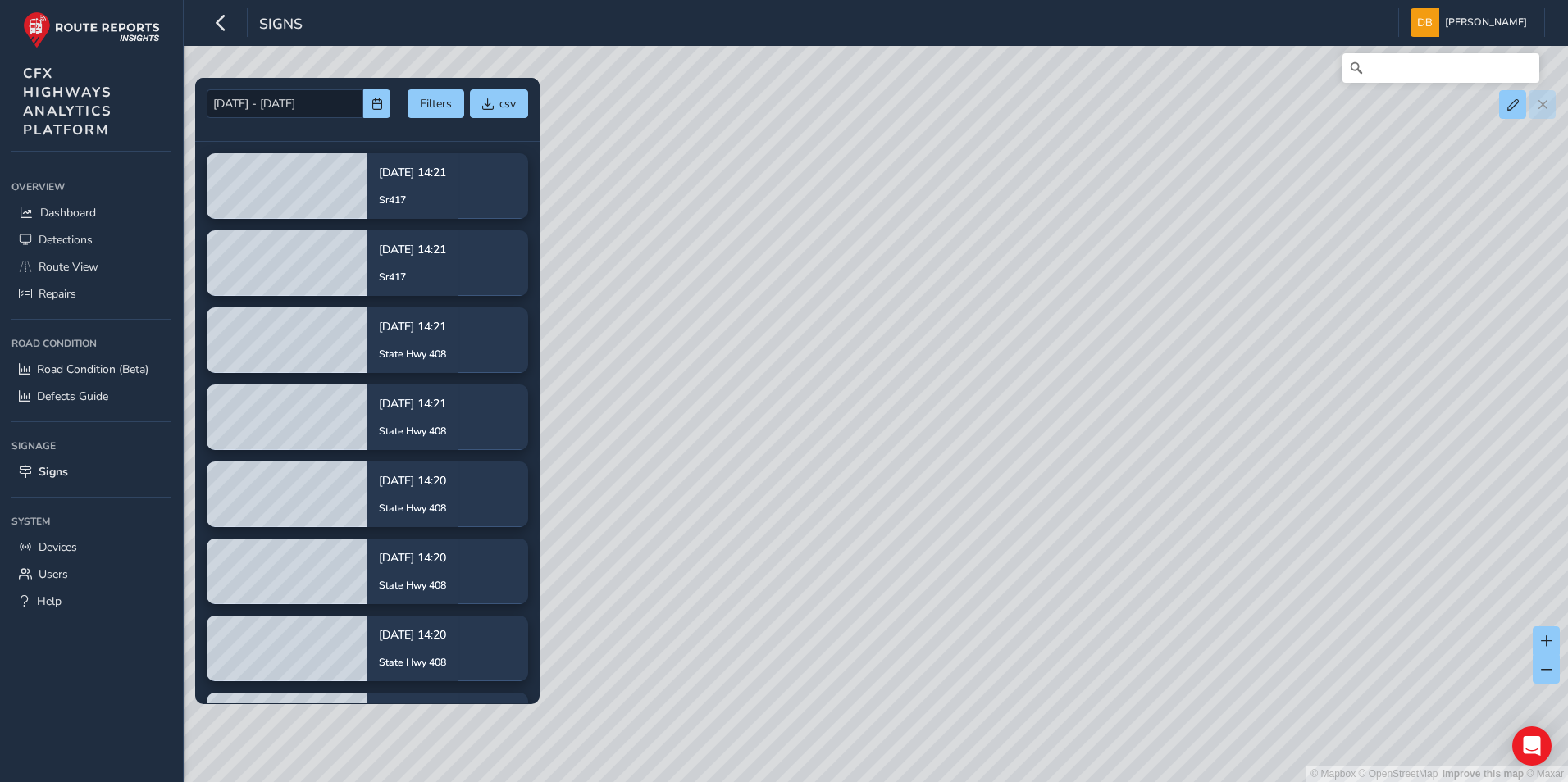
click at [884, 267] on div "© Mapbox © OpenStreetMap Improve this map © Maxar" at bounding box center [784, 391] width 1568 height 782
click at [807, 320] on div "© Mapbox © OpenStreetMap Improve this map © Maxar" at bounding box center [784, 391] width 1568 height 782
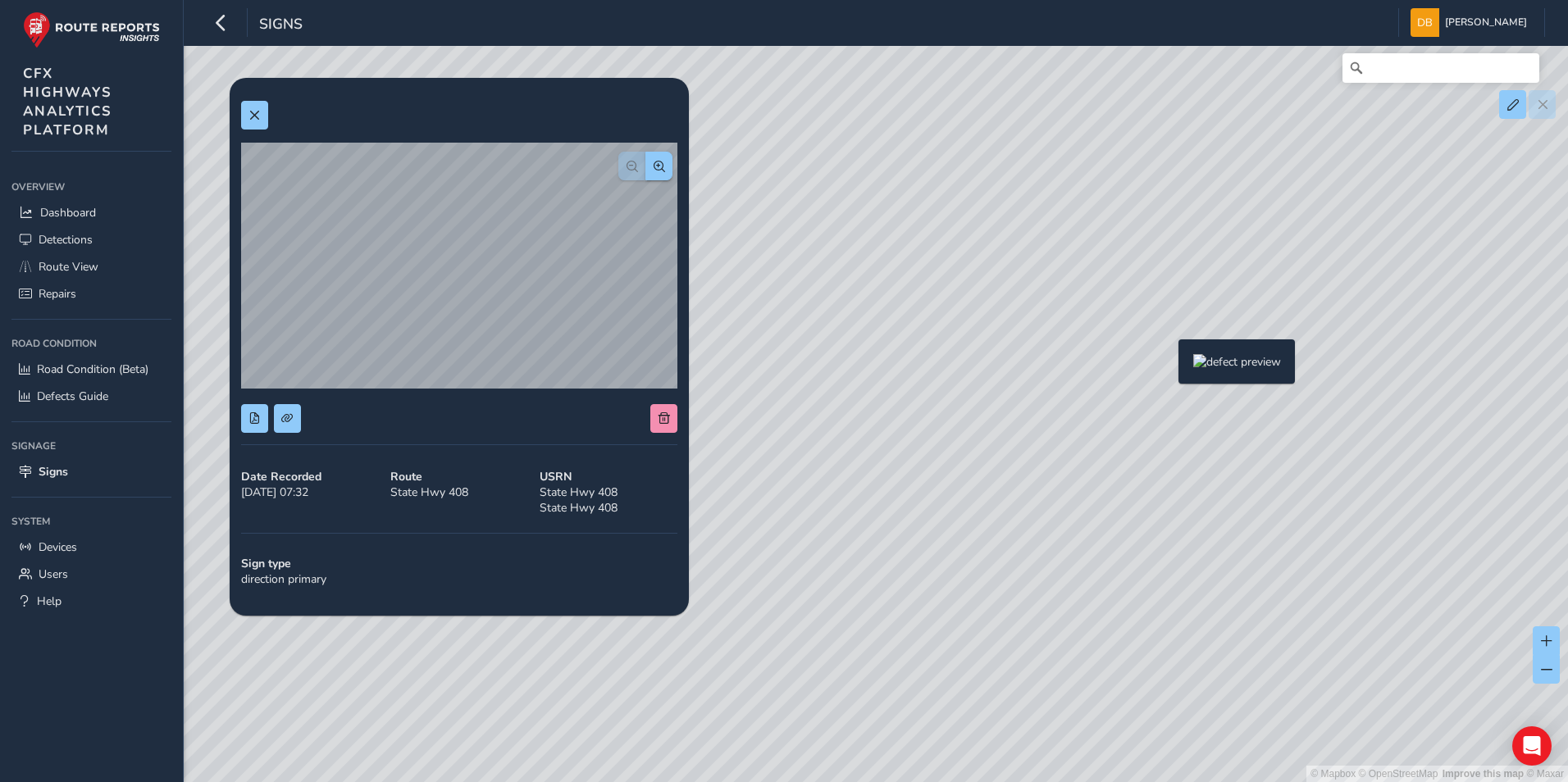
click at [1168, 365] on div "© Mapbox © OpenStreetMap Improve this map © Maxar" at bounding box center [784, 391] width 1568 height 782
click at [1238, 304] on div "© Mapbox © OpenStreetMap Improve this map © Maxar" at bounding box center [784, 391] width 1568 height 782
click at [95, 269] on span "Route View" at bounding box center [69, 266] width 60 height 16
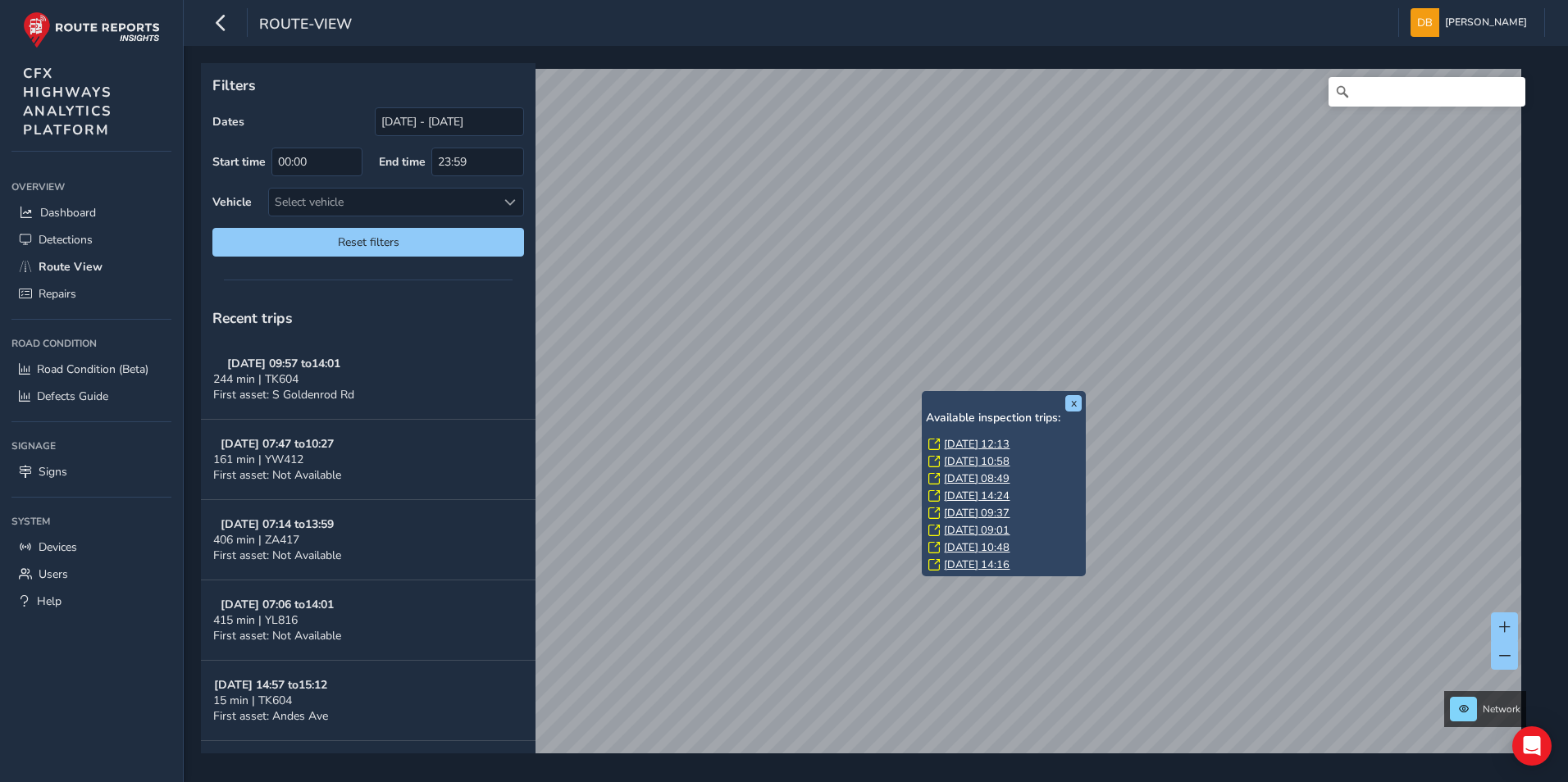
click at [963, 444] on link "[DATE] 12:13" at bounding box center [976, 444] width 66 height 15
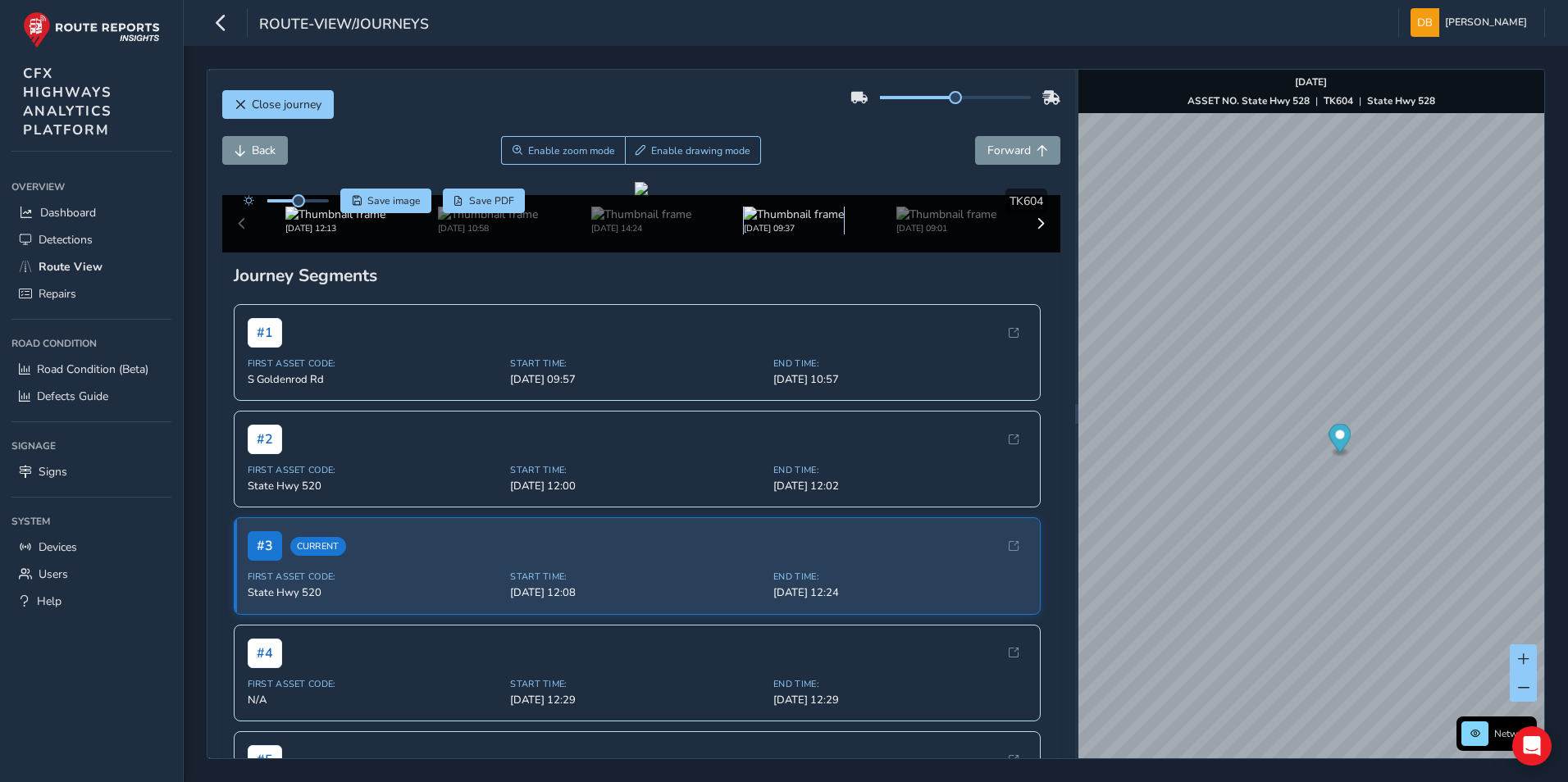
click at [778, 222] on img at bounding box center [794, 214] width 100 height 16
click at [1010, 160] on button "Forward" at bounding box center [1018, 150] width 85 height 29
click at [1011, 158] on span "Forward" at bounding box center [1009, 150] width 44 height 16
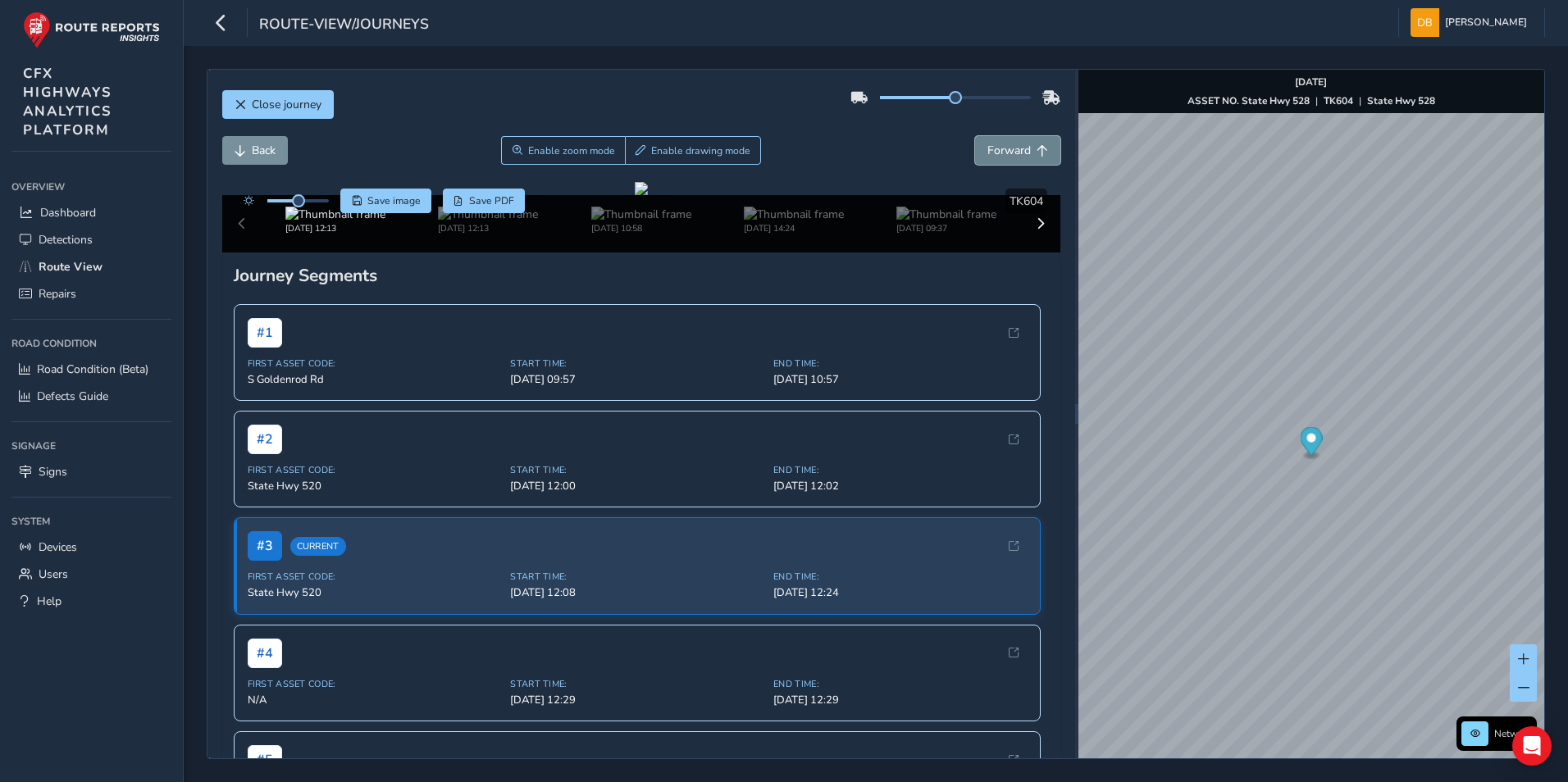
click at [1011, 158] on span "Forward" at bounding box center [1009, 150] width 44 height 16
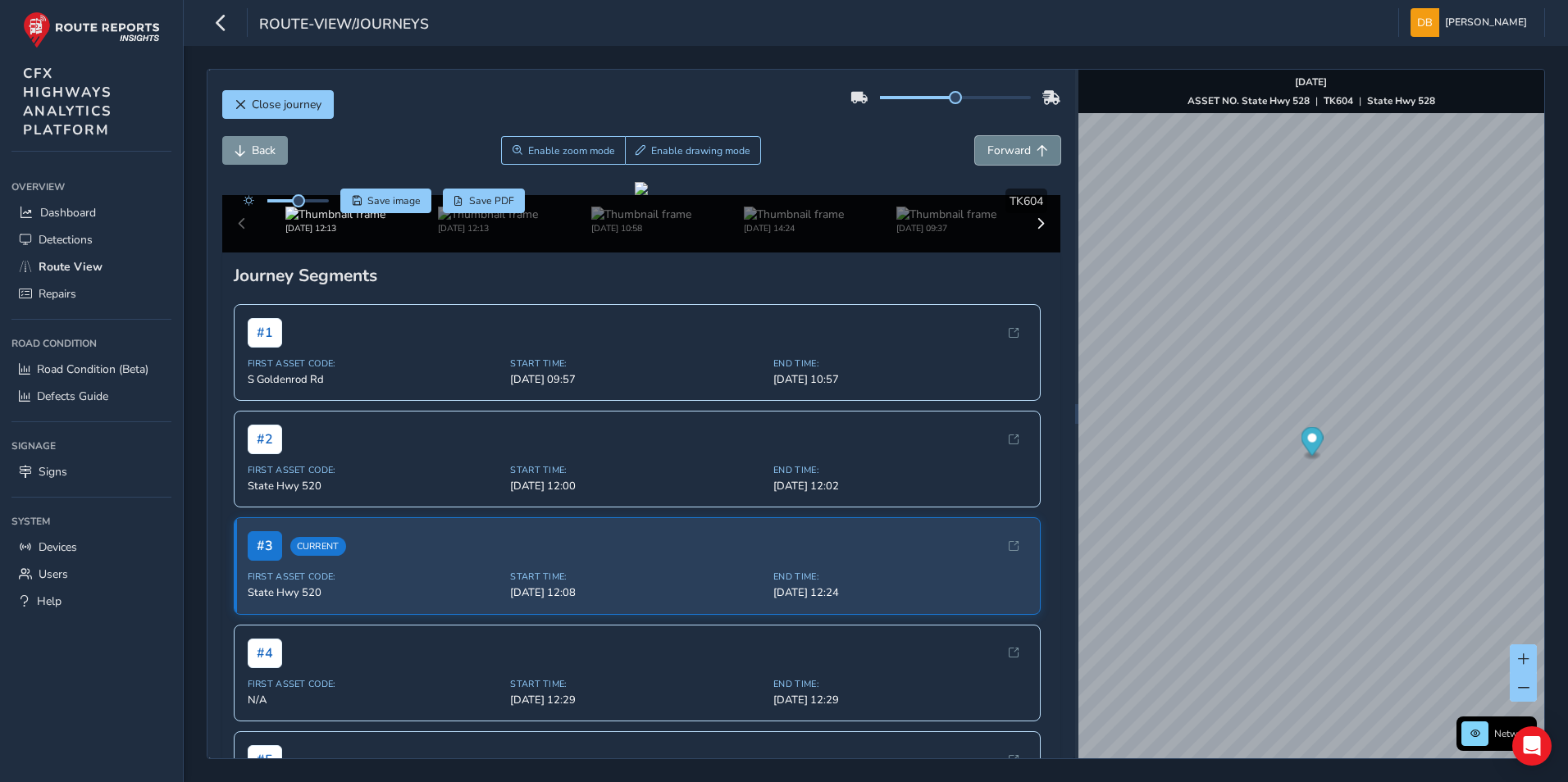
click at [1011, 158] on span "Forward" at bounding box center [1009, 150] width 44 height 16
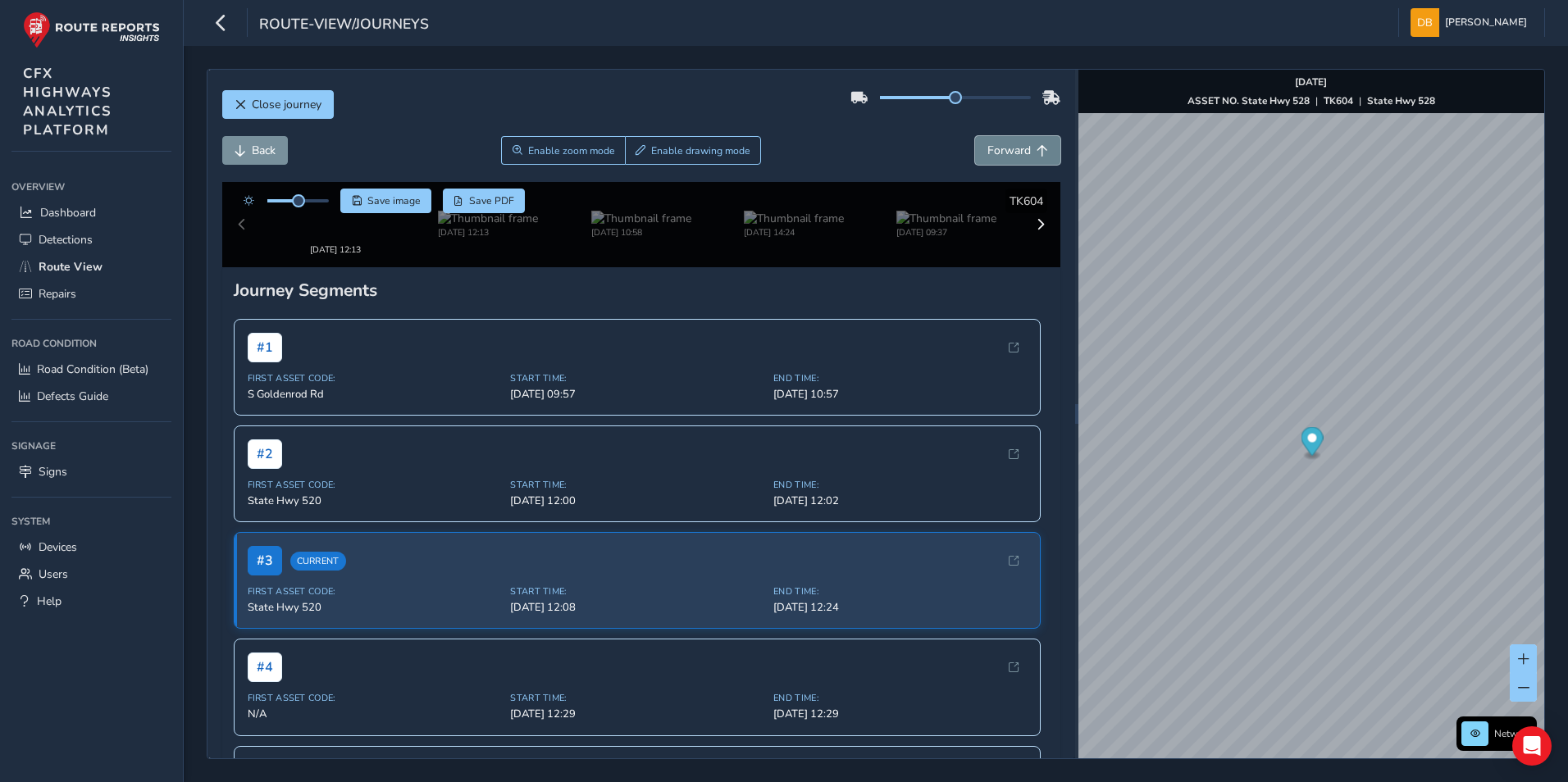
click at [1011, 158] on span "Forward" at bounding box center [1009, 150] width 44 height 16
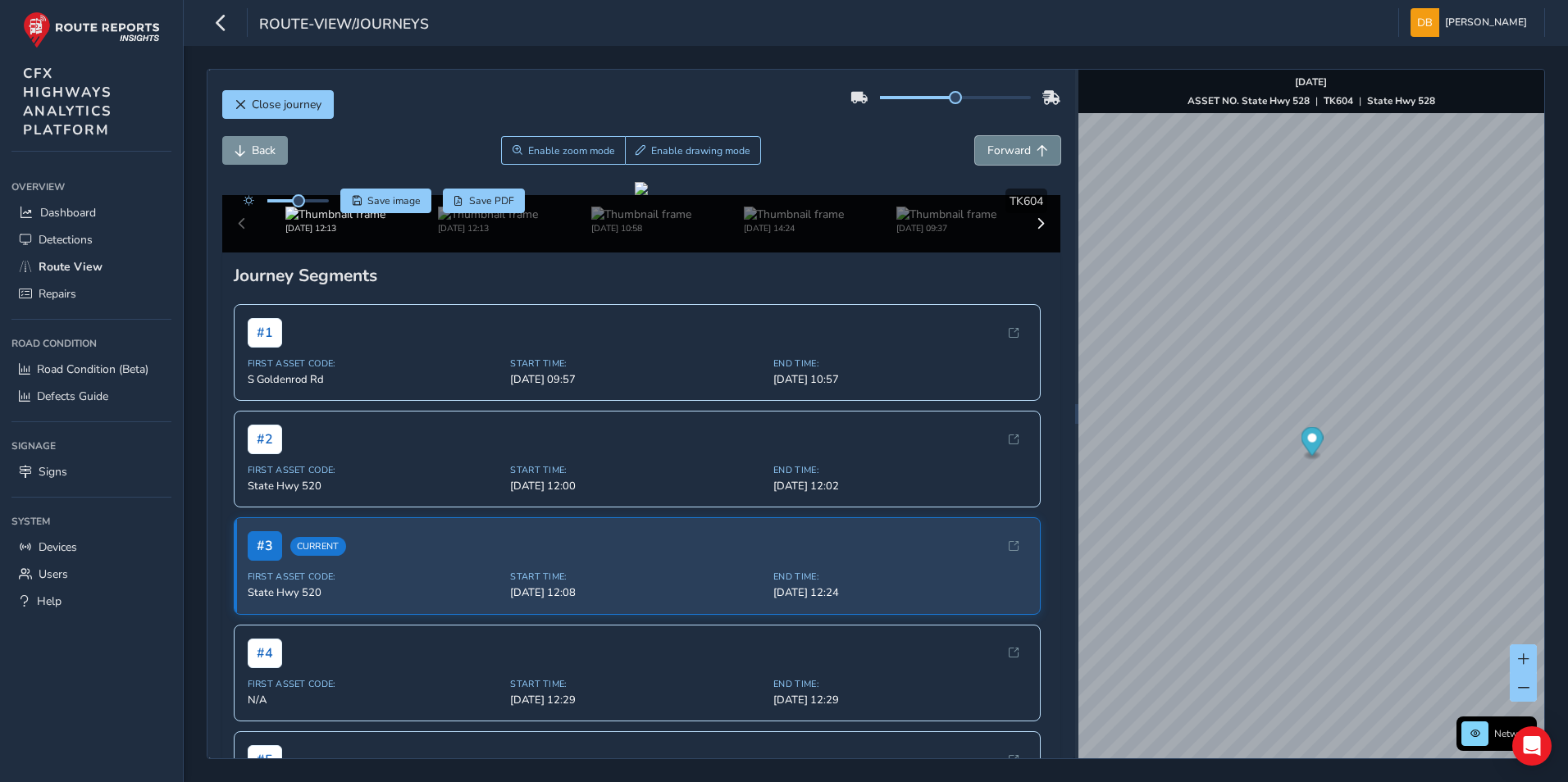
click at [1011, 158] on span "Forward" at bounding box center [1009, 150] width 44 height 16
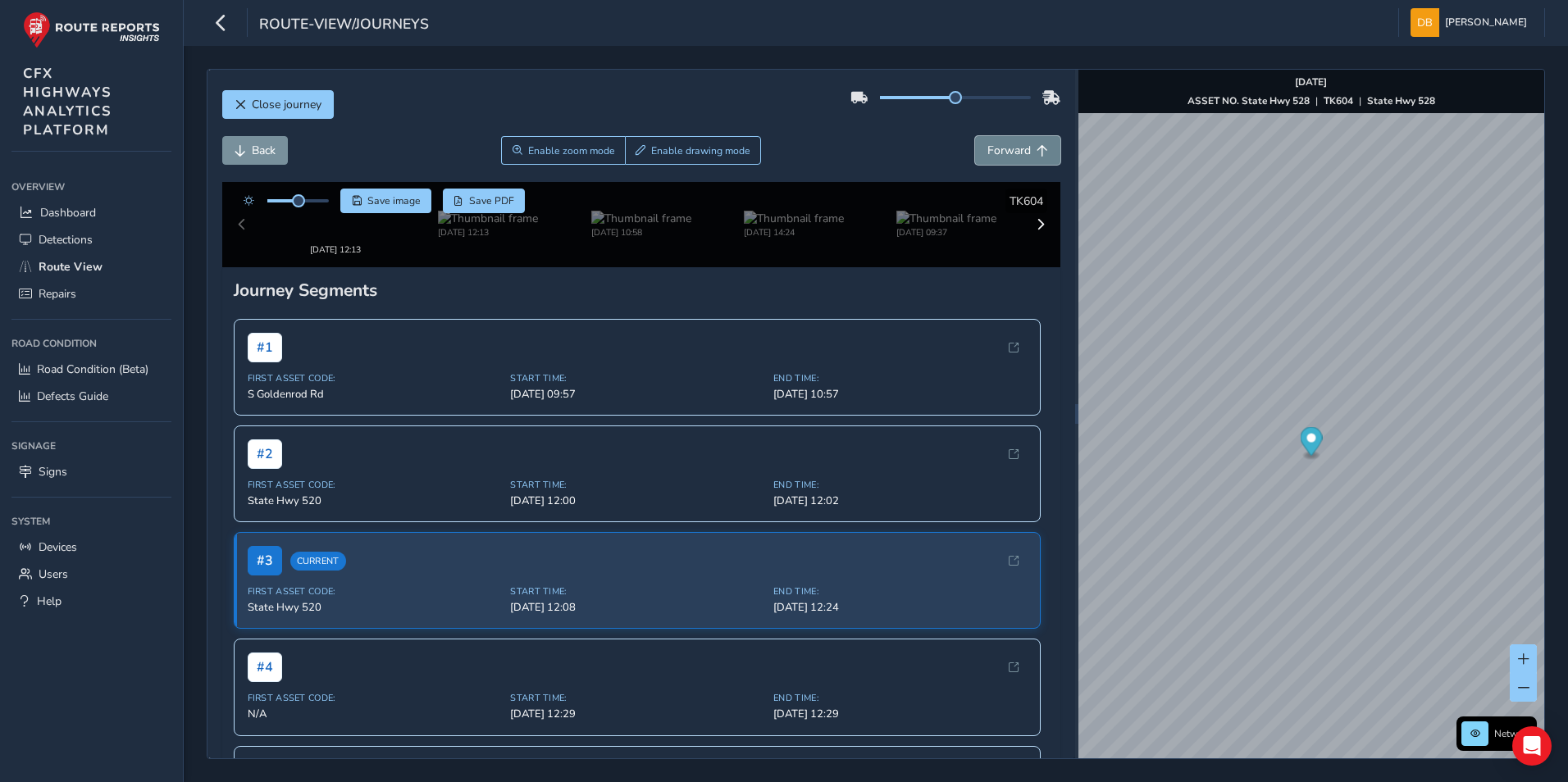
click at [1011, 158] on span "Forward" at bounding box center [1009, 150] width 44 height 16
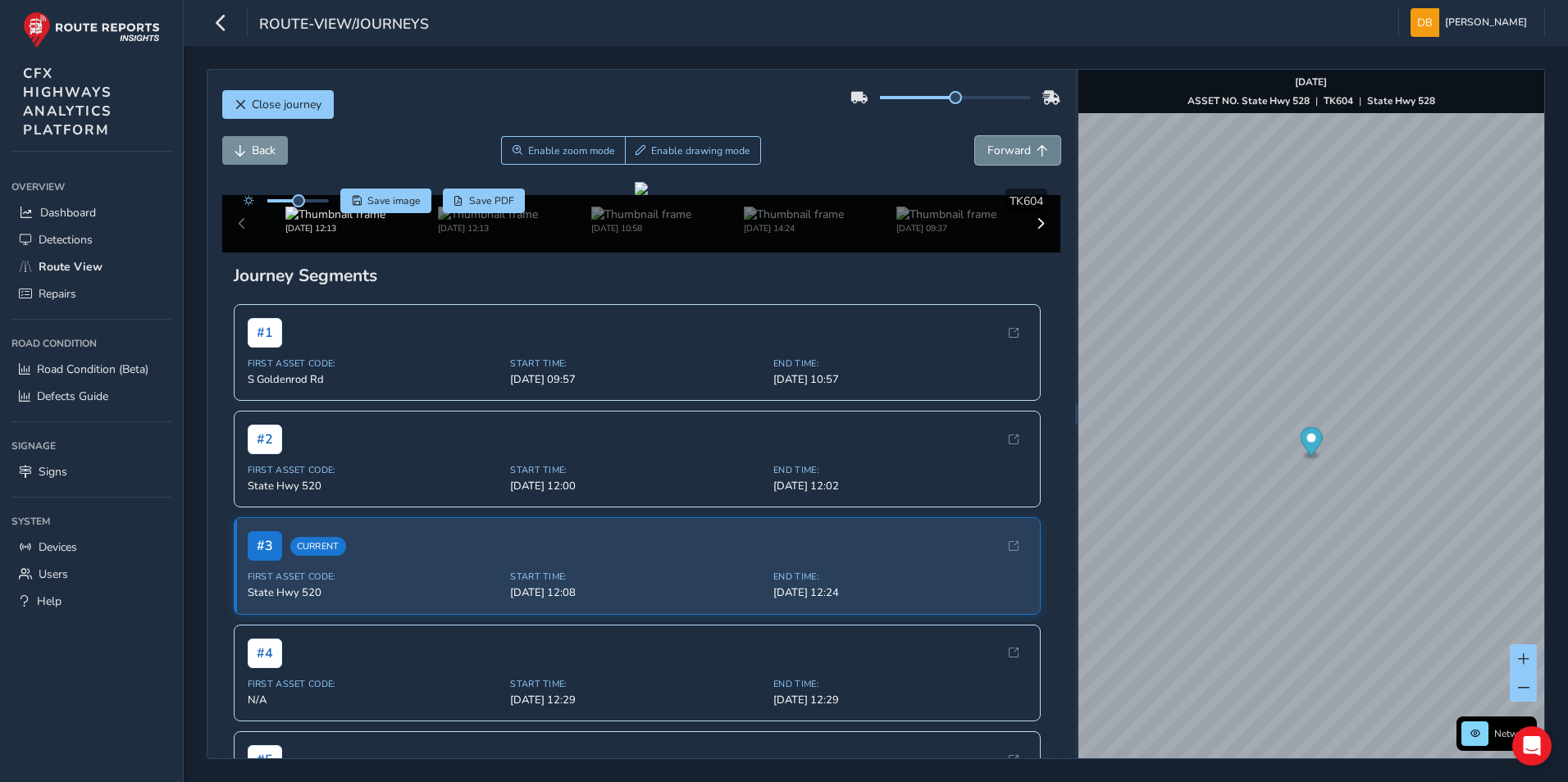
click at [1011, 158] on span "Forward" at bounding box center [1009, 150] width 44 height 16
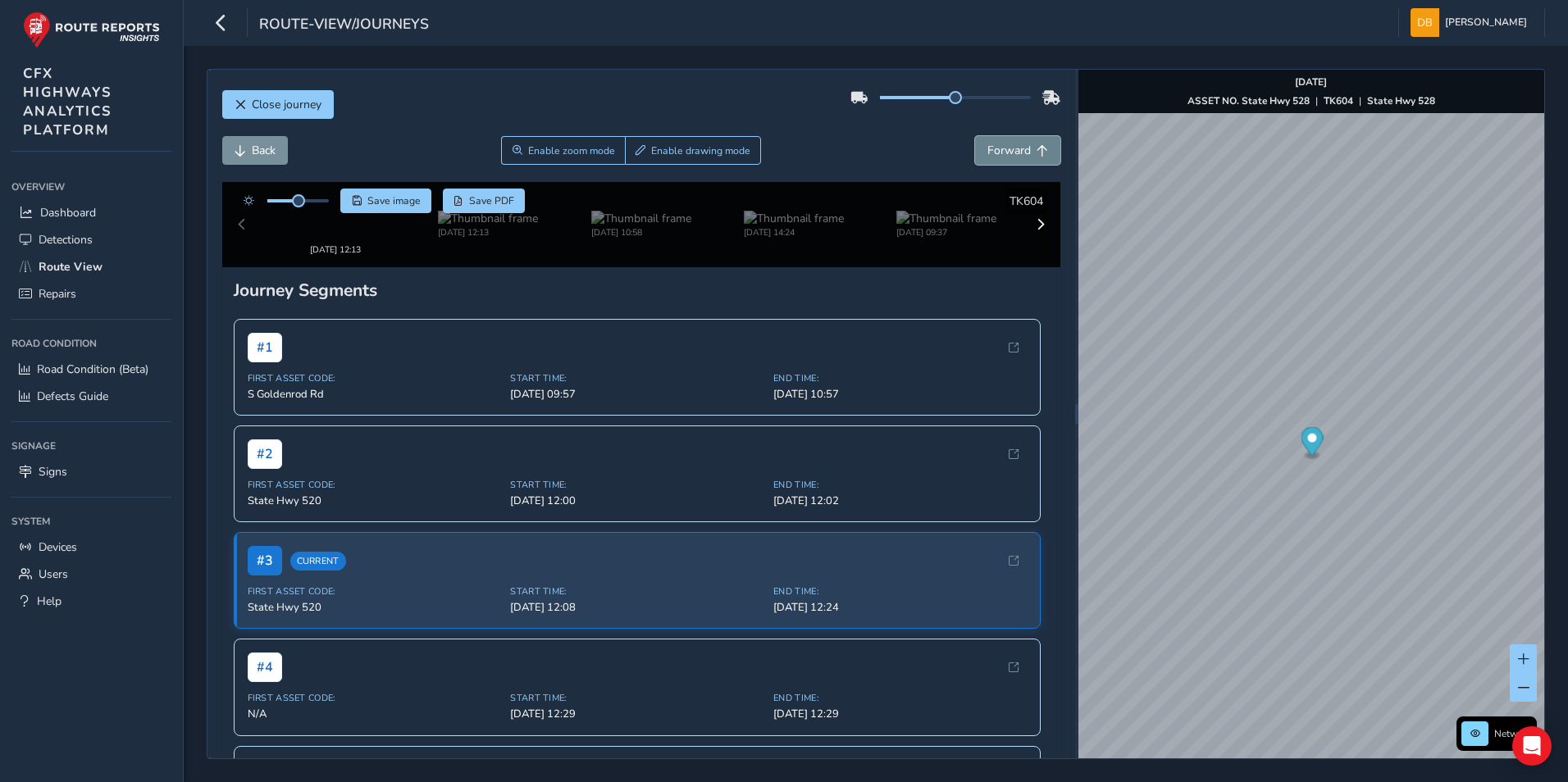
click at [1011, 158] on span "Forward" at bounding box center [1009, 150] width 44 height 16
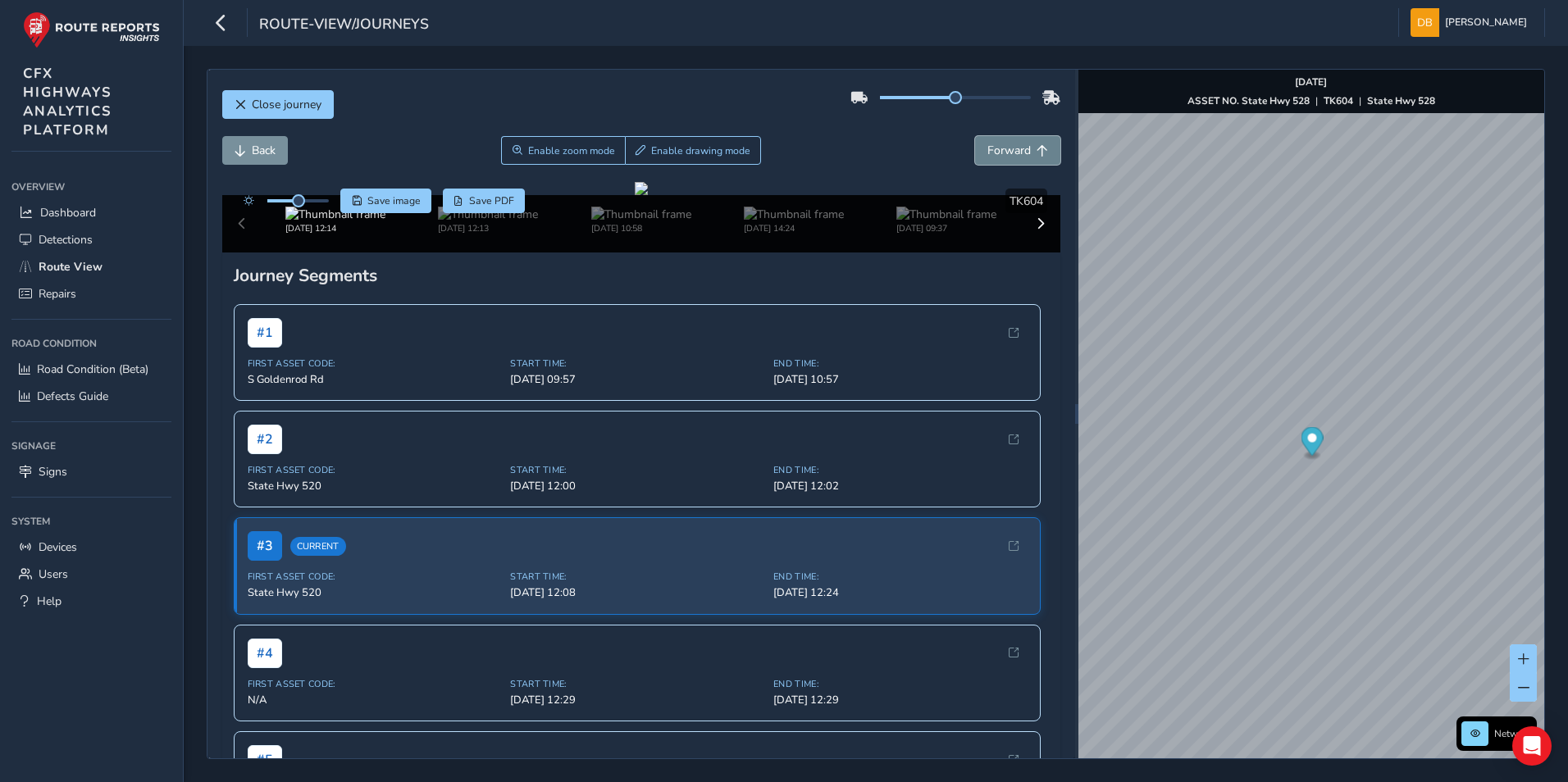
click at [1011, 158] on span "Forward" at bounding box center [1009, 150] width 44 height 16
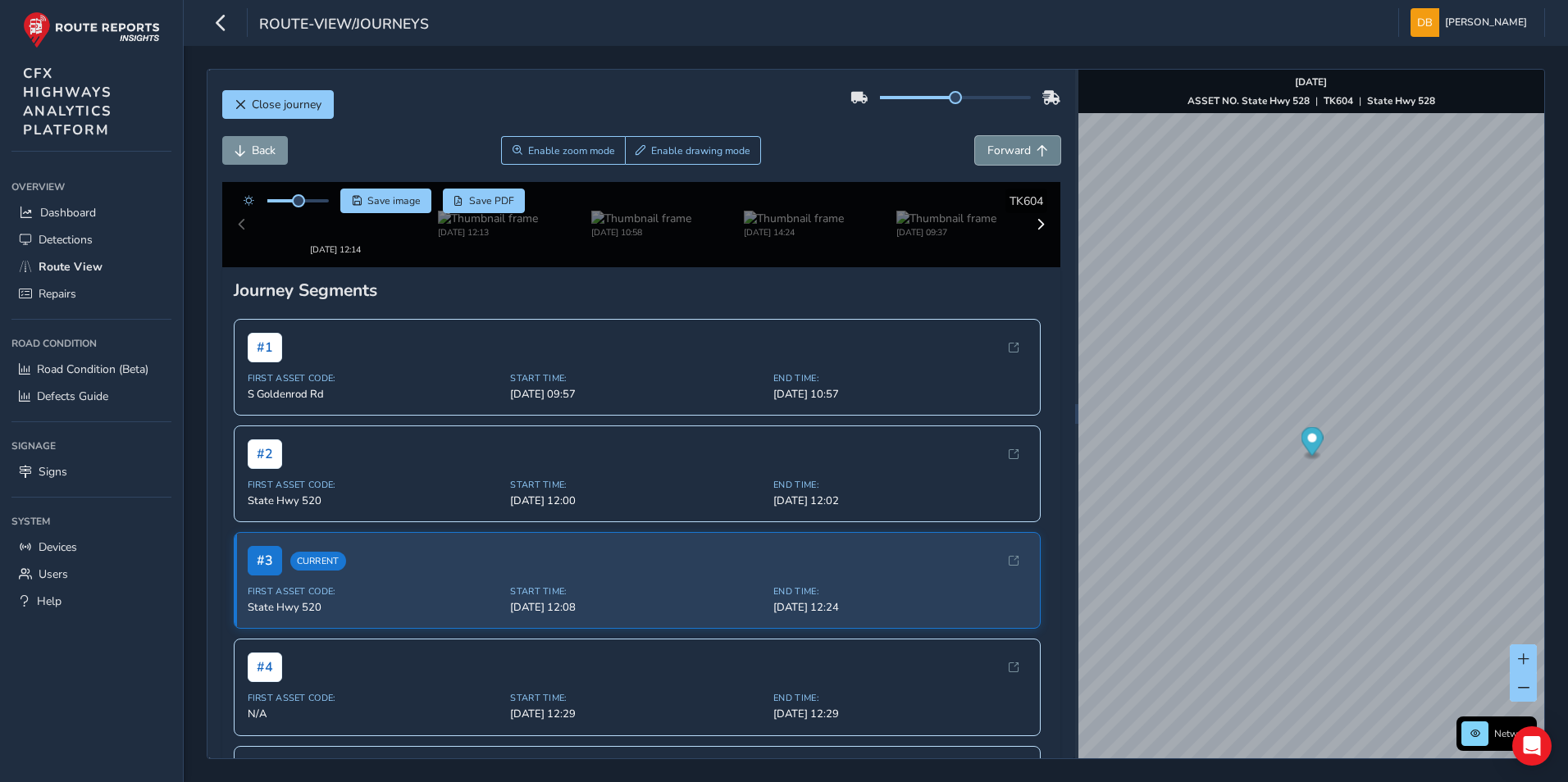
click at [1011, 158] on span "Forward" at bounding box center [1009, 150] width 44 height 16
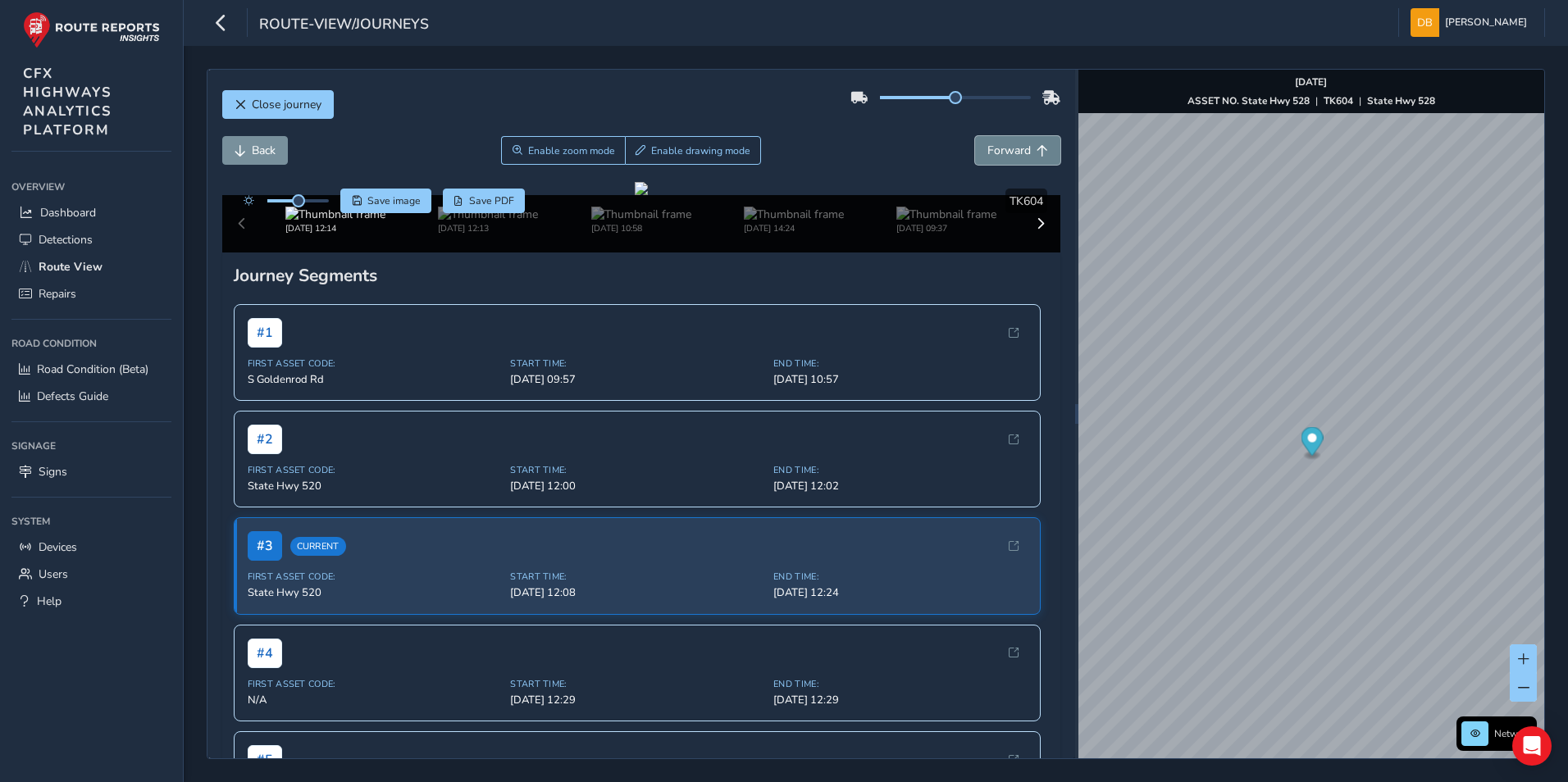
click at [1011, 158] on span "Forward" at bounding box center [1009, 150] width 44 height 16
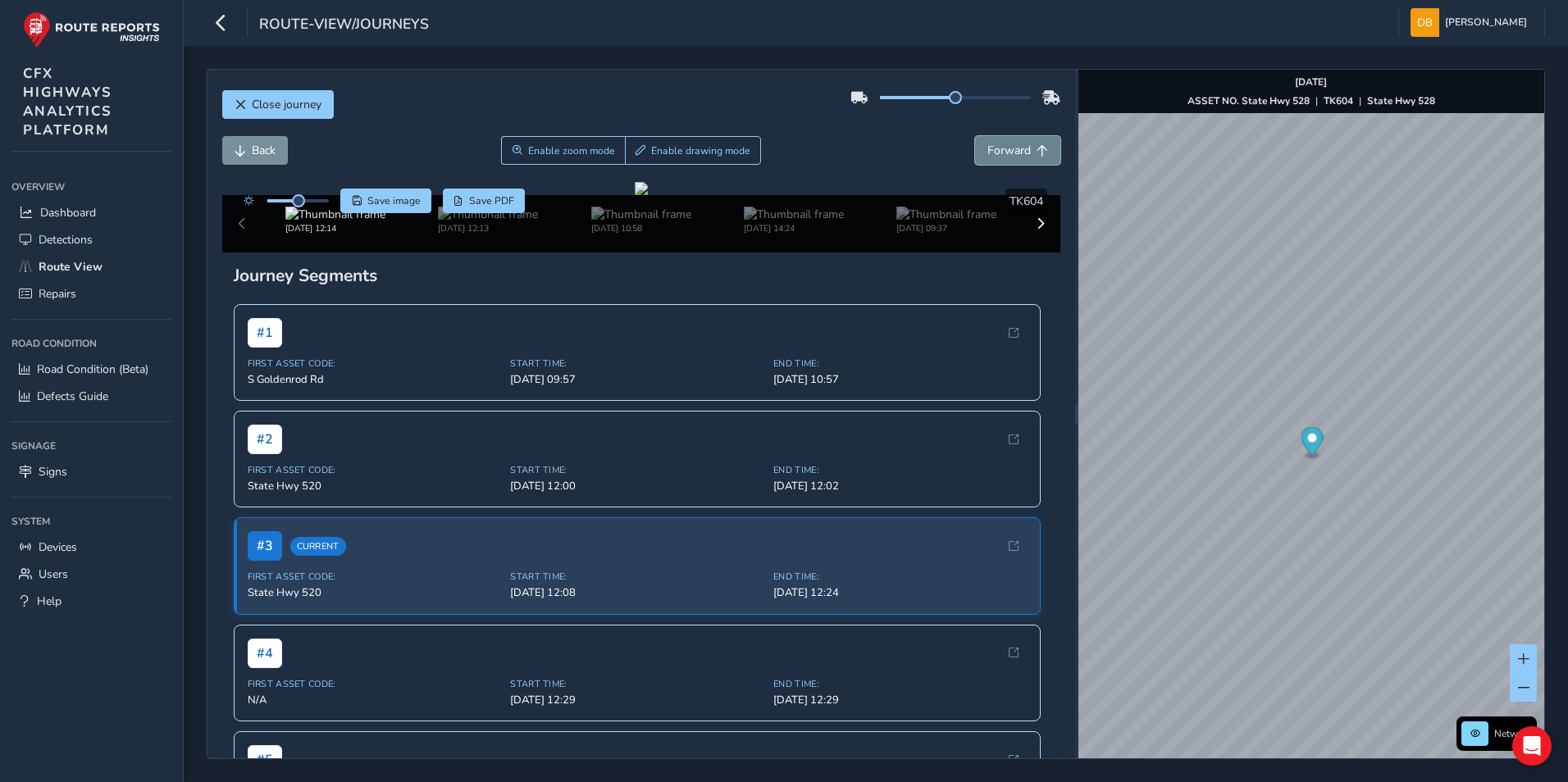
click at [1011, 158] on span "Forward" at bounding box center [1009, 150] width 44 height 16
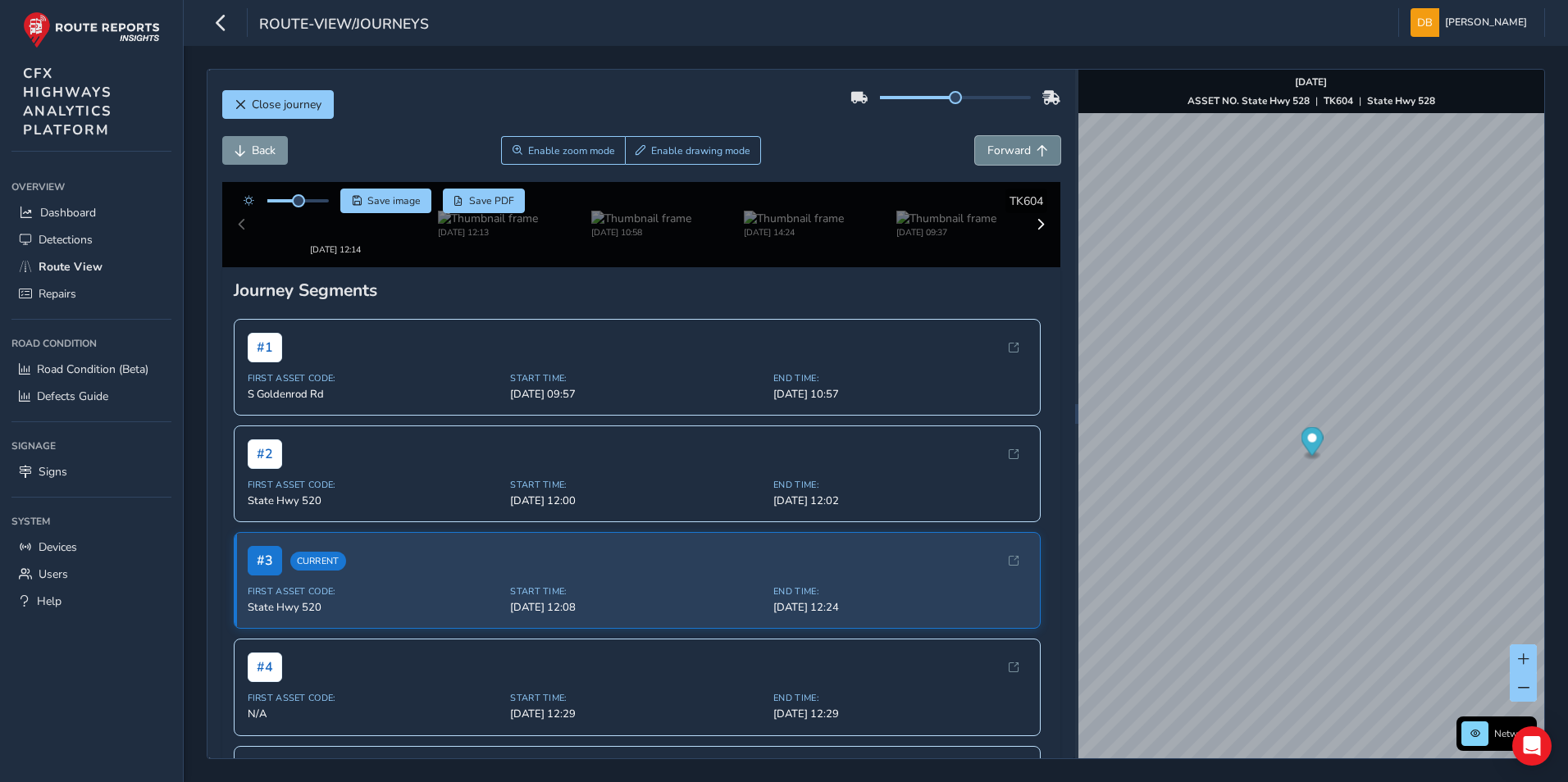
click at [1011, 158] on span "Forward" at bounding box center [1009, 150] width 44 height 16
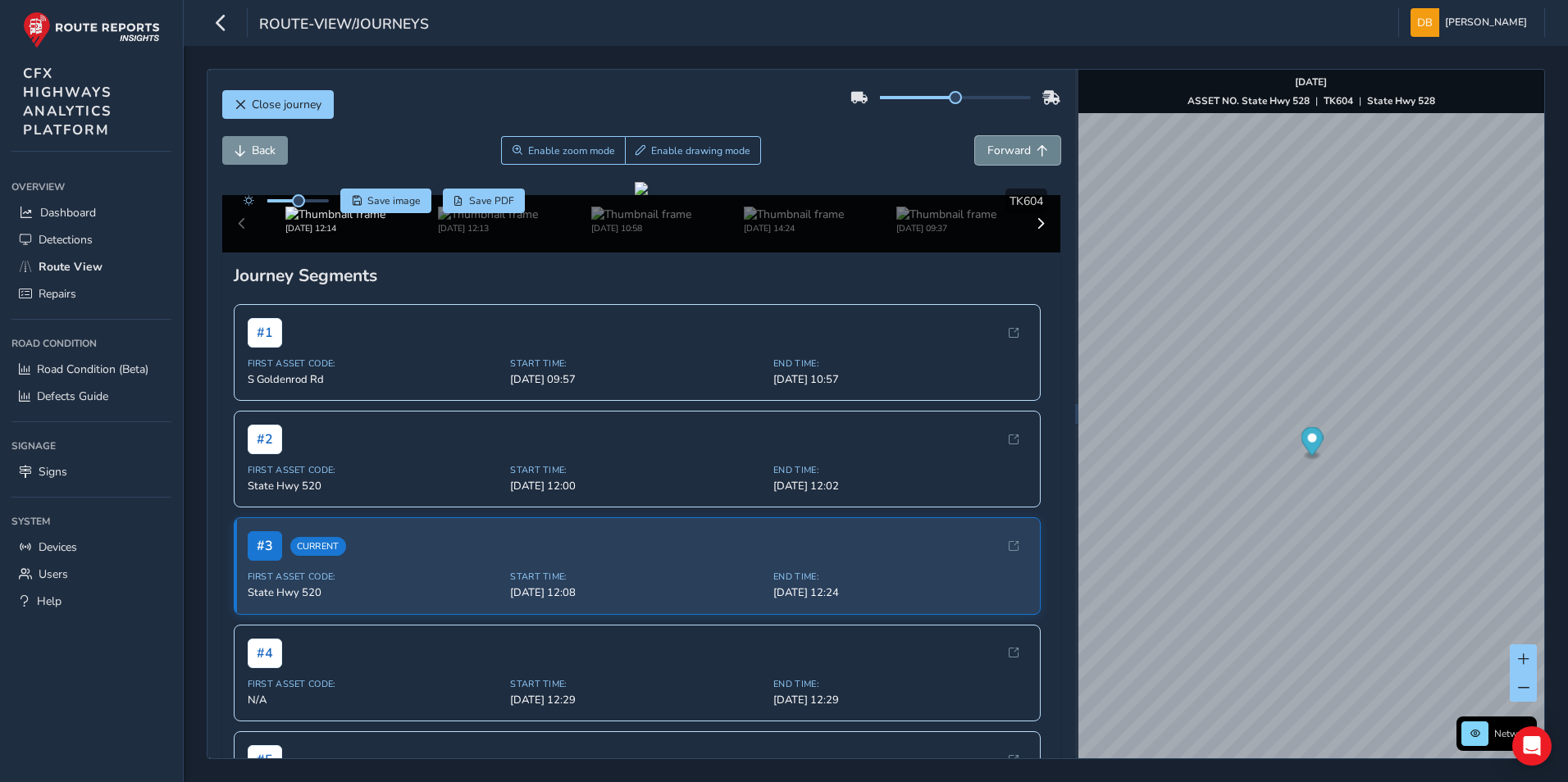
click at [1011, 158] on span "Forward" at bounding box center [1009, 150] width 44 height 16
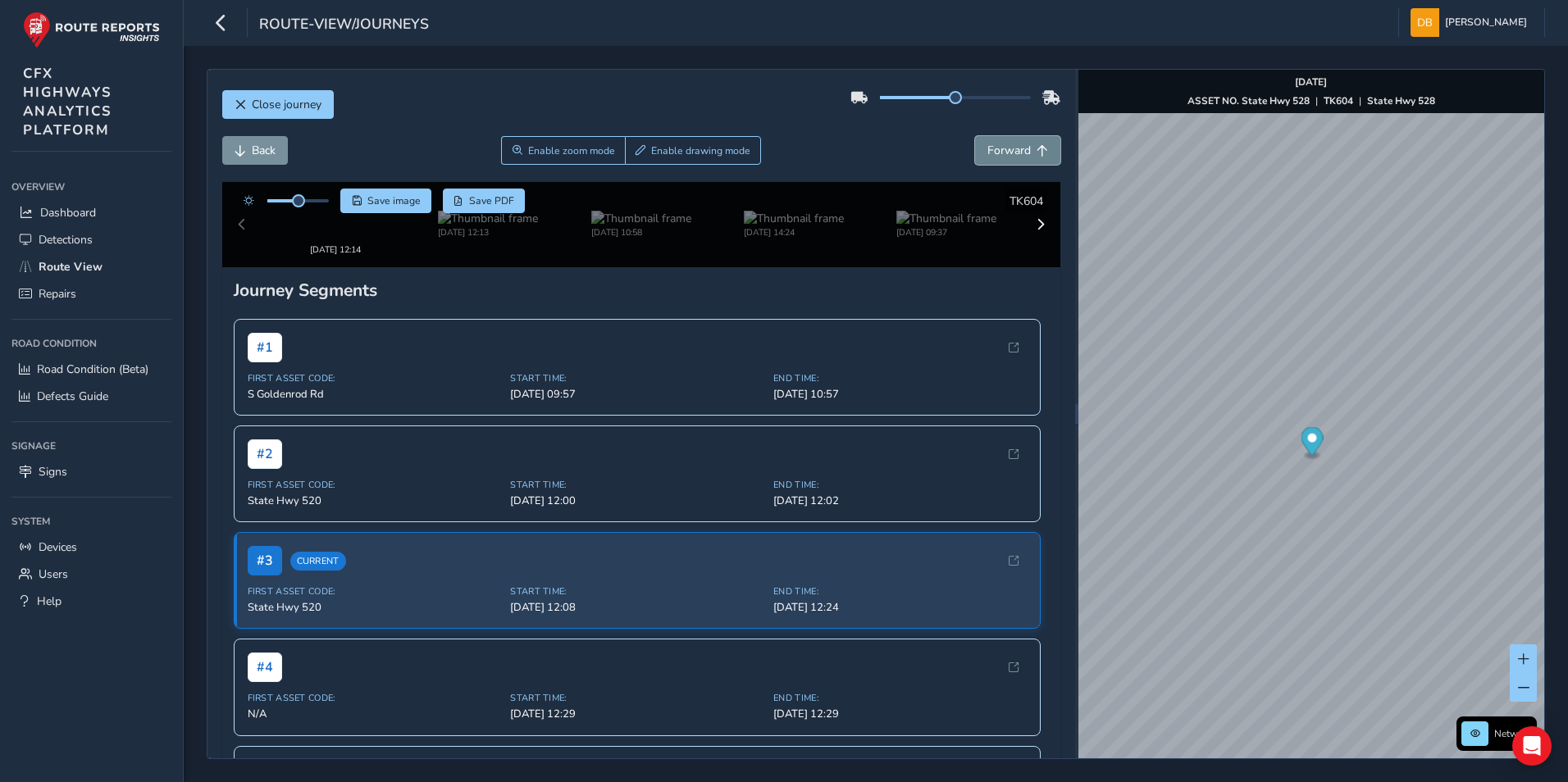
click at [1011, 158] on span "Forward" at bounding box center [1009, 150] width 44 height 16
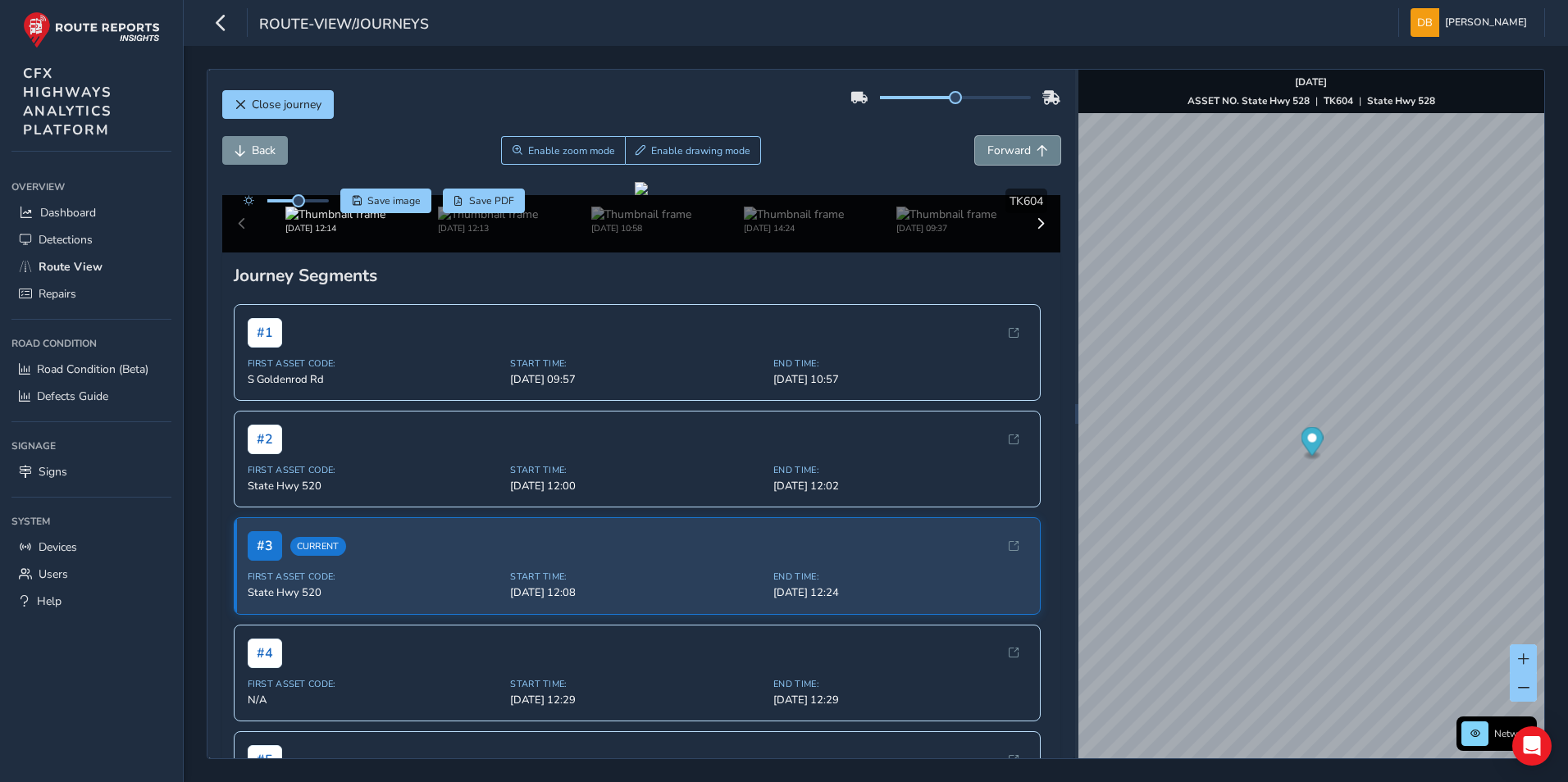
click at [1011, 158] on span "Forward" at bounding box center [1009, 150] width 44 height 16
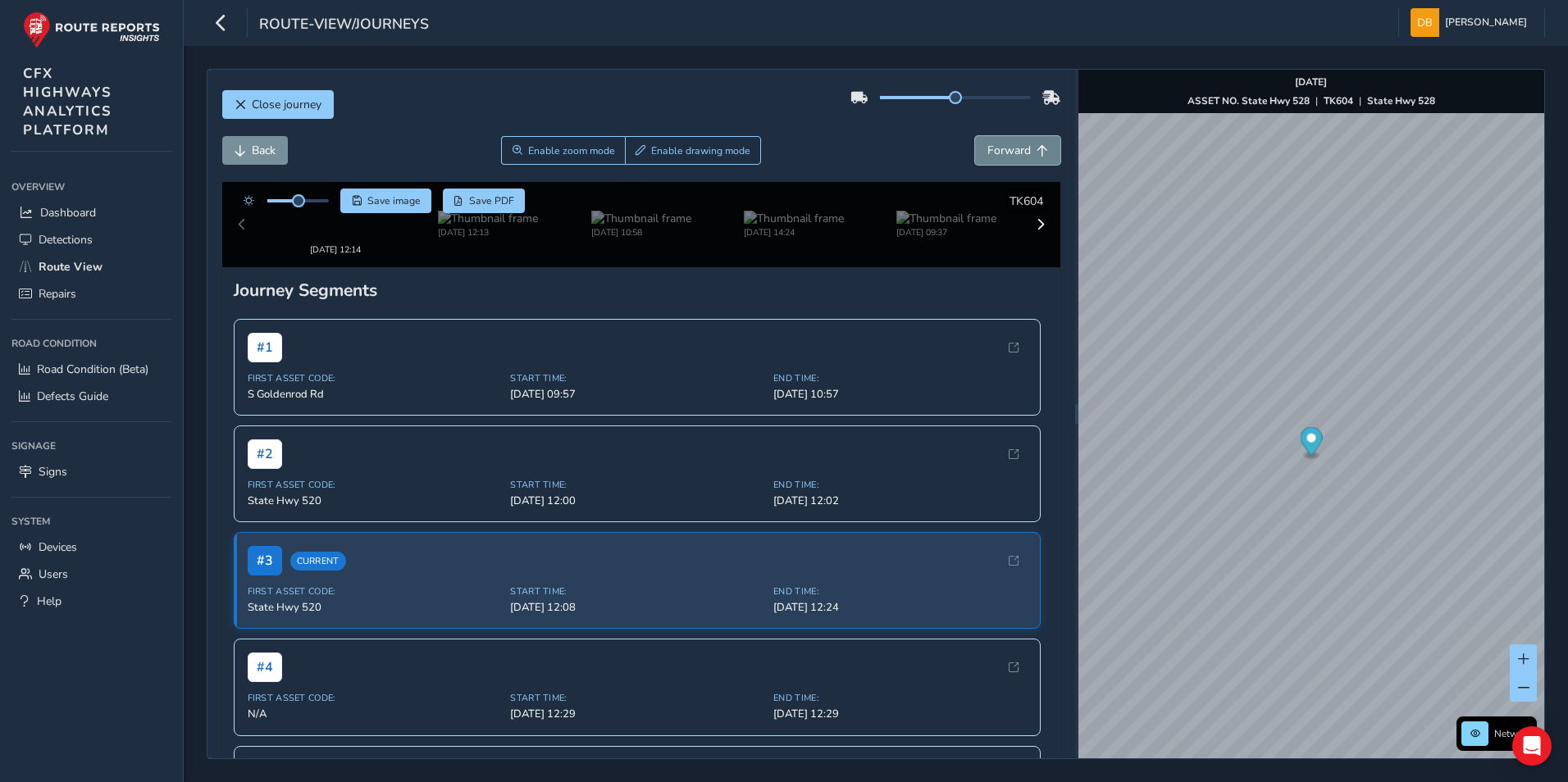
click at [1011, 158] on span "Forward" at bounding box center [1009, 150] width 44 height 16
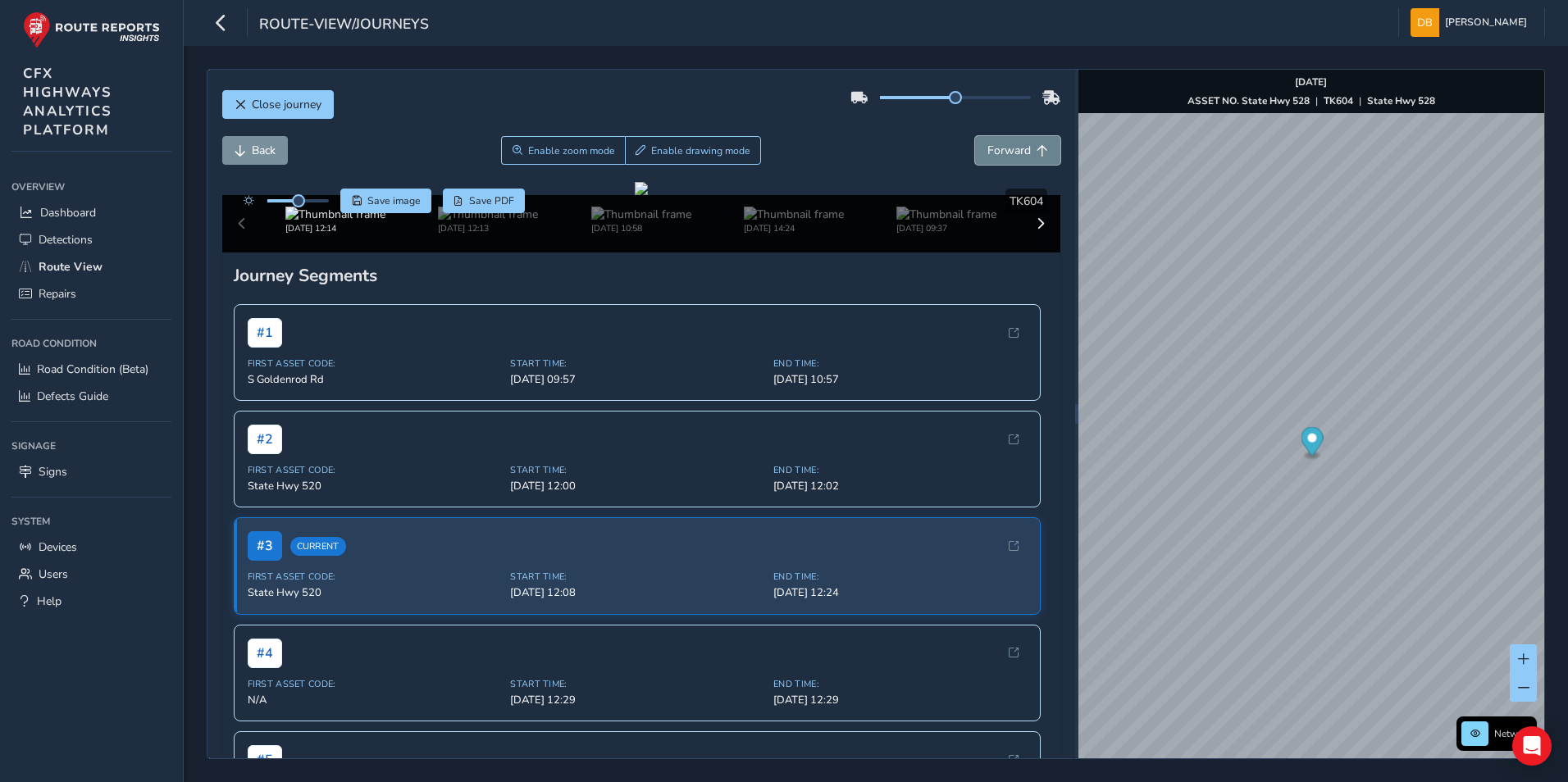
click at [1011, 158] on span "Forward" at bounding box center [1009, 150] width 44 height 16
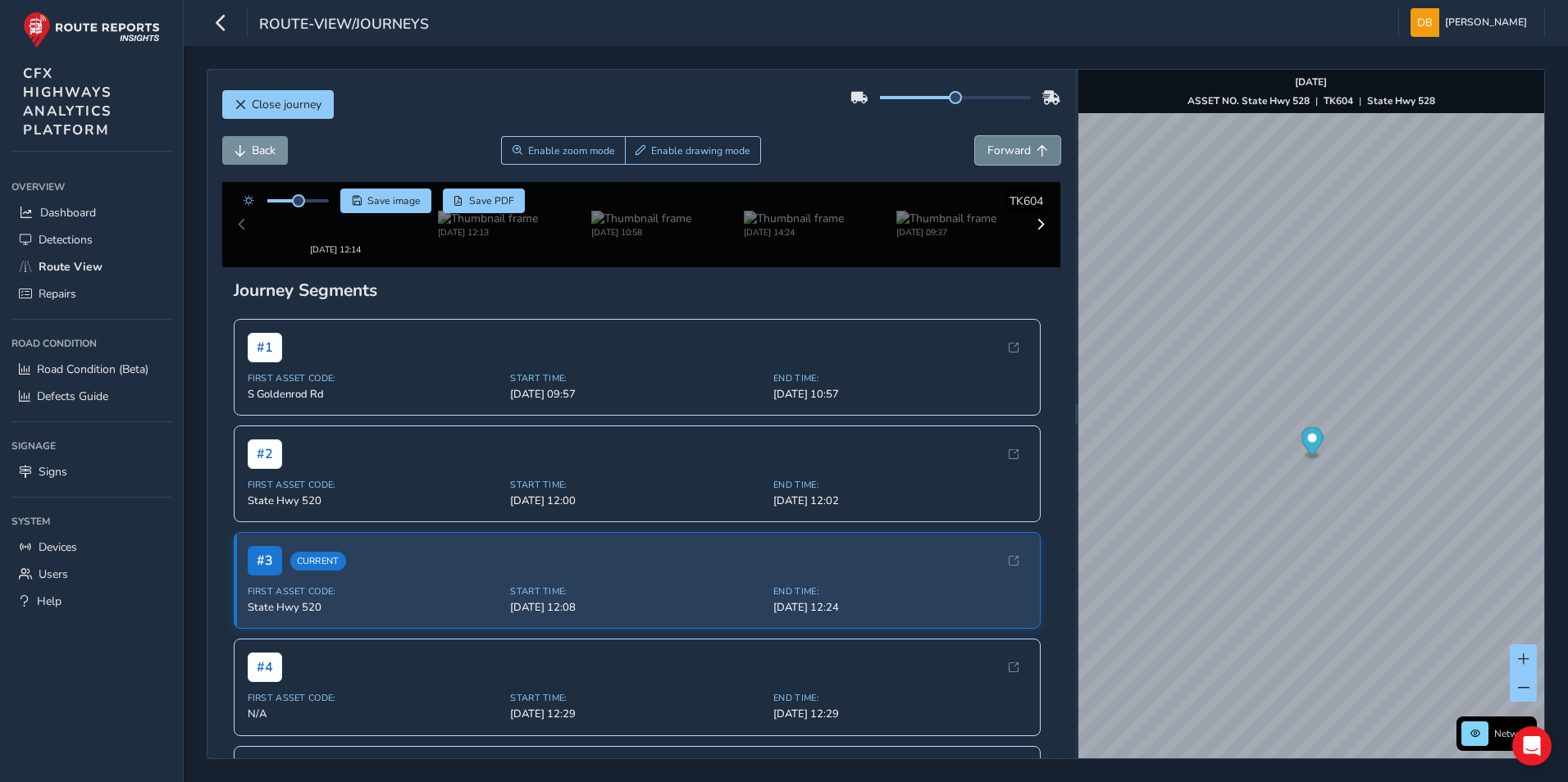
click at [1011, 158] on span "Forward" at bounding box center [1009, 150] width 44 height 16
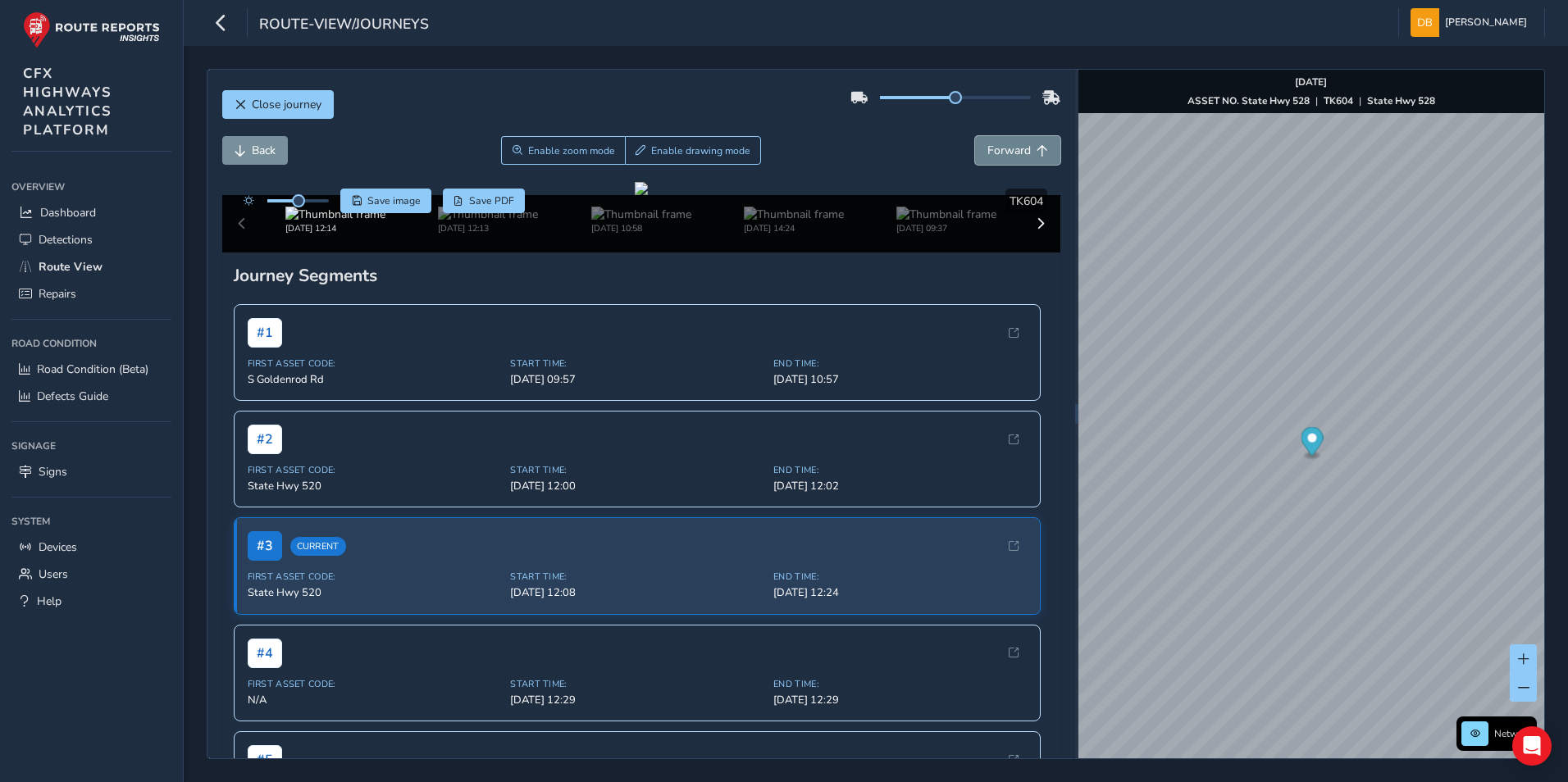
click at [1011, 158] on span "Forward" at bounding box center [1009, 150] width 44 height 16
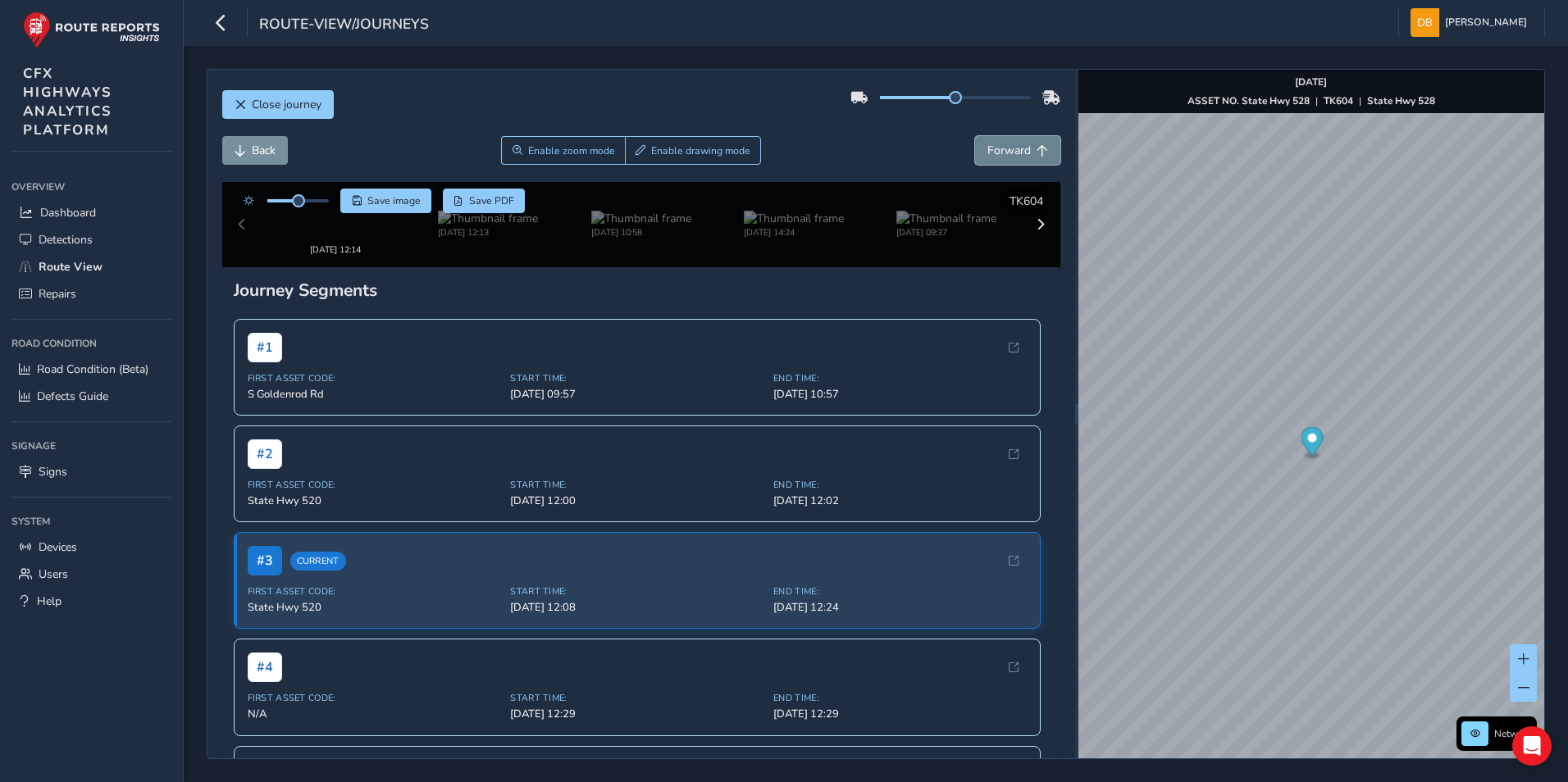
click at [1011, 158] on span "Forward" at bounding box center [1009, 150] width 44 height 16
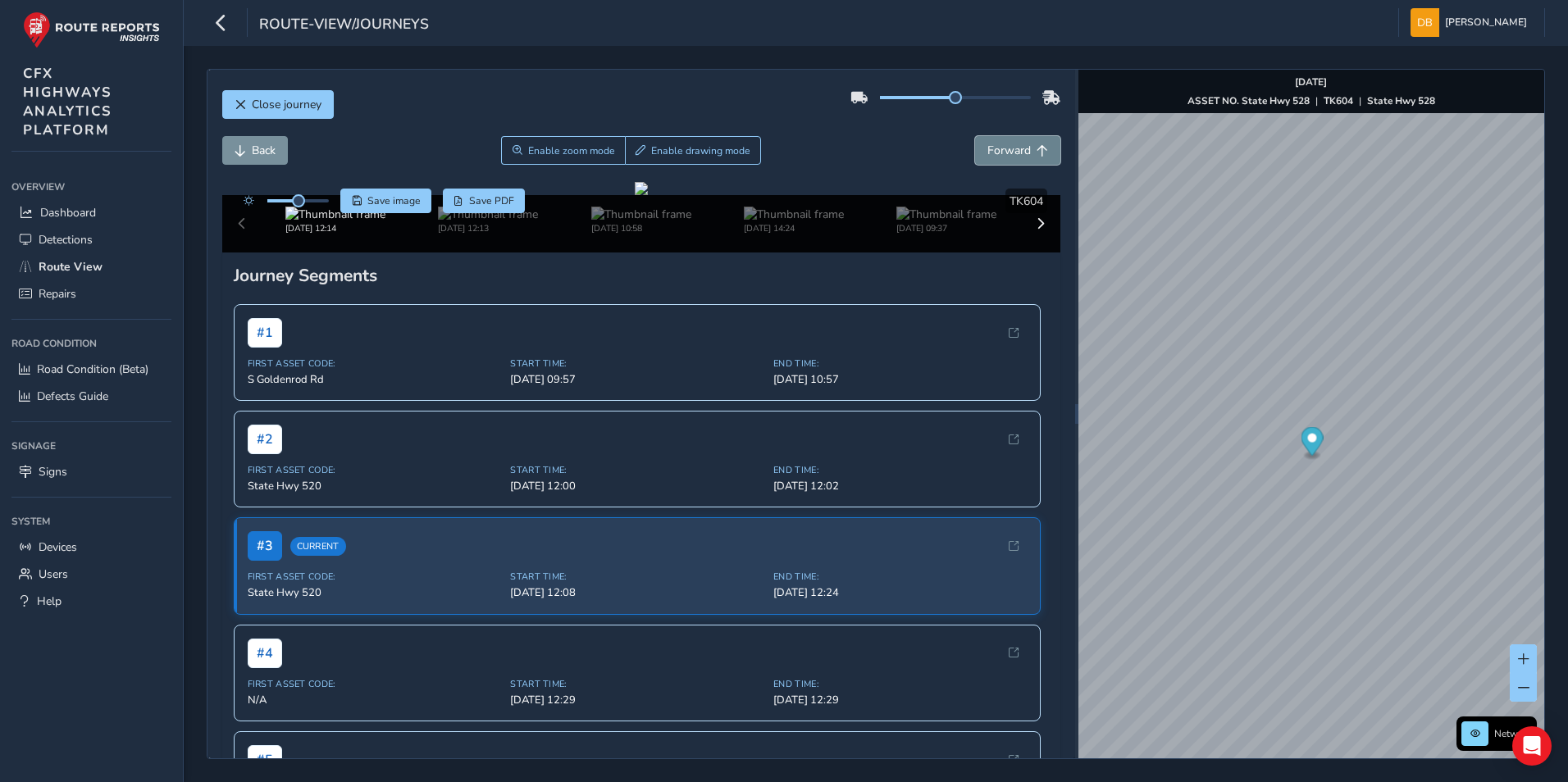
click at [1011, 158] on span "Forward" at bounding box center [1009, 150] width 44 height 16
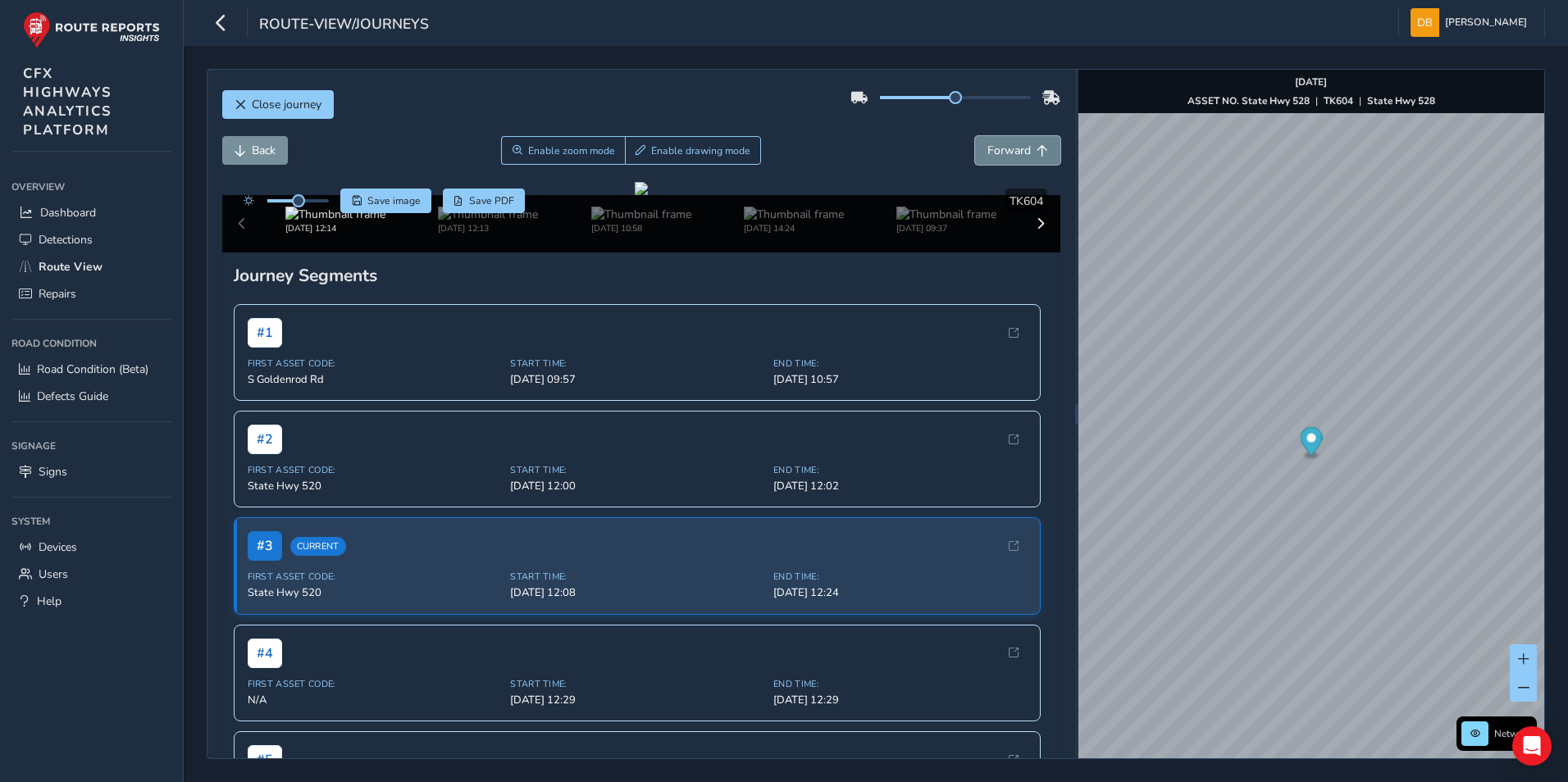
click at [1011, 158] on span "Forward" at bounding box center [1009, 150] width 44 height 16
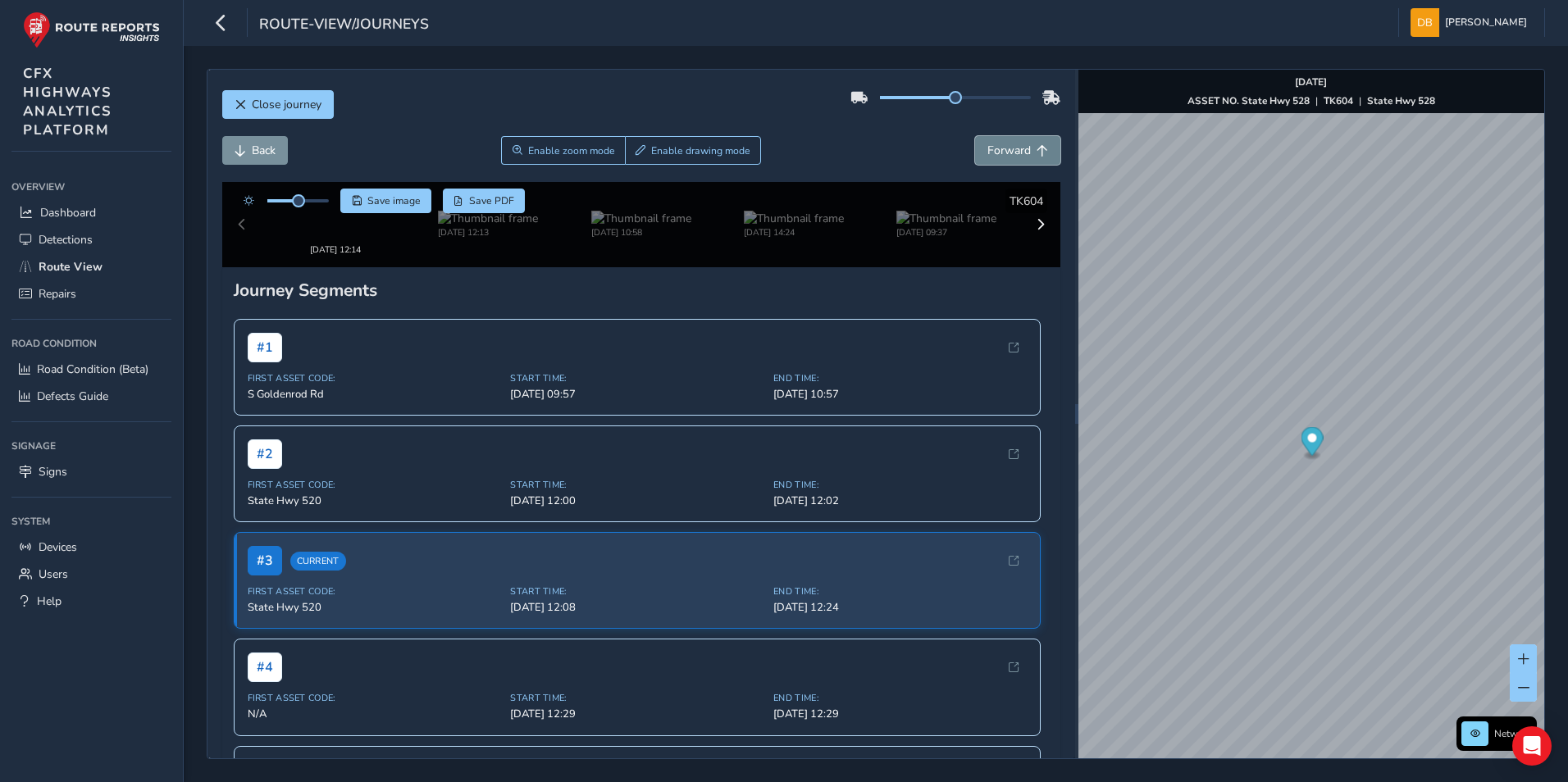
click at [1011, 158] on span "Forward" at bounding box center [1009, 150] width 44 height 16
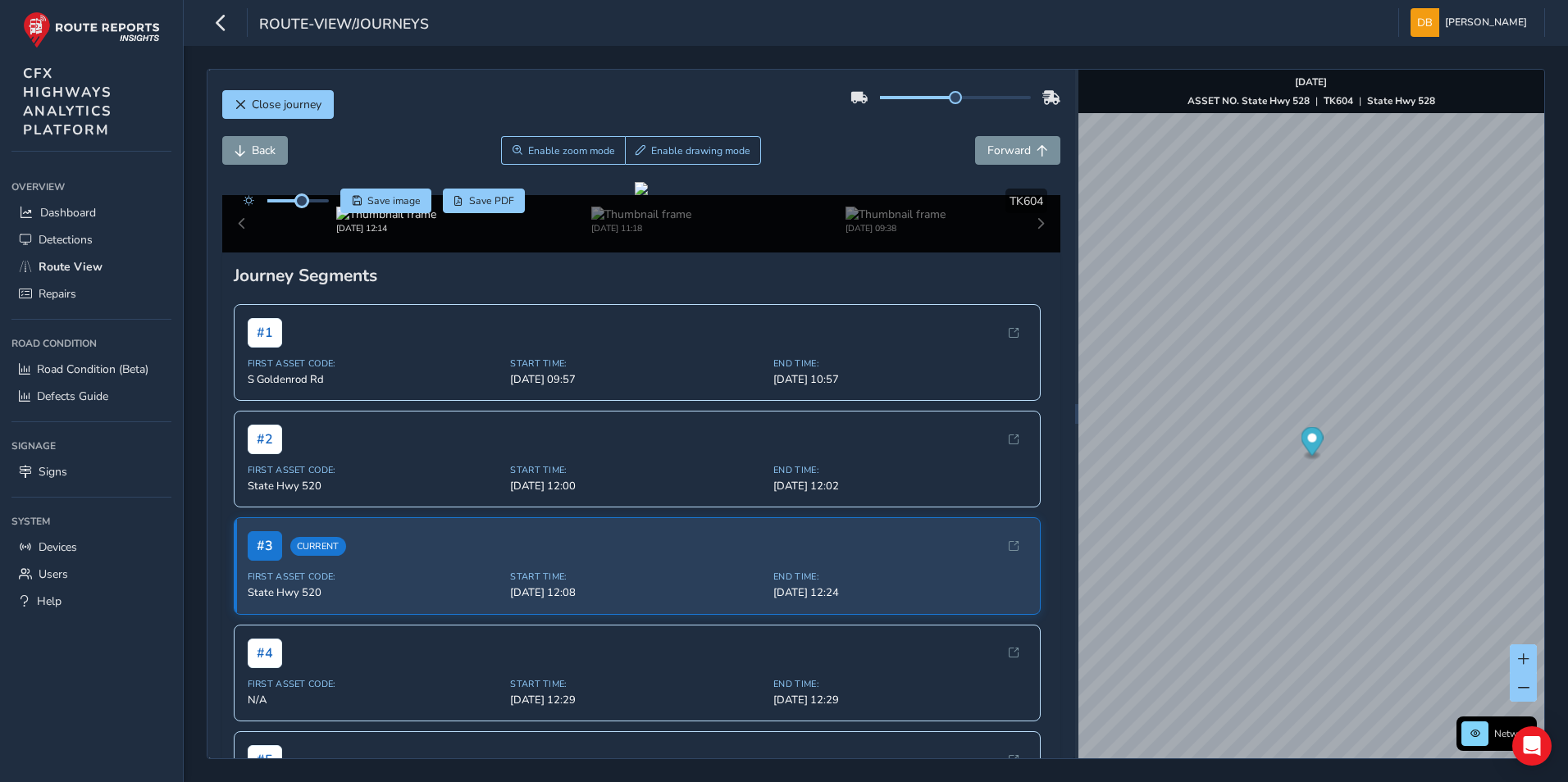
click at [302, 210] on div at bounding box center [283, 200] width 95 height 25
click at [1034, 252] on div "[DATE] 12:14 [DATE] 11:18 [DATE] 09:38" at bounding box center [641, 224] width 839 height 58
click at [1026, 252] on div "[DATE] 12:14 [DATE] 11:18 [DATE] 09:38" at bounding box center [641, 224] width 839 height 58
click at [246, 252] on div "[DATE] 12:14 [DATE] 11:18 [DATE] 09:38" at bounding box center [641, 224] width 839 height 58
click at [239, 101] on span "Close journey" at bounding box center [240, 105] width 11 height 11
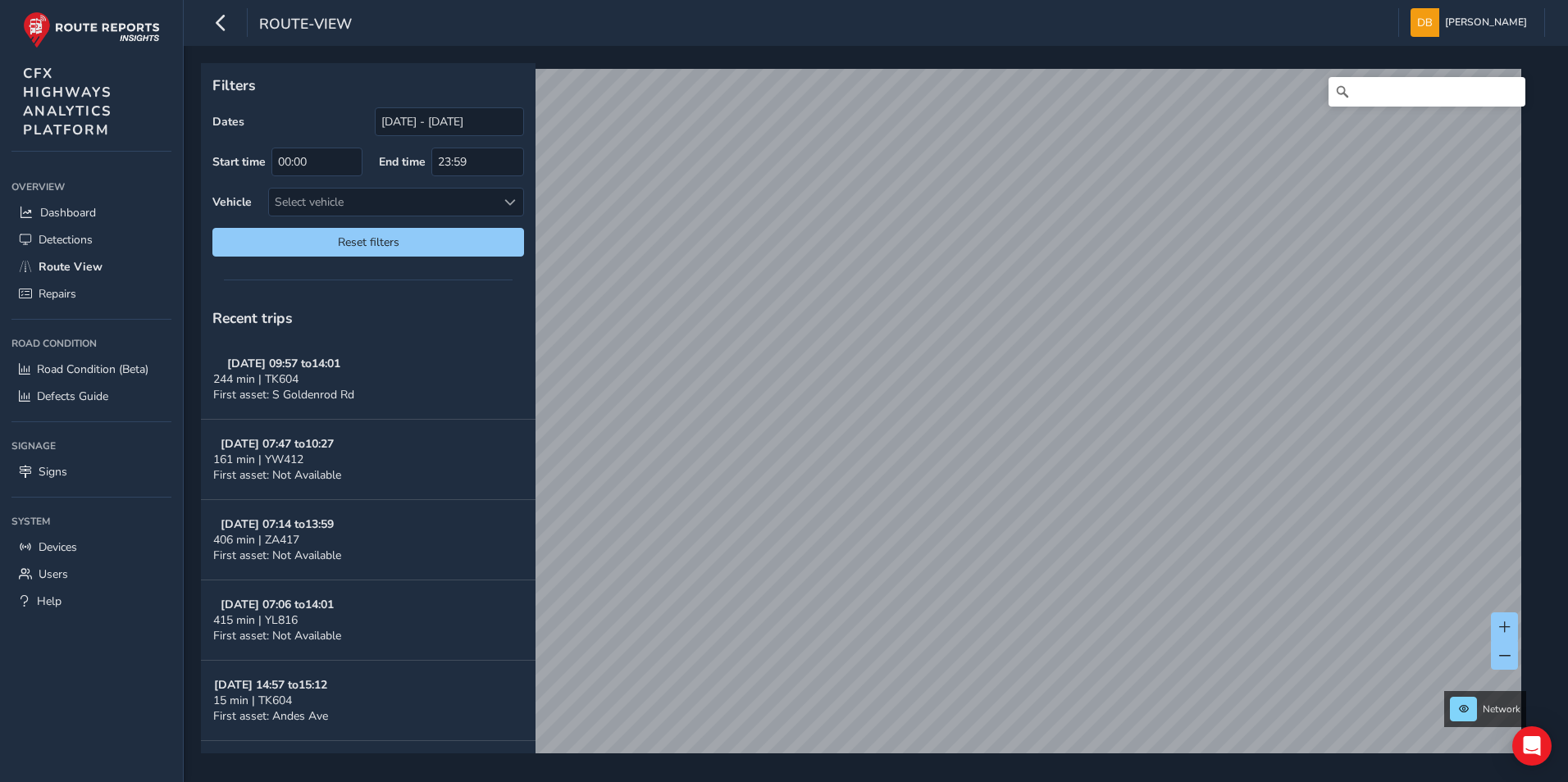
click at [1523, 675] on div "Network © Mapbox © OpenStreetMap Improve this map © Maxar" at bounding box center [870, 408] width 1338 height 690
click at [1567, 649] on html "route-view [PERSON_NAME] Colour Scheme: Dark Dim Light Logout Filters Dates [DA…" at bounding box center [784, 391] width 1568 height 782
click at [1567, 320] on html "route-view [PERSON_NAME] Colour Scheme: Dark Dim Light Logout Filters Dates [DA…" at bounding box center [784, 391] width 1568 height 782
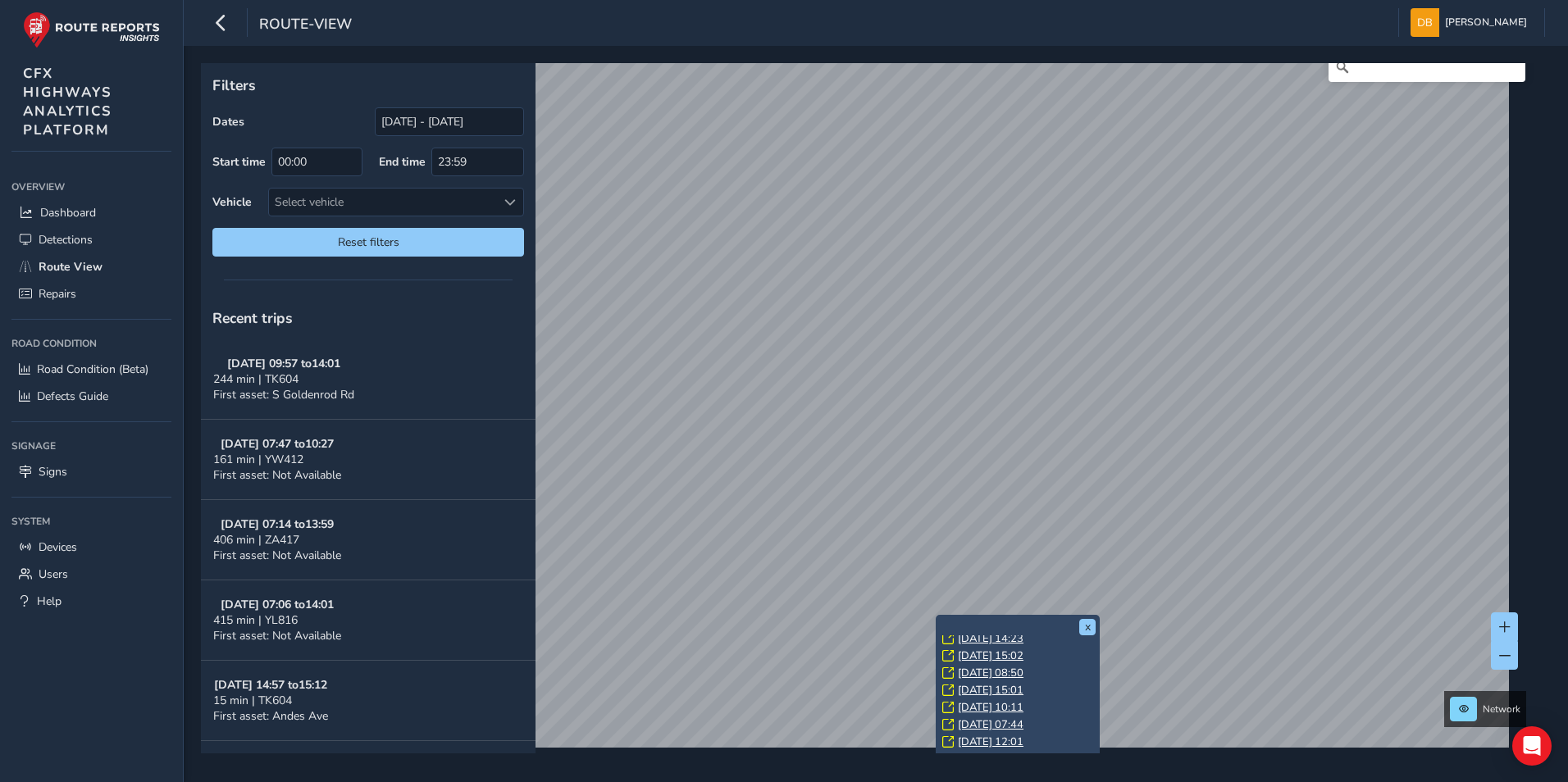
scroll to position [171, 0]
click at [1023, 737] on link "[DATE] 08:25" at bounding box center [990, 737] width 66 height 15
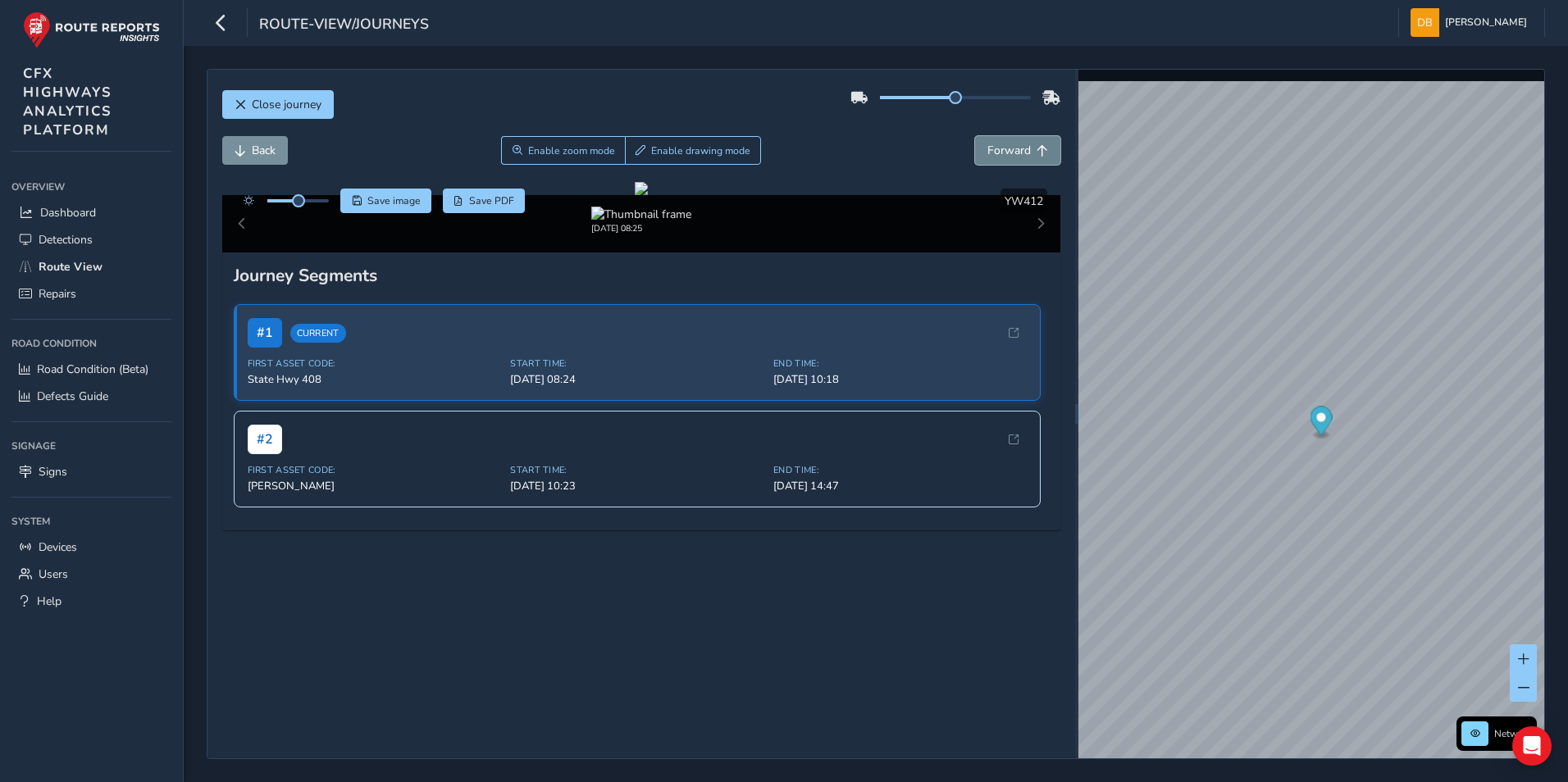
click at [1036, 152] on span "Forward" at bounding box center [1042, 150] width 11 height 11
click at [499, 222] on img at bounding box center [488, 214] width 100 height 16
click at [635, 222] on img at bounding box center [641, 214] width 100 height 16
click at [495, 222] on img at bounding box center [488, 214] width 100 height 16
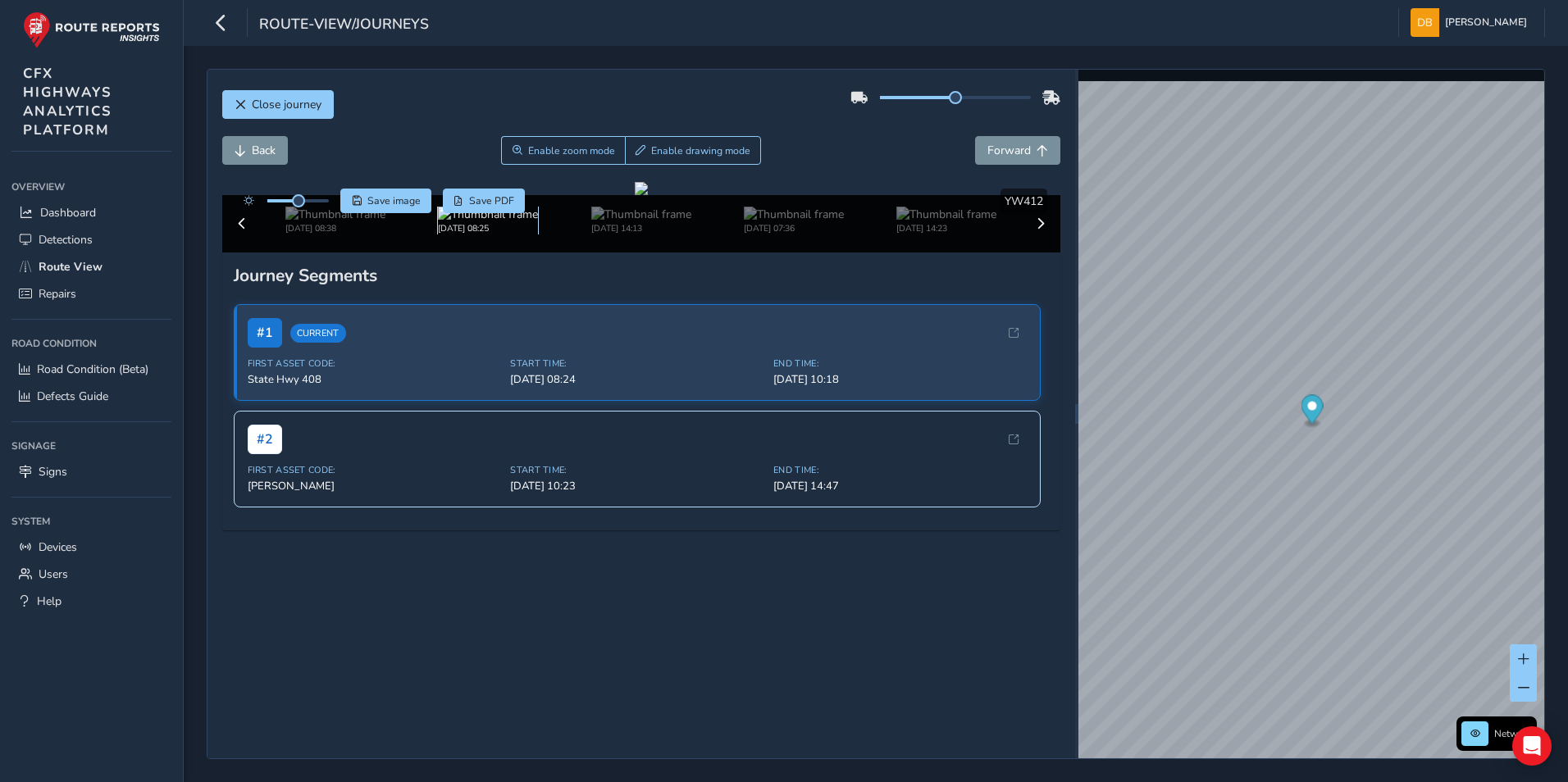
click at [495, 222] on img at bounding box center [488, 214] width 100 height 16
click at [265, 150] on span "Back" at bounding box center [263, 150] width 24 height 16
click at [332, 222] on img at bounding box center [336, 214] width 100 height 16
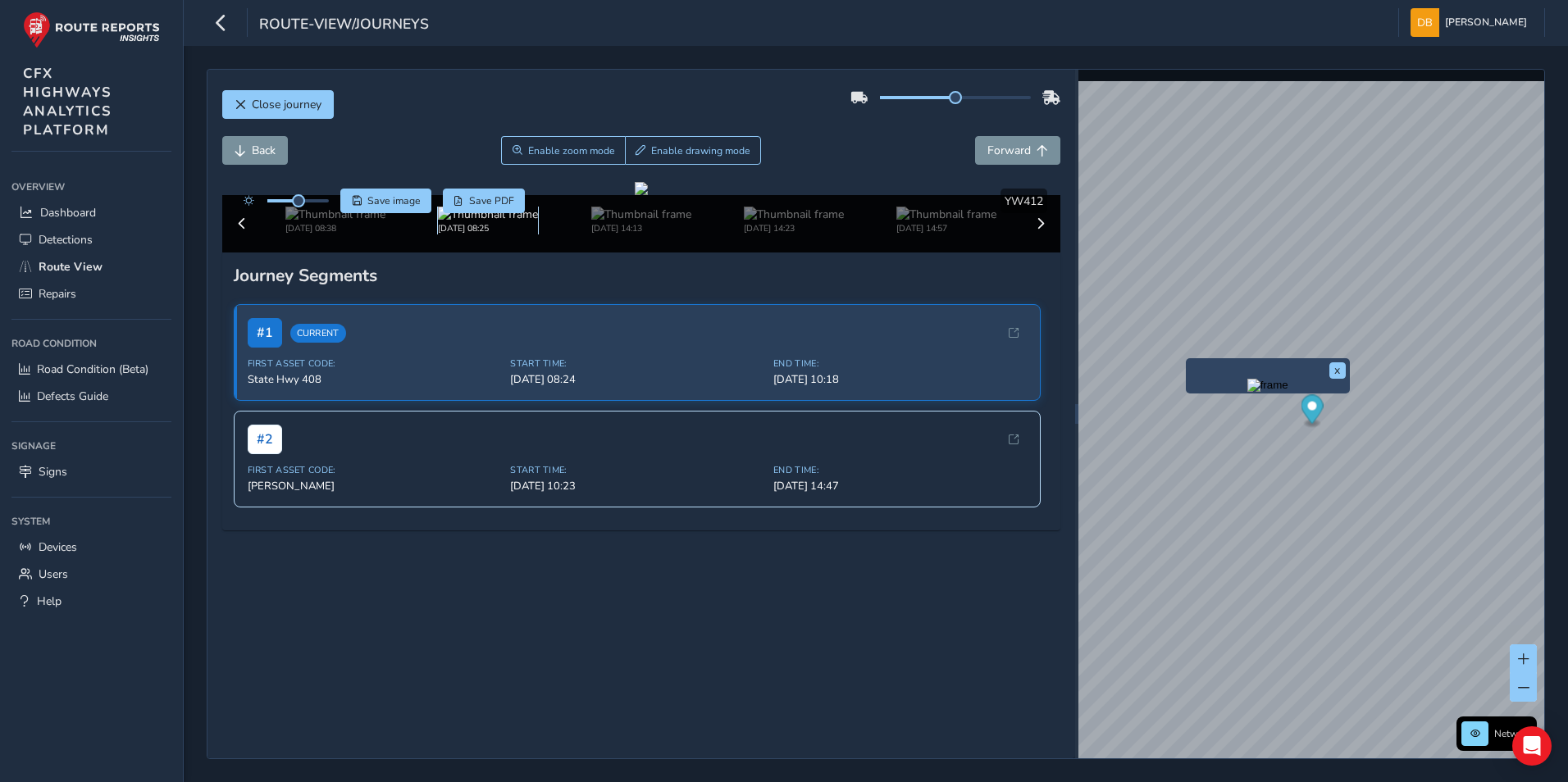
click at [492, 222] on img at bounding box center [488, 214] width 100 height 16
click at [648, 195] on div at bounding box center [641, 188] width 13 height 13
click at [276, 102] on span "Close journey" at bounding box center [286, 104] width 70 height 16
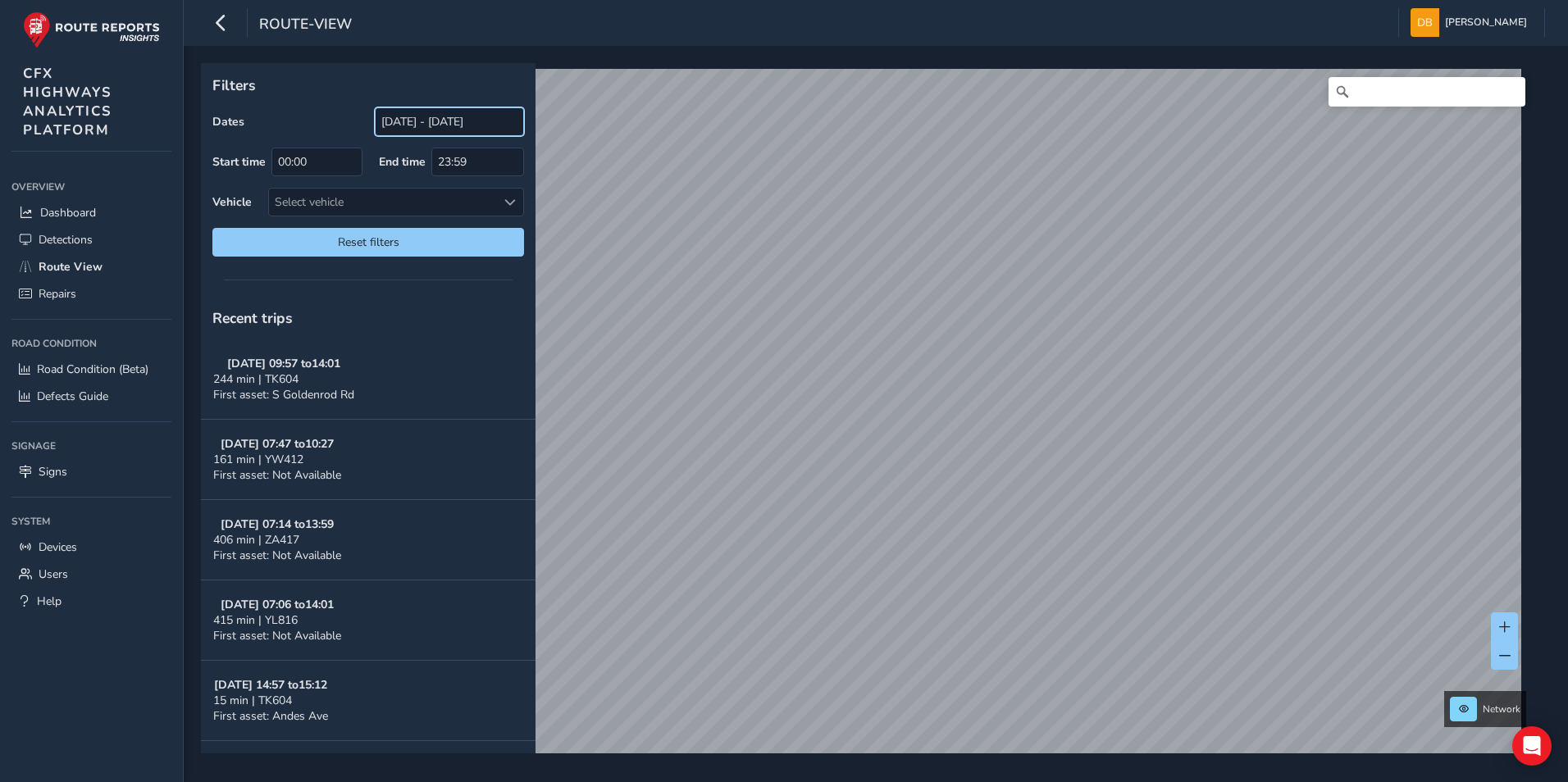
click at [427, 120] on input "[DATE] - [DATE]" at bounding box center [449, 122] width 149 height 29
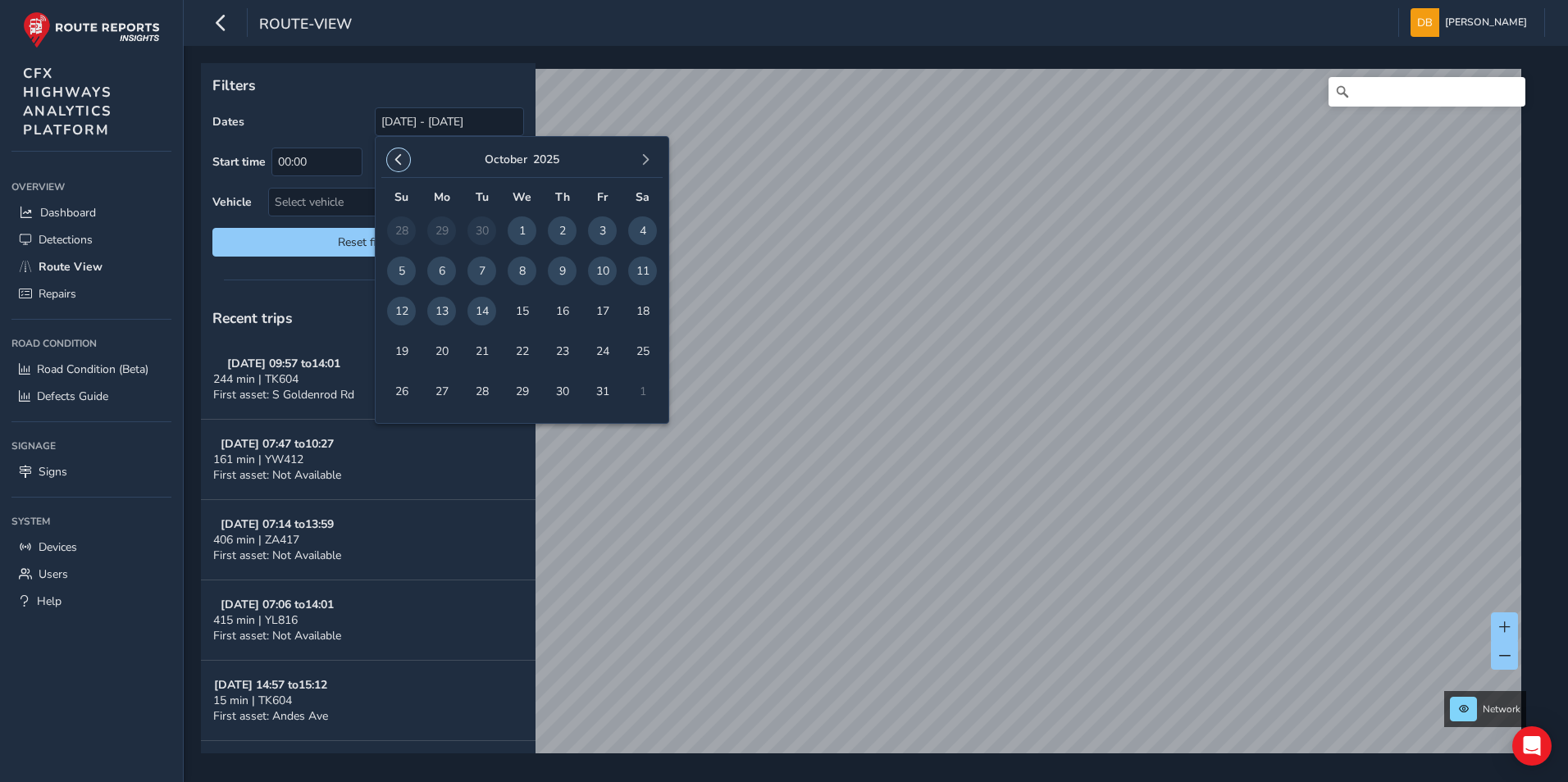
click at [391, 160] on button "button" at bounding box center [398, 160] width 23 height 23
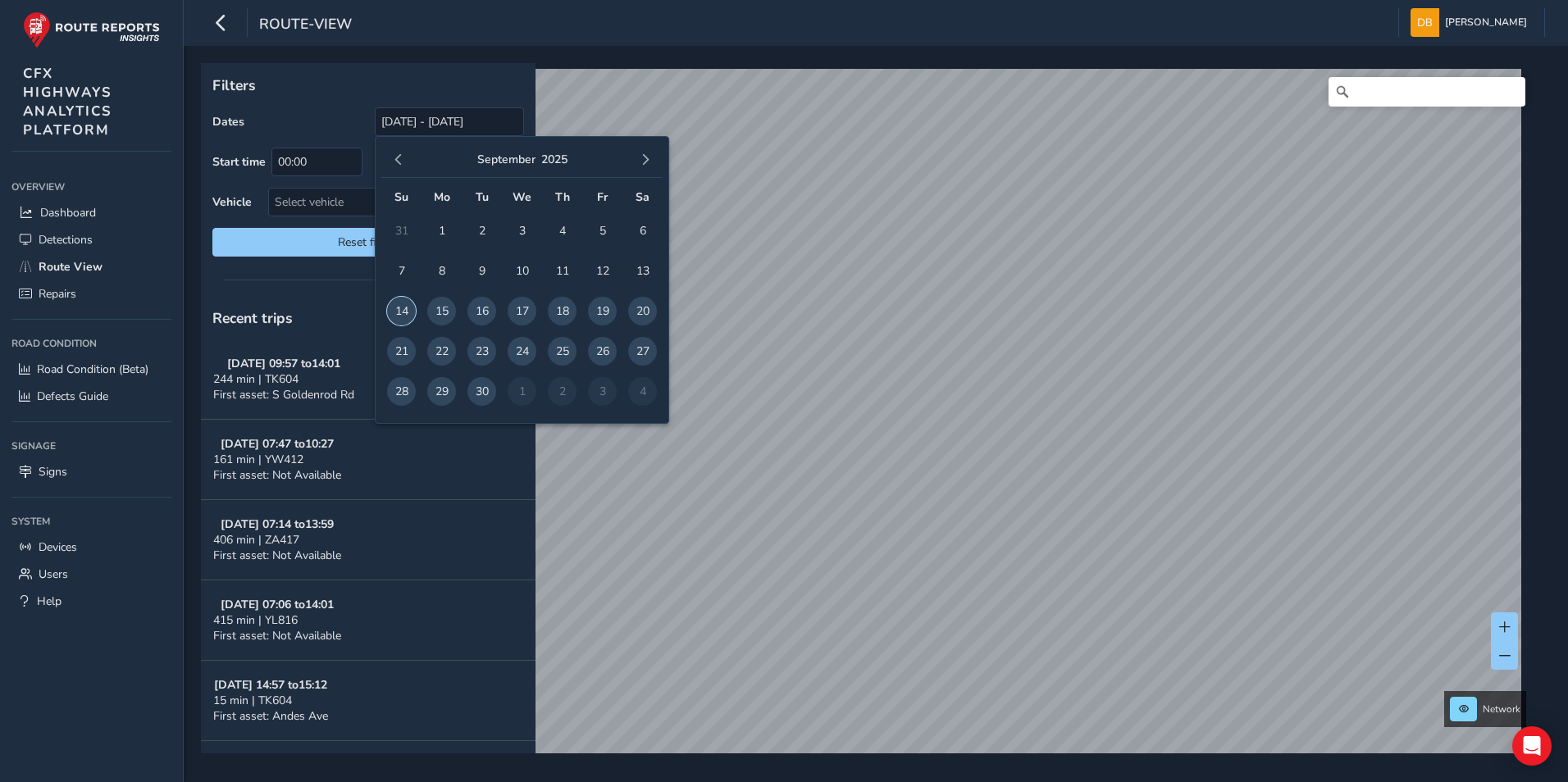
click at [396, 306] on span "14" at bounding box center [401, 311] width 29 height 29
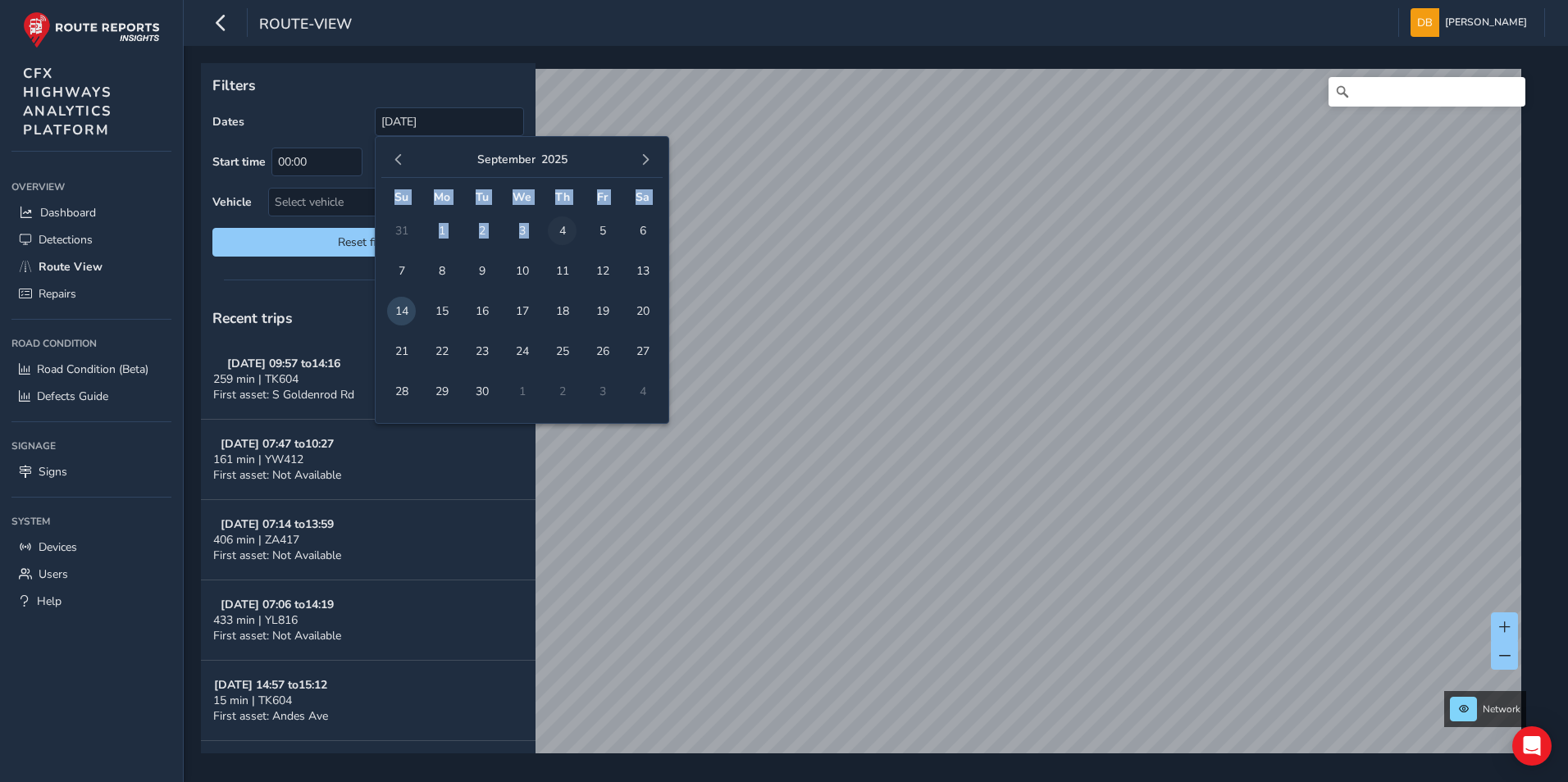
drag, startPoint x: 603, startPoint y: 156, endPoint x: 554, endPoint y: 230, distance: 88.8
click at [554, 230] on div "[DATE] Su Mo Tu We Th Fr Sa 31 1 2 3 4 5 6 7 8 9 10 11 12 13 14 15 16 17 18 19 …" at bounding box center [521, 277] width 281 height 269
drag, startPoint x: 554, startPoint y: 230, endPoint x: 505, endPoint y: 174, distance: 74.4
click at [505, 174] on div "[DATE]" at bounding box center [521, 160] width 281 height 35
click at [360, 116] on div "Dates [DATE]" at bounding box center [368, 122] width 312 height 29
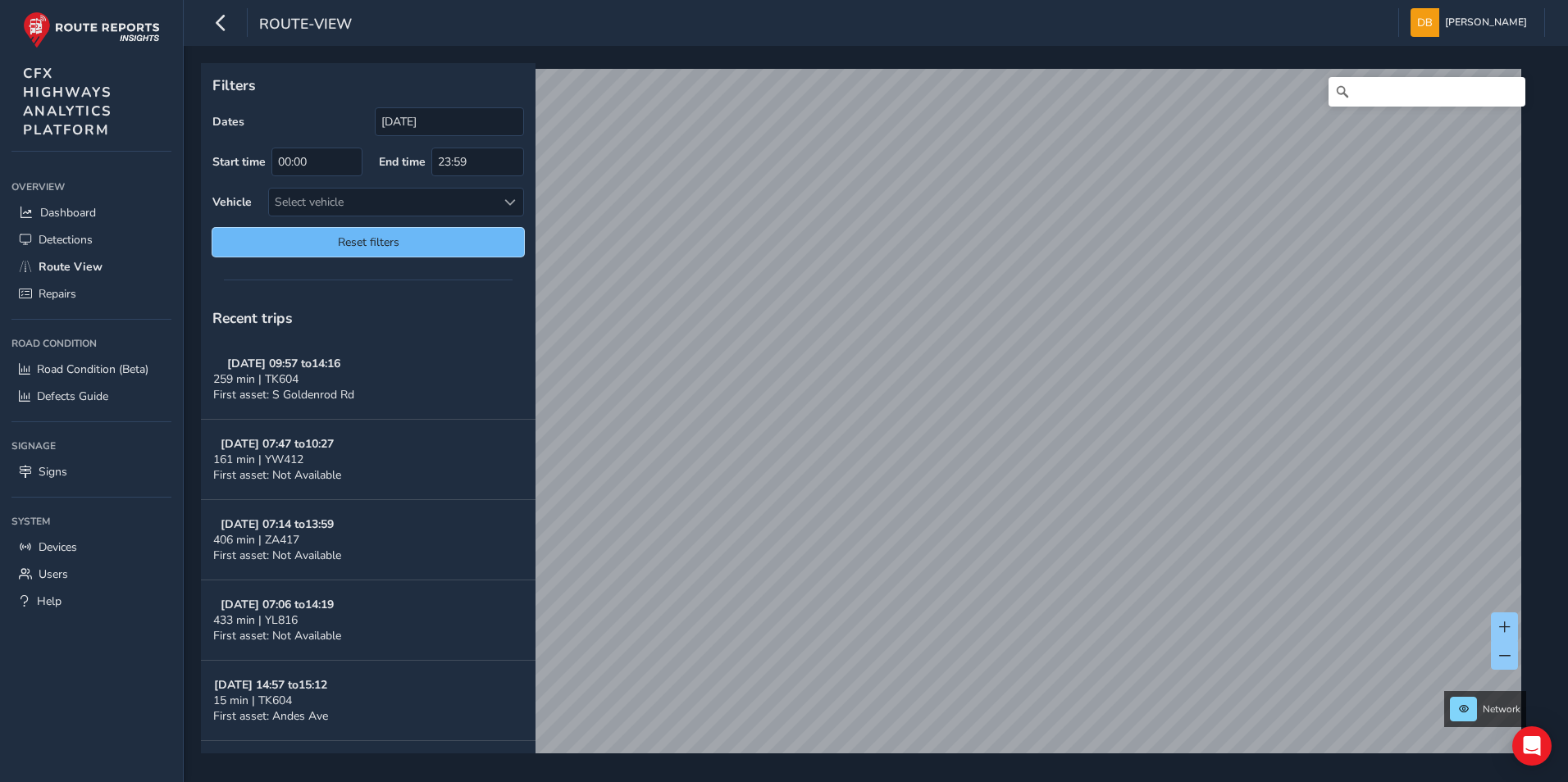
click at [419, 246] on span "Reset filters" at bounding box center [367, 242] width 287 height 16
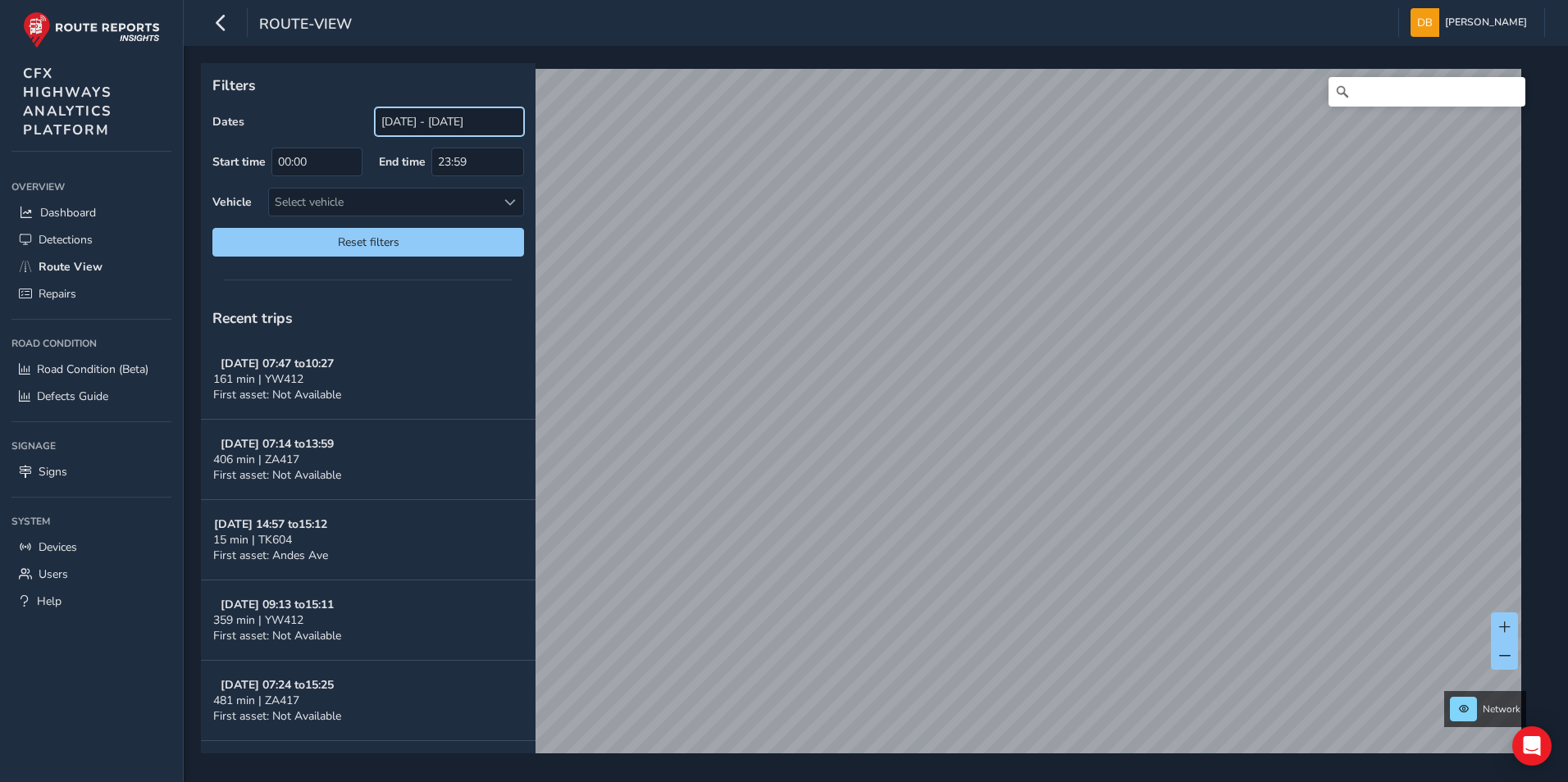
click at [495, 122] on input "[DATE] - [DATE]" at bounding box center [449, 122] width 149 height 29
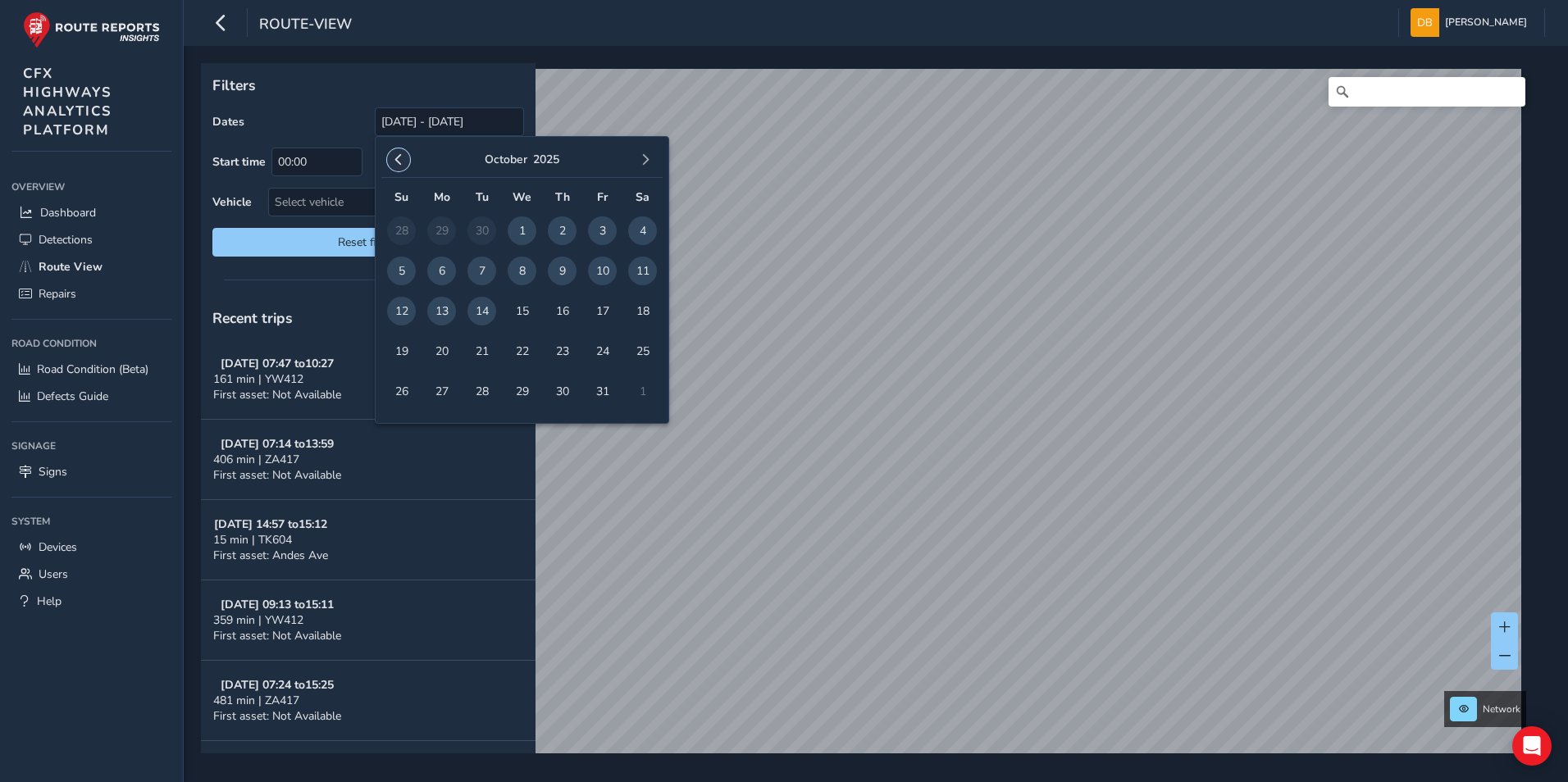
click at [398, 158] on span "button" at bounding box center [398, 160] width 11 height 11
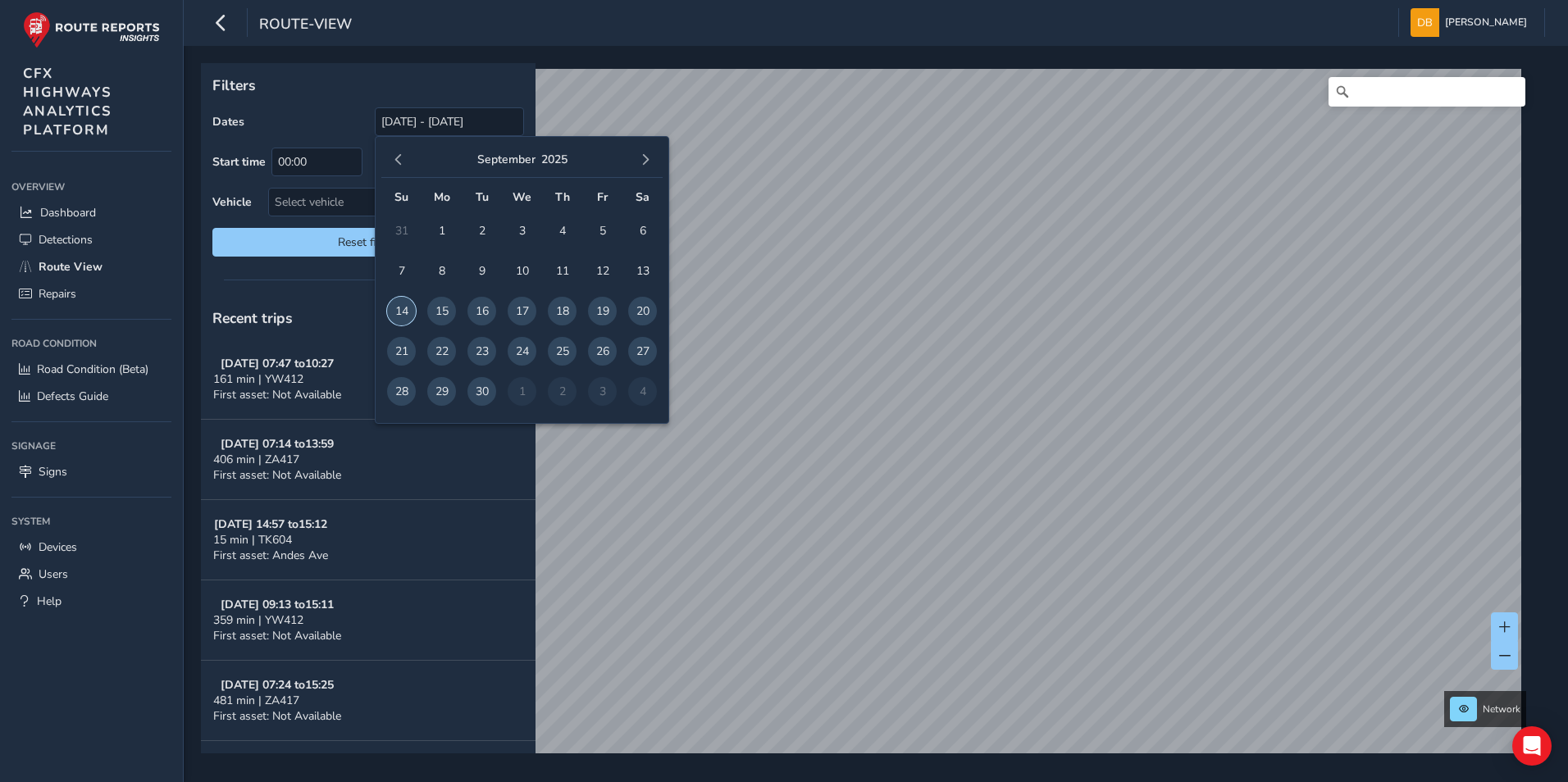
click at [405, 307] on span "14" at bounding box center [401, 311] width 29 height 29
type input "[DATE]"
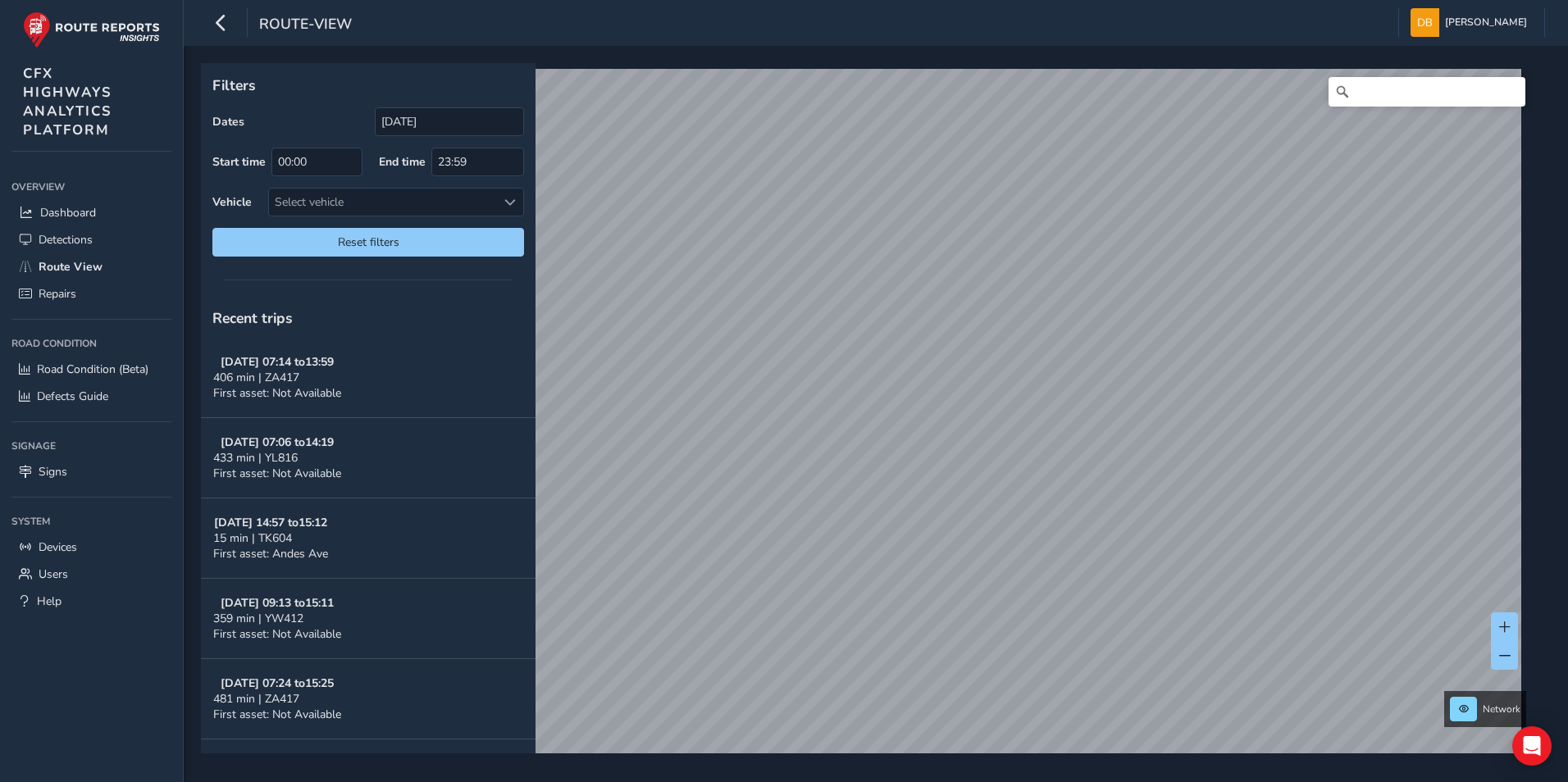
scroll to position [164, 0]
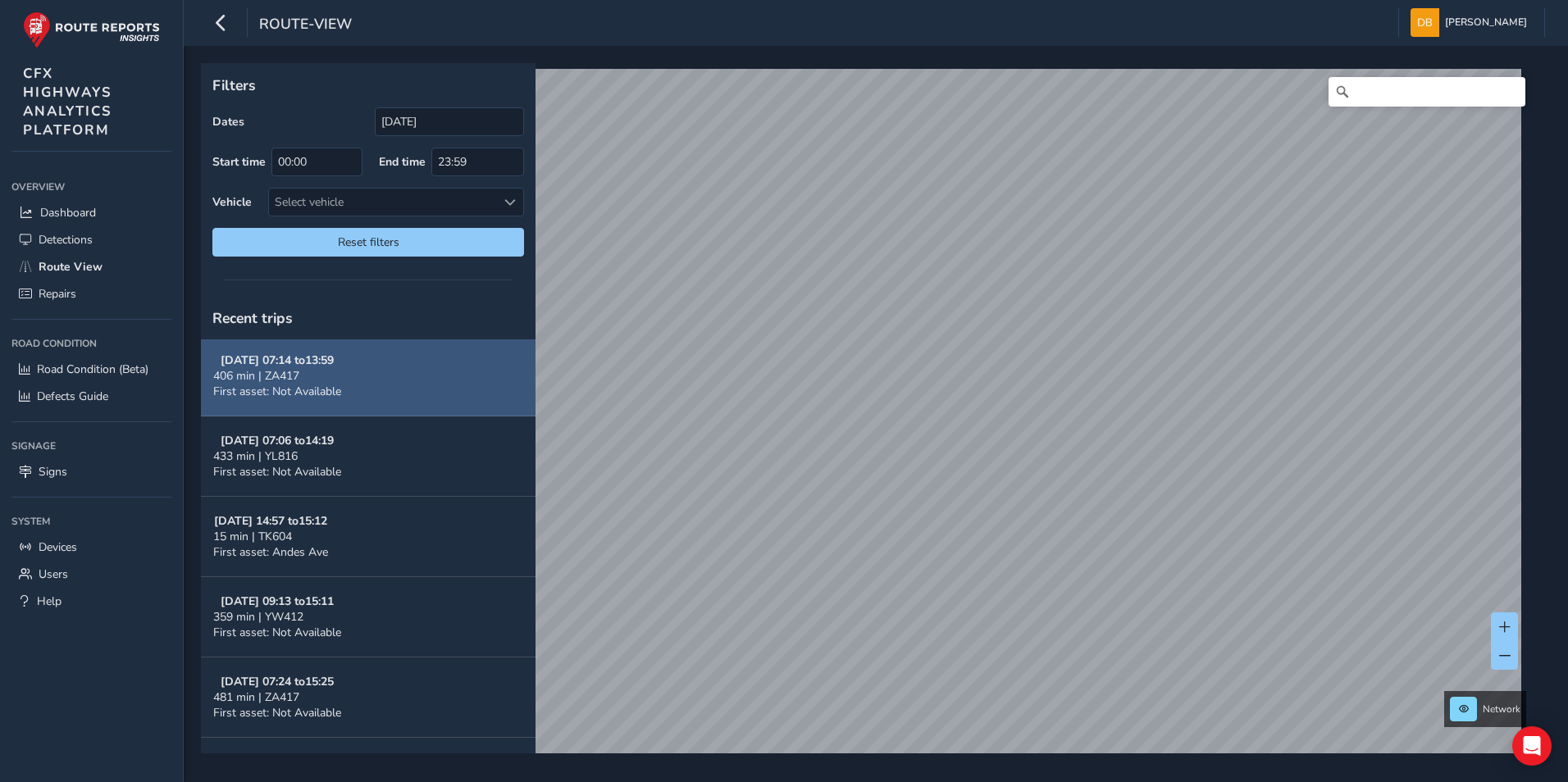
click at [378, 396] on button "[DATE] 07:14 to 13:59 406 min | ZA417 First asset: Not Available" at bounding box center [368, 376] width 335 height 81
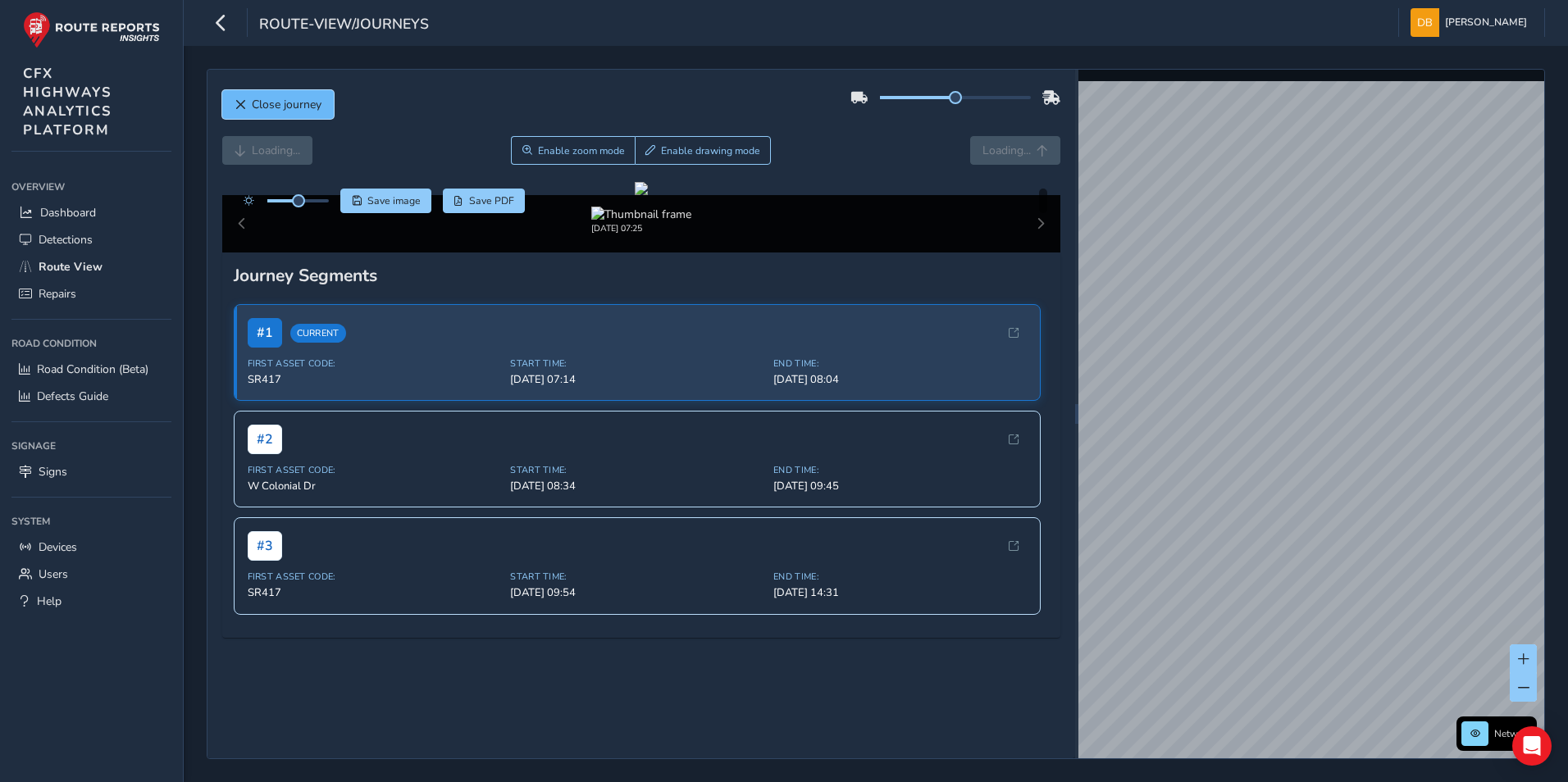
click at [302, 103] on span "Close journey" at bounding box center [286, 104] width 70 height 16
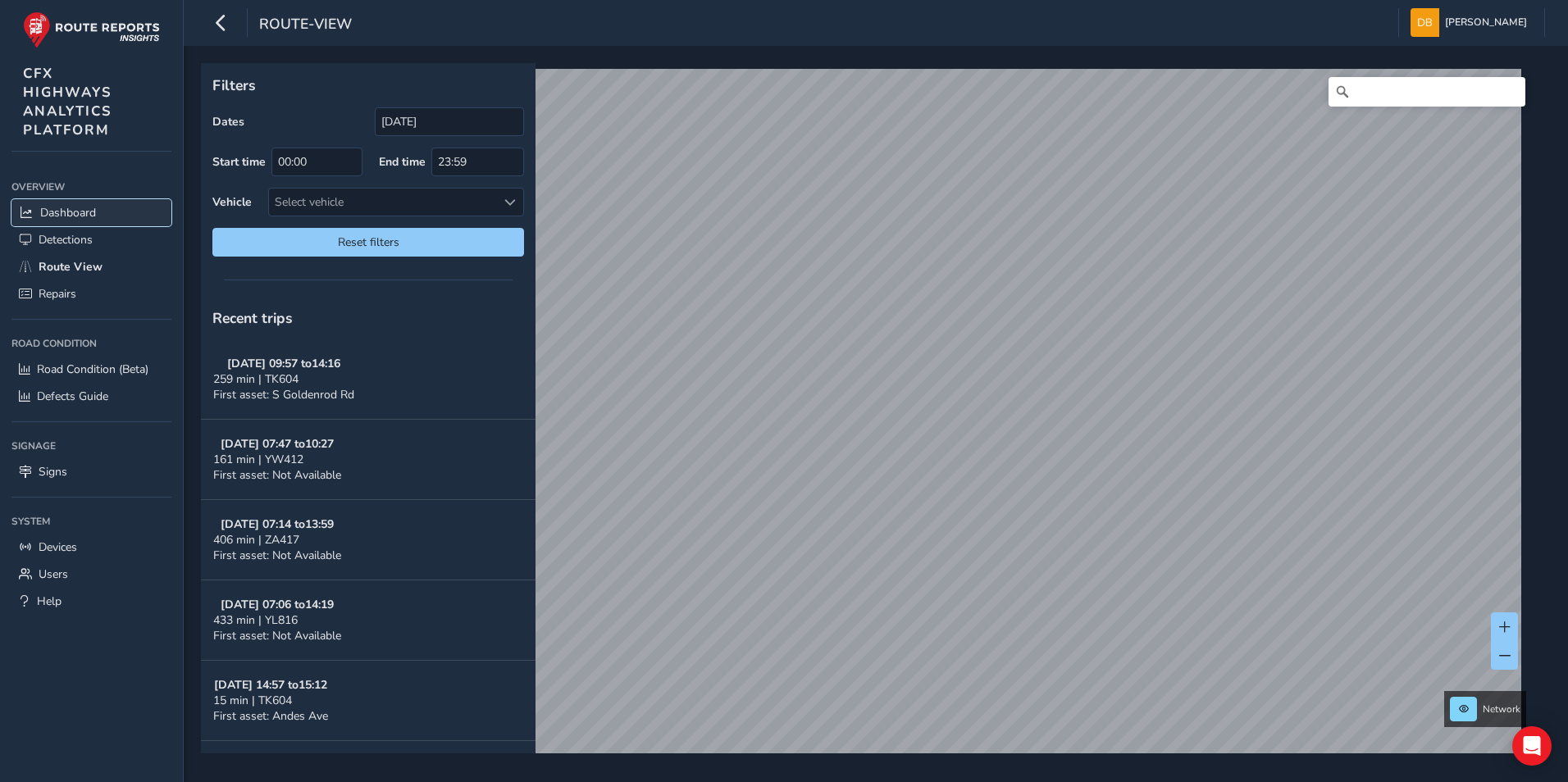
click at [88, 208] on span "Dashboard" at bounding box center [68, 212] width 56 height 16
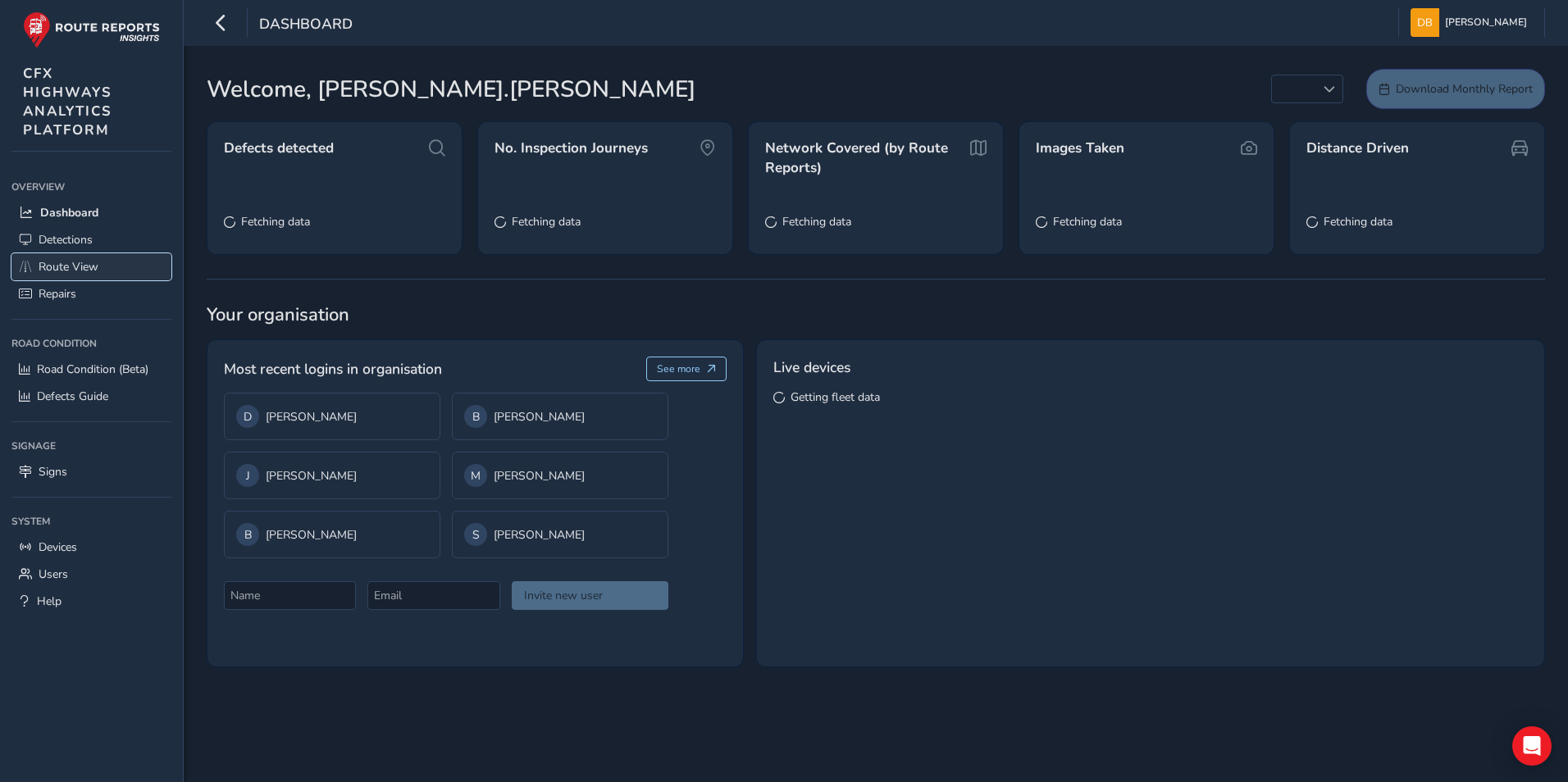
click at [81, 268] on span "Route View" at bounding box center [69, 266] width 60 height 16
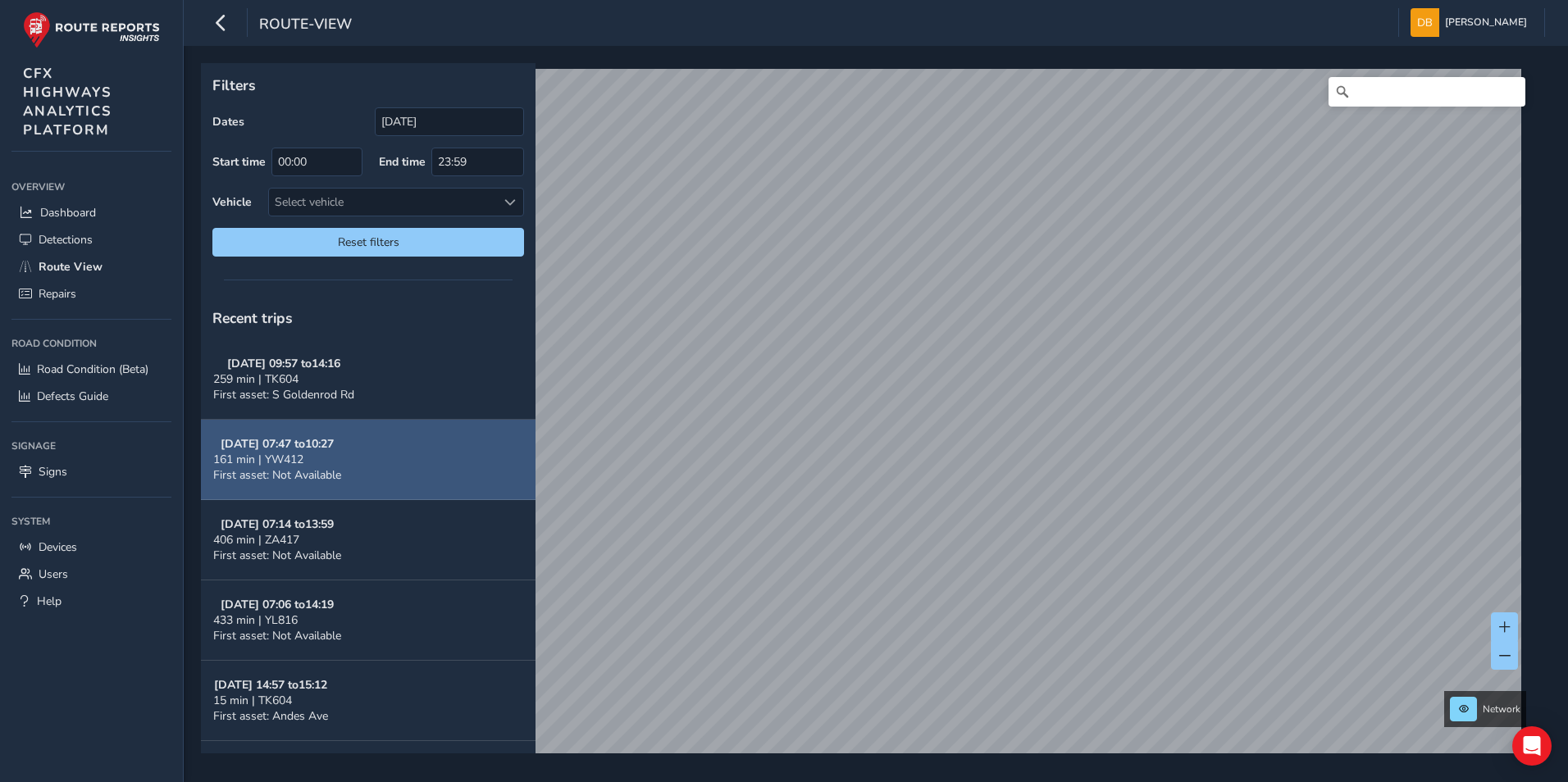
click at [462, 443] on div "Filters Dates [DATE] Start time 00:00 End time 23:59 Vehicle Select vehicle Res…" at bounding box center [870, 408] width 1338 height 690
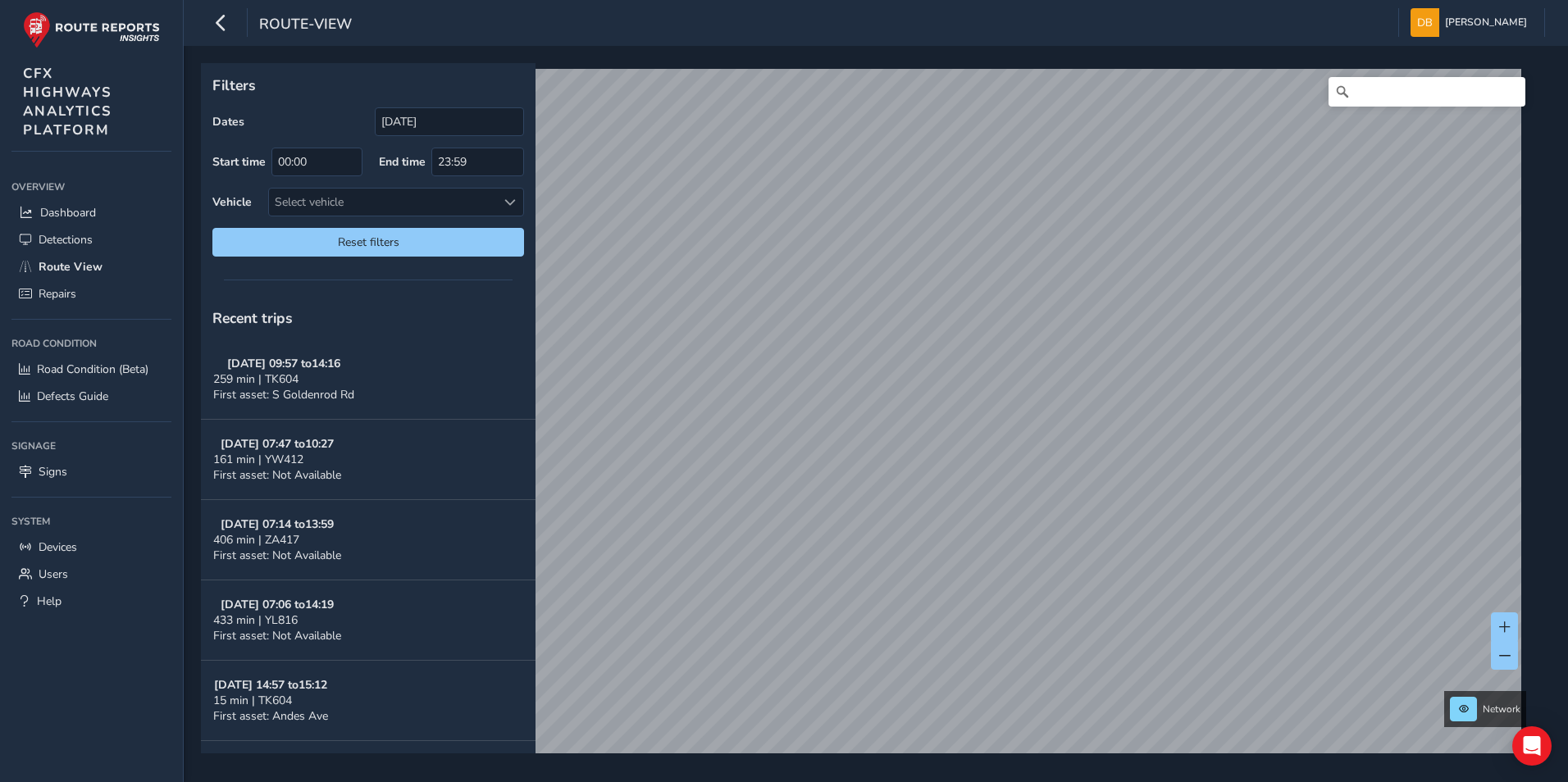
click at [715, 405] on div "Network © Mapbox © OpenStreetMap Improve this map © Maxar" at bounding box center [870, 408] width 1338 height 690
click at [468, 121] on input "[DATE]" at bounding box center [449, 122] width 149 height 29
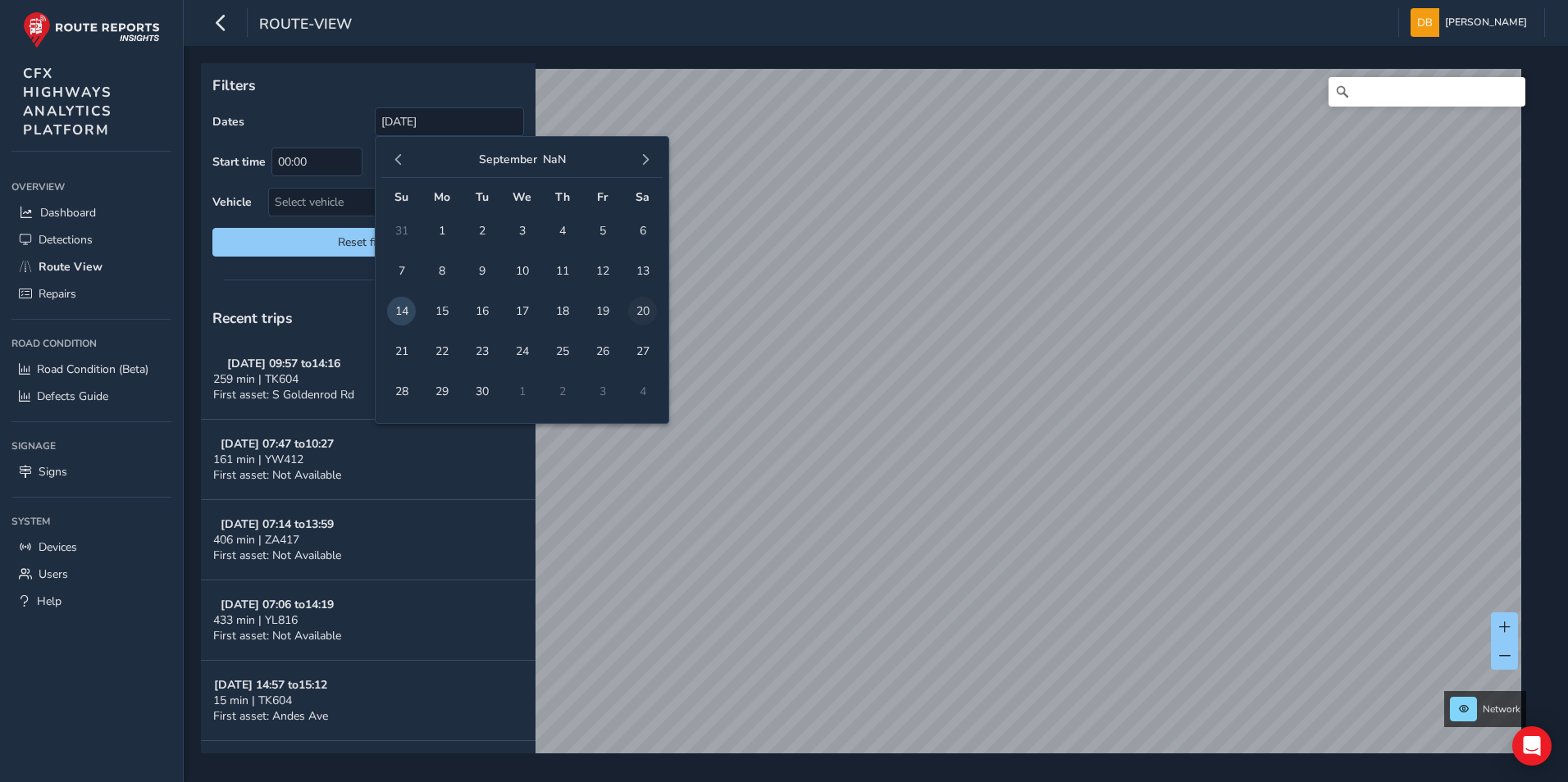
click at [647, 307] on span "20" at bounding box center [642, 311] width 29 height 29
type input "[DATE] - [DATE]"
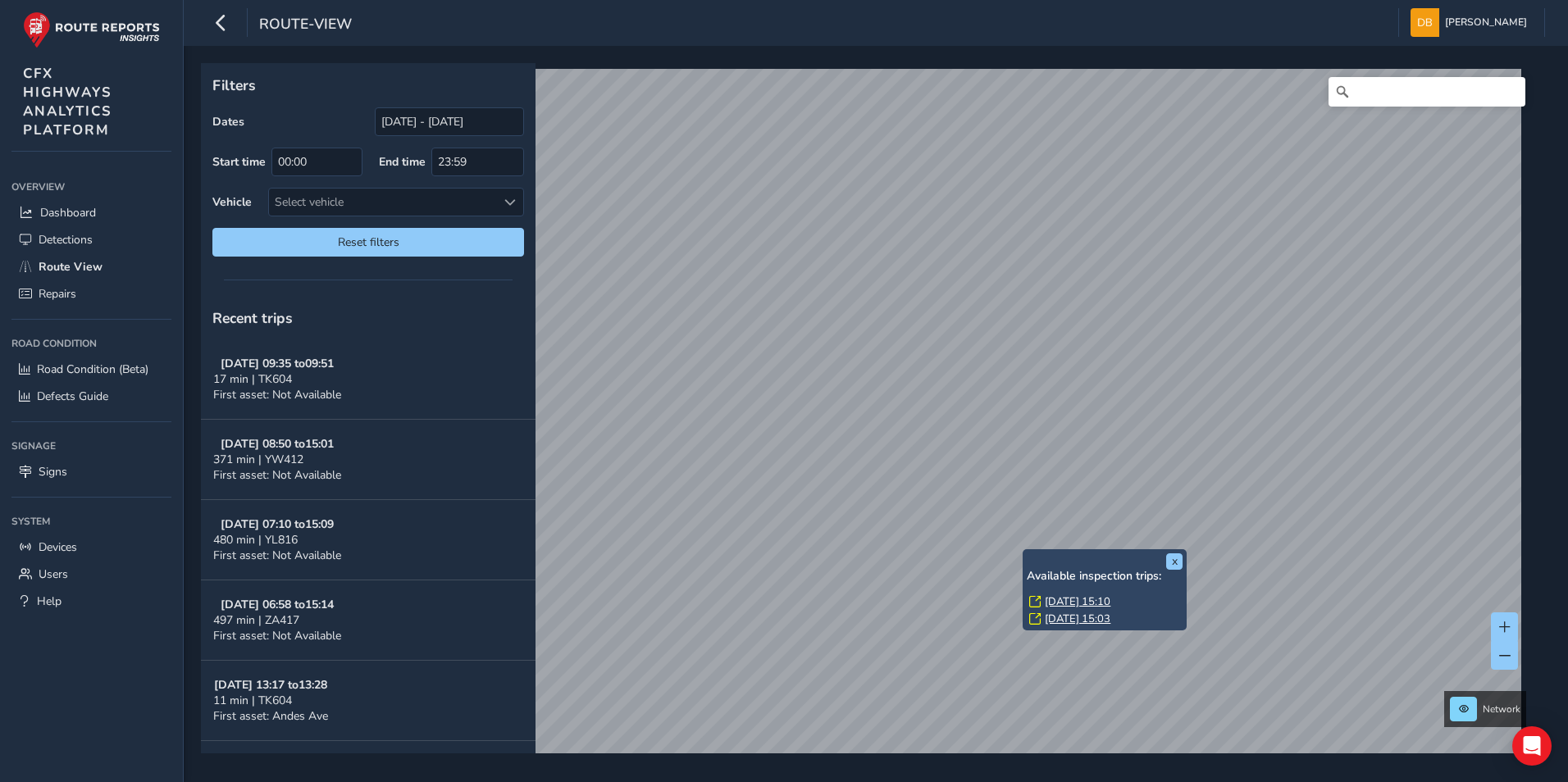
click at [1082, 617] on link "[DATE] 15:03" at bounding box center [1077, 619] width 66 height 15
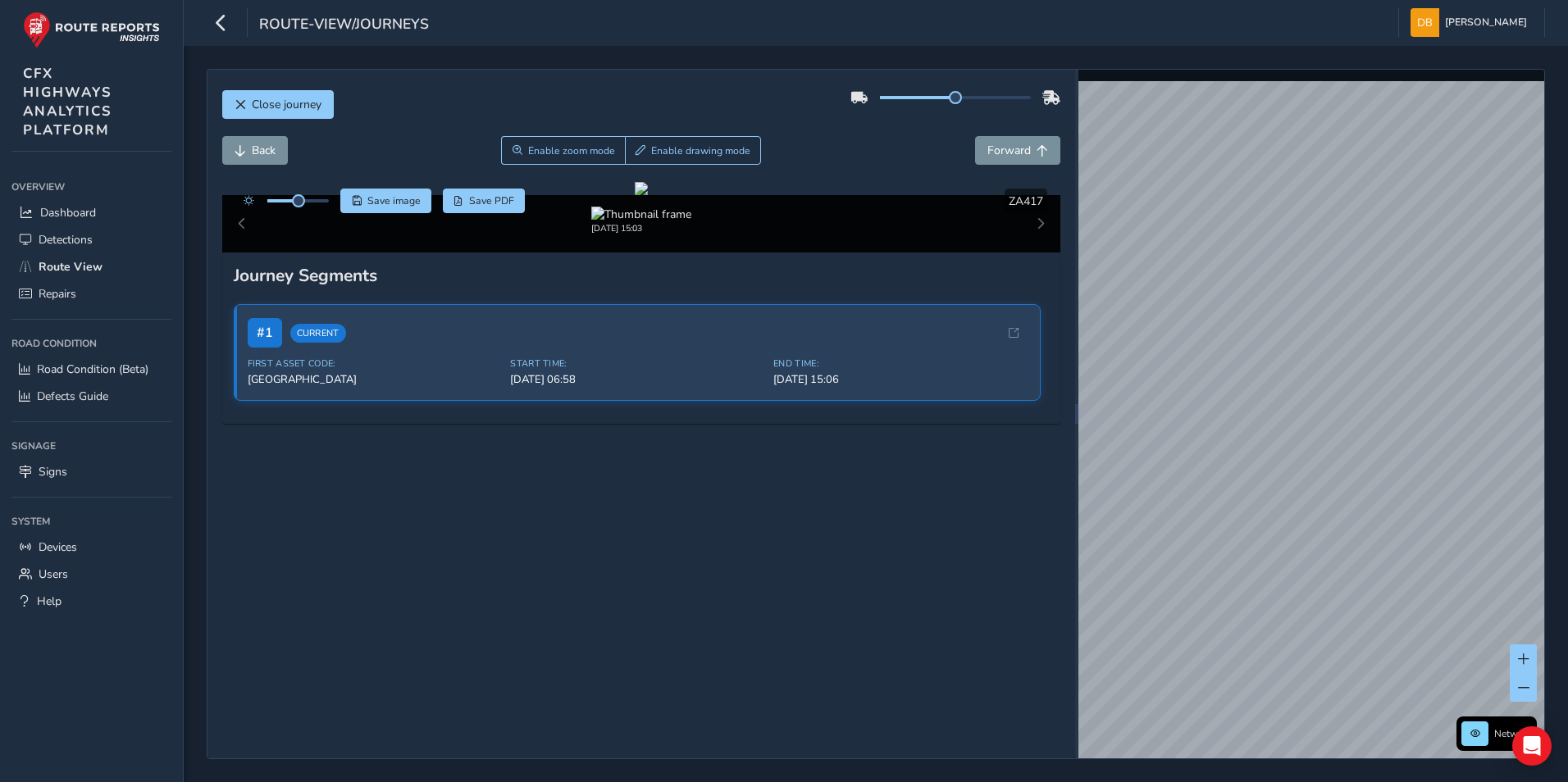
click at [1567, 521] on html "route-view/journeys [PERSON_NAME] Colour Scheme: Dark Dim Light Logout Close jo…" at bounding box center [784, 391] width 1568 height 782
click at [1567, 534] on html "route-view/journeys [PERSON_NAME] Colour Scheme: Dark Dim Light Logout Close jo…" at bounding box center [784, 391] width 1568 height 782
click at [648, 195] on div at bounding box center [641, 188] width 13 height 13
click at [1567, 554] on html "route-view/journeys [PERSON_NAME] Colour Scheme: Dark Dim Light Logout Close jo…" at bounding box center [784, 391] width 1568 height 782
click at [1567, 525] on html "route-view/journeys [PERSON_NAME] Colour Scheme: Dark Dim Light Logout Close jo…" at bounding box center [784, 391] width 1568 height 782
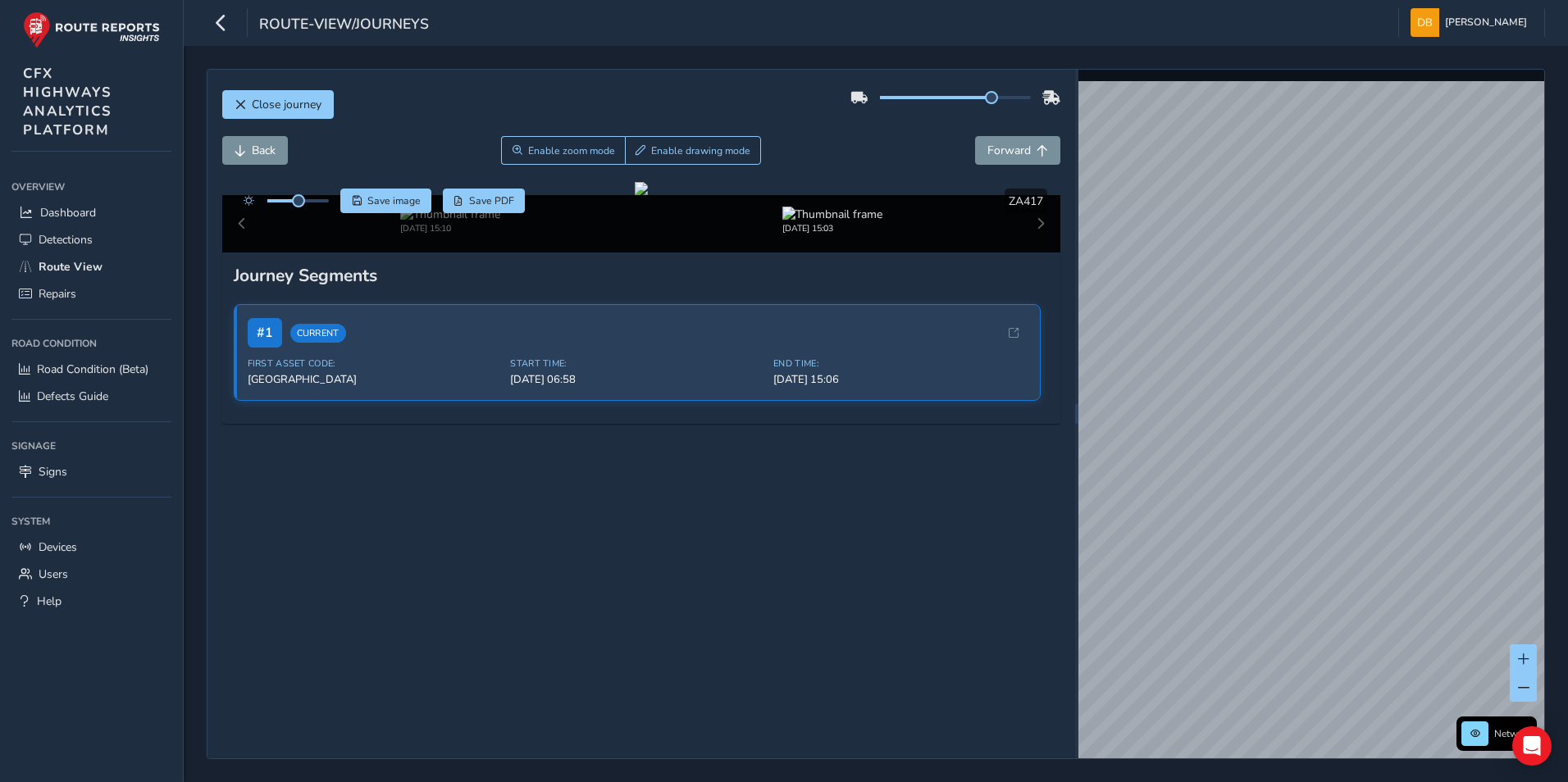
drag, startPoint x: 946, startPoint y: 96, endPoint x: 983, endPoint y: 105, distance: 38.1
click at [983, 105] on div at bounding box center [955, 97] width 210 height 26
